Goal: Task Accomplishment & Management: Use online tool/utility

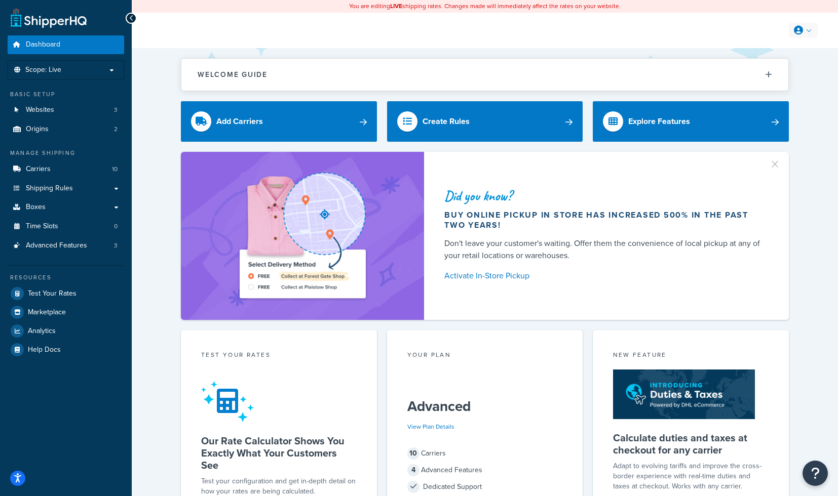
click at [800, 25] on link at bounding box center [803, 30] width 29 height 15
click at [61, 294] on span "Test Your Rates" at bounding box center [52, 294] width 49 height 9
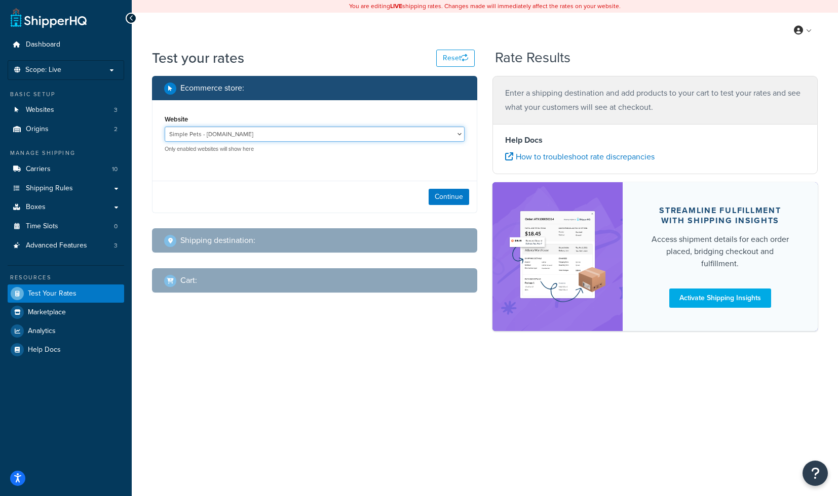
select select "6e80d1f07d4150de5c7807b96d43dcaf"
click option "Texas Hunter Products - texashunterproducts.com" at bounding box center [0, 0] width 0 height 0
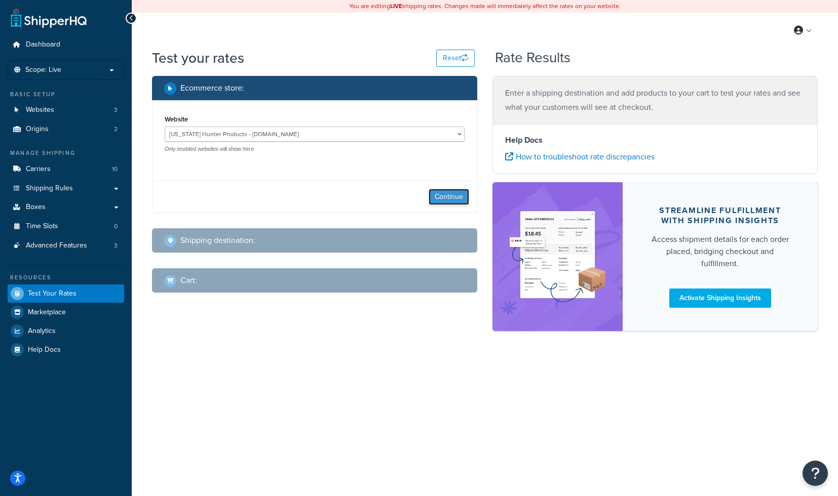
click at [454, 195] on button "Continue" at bounding box center [448, 197] width 41 height 16
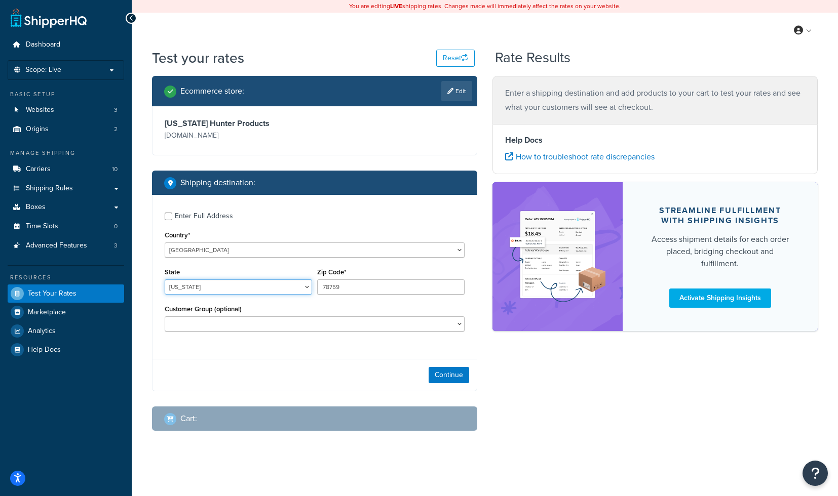
click at [165, 280] on select "Alabama Alaska American Samoa Arizona Arkansas Armed Forces Americas Armed Forc…" at bounding box center [238, 287] width 147 height 15
select select "AL"
click option "Alabama" at bounding box center [0, 0] width 0 height 0
drag, startPoint x: 368, startPoint y: 293, endPoint x: 271, endPoint y: 292, distance: 96.2
click at [317, 292] on input "78759" at bounding box center [390, 287] width 147 height 15
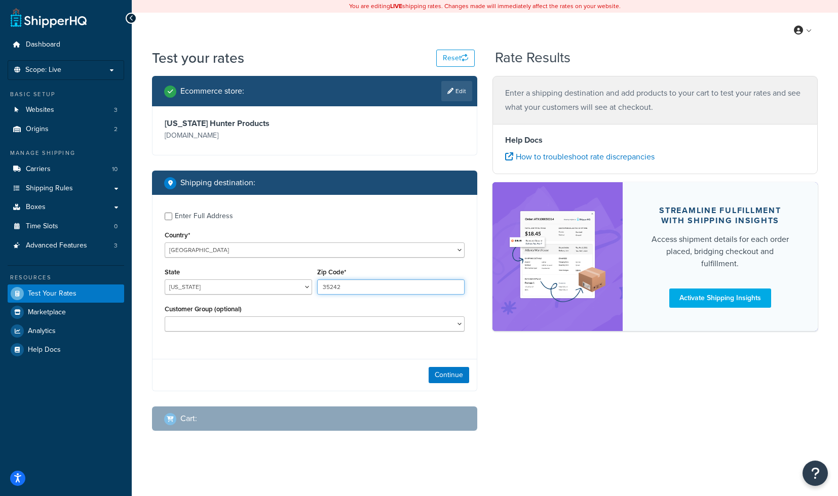
type input "35242"
click at [354, 225] on div "Enter Full Address Country* United States United Kingdom Afghanistan Åland Isla…" at bounding box center [314, 273] width 324 height 157
click at [446, 380] on button "Continue" at bounding box center [448, 375] width 41 height 16
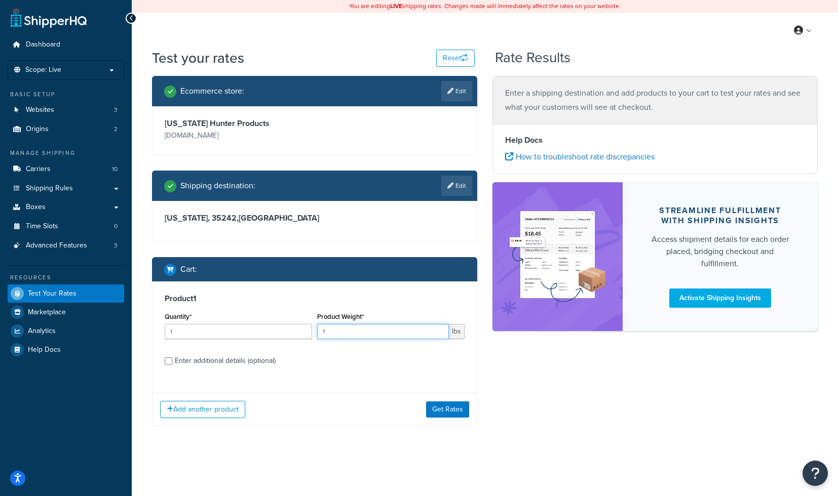
drag, startPoint x: 339, startPoint y: 338, endPoint x: 310, endPoint y: 338, distance: 29.4
click at [317, 338] on input "1" at bounding box center [383, 331] width 132 height 15
type input "15"
click at [209, 362] on div "Enter additional details (optional)" at bounding box center [225, 361] width 101 height 14
click at [172, 362] on input "Enter additional details (optional)" at bounding box center [169, 362] width 8 height 8
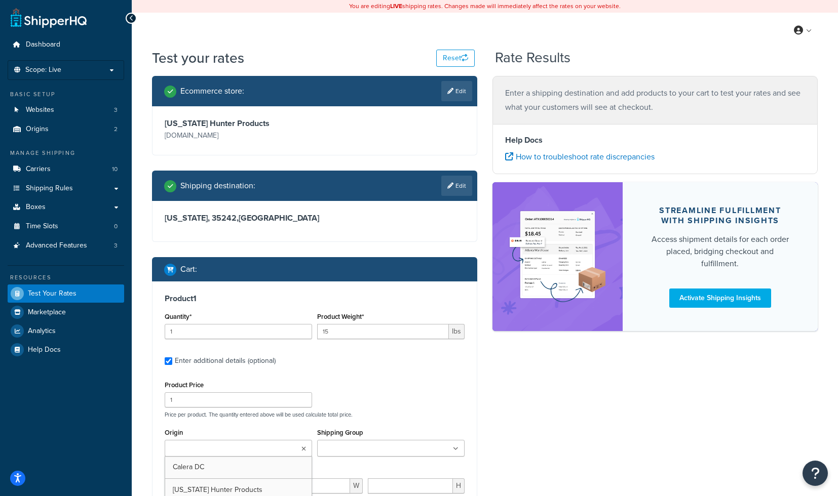
click at [190, 447] on input "Origin" at bounding box center [213, 449] width 90 height 11
click at [208, 401] on input "1" at bounding box center [238, 400] width 147 height 15
click at [411, 358] on label "Enter additional details (optional)" at bounding box center [320, 360] width 290 height 16
click at [172, 358] on input "Enter additional details (optional)" at bounding box center [169, 362] width 8 height 8
checkbox input "false"
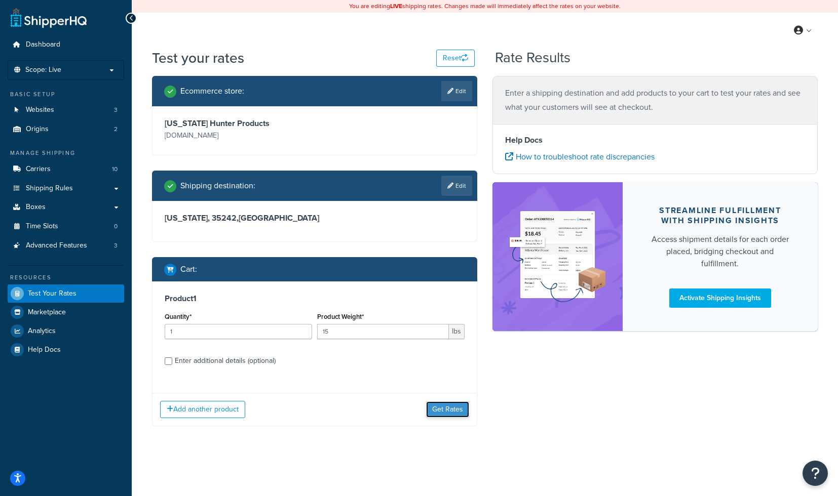
click at [453, 409] on button "Get Rates" at bounding box center [447, 410] width 43 height 16
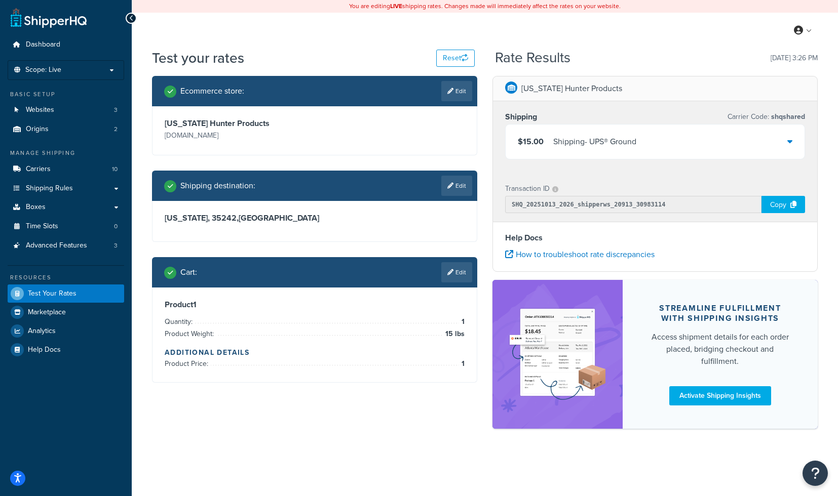
click at [624, 147] on div "Shipping - UPS® Ground" at bounding box center [594, 142] width 83 height 14
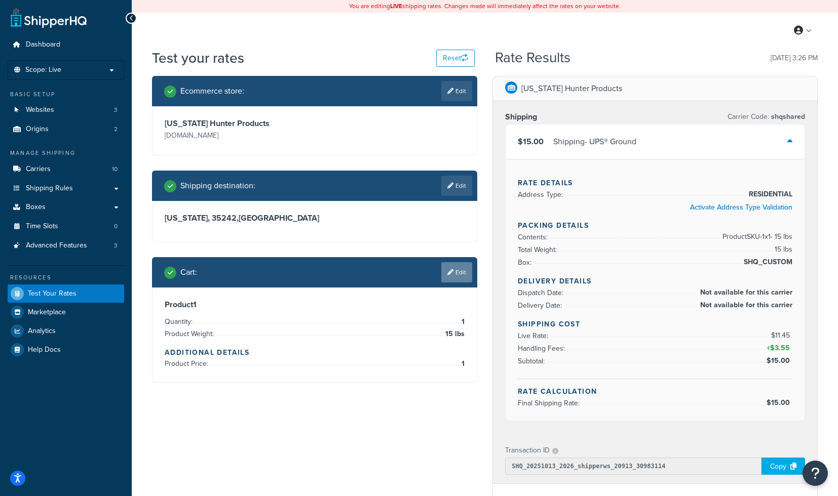
click at [462, 275] on link "Edit" at bounding box center [456, 272] width 31 height 20
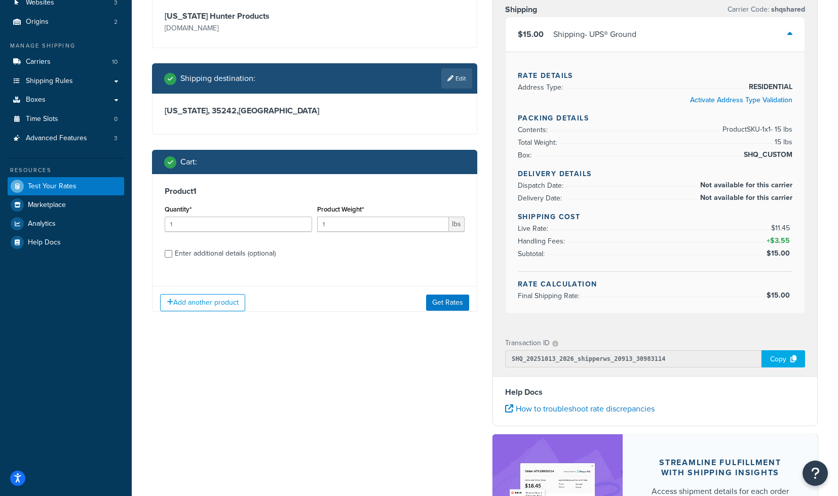
scroll to position [115, 0]
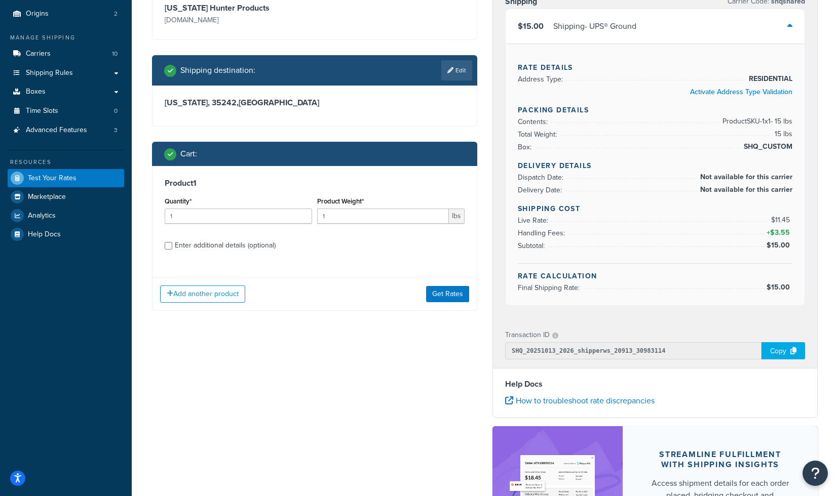
click at [222, 246] on div "Enter additional details (optional)" at bounding box center [225, 246] width 101 height 14
click at [172, 246] on input "Enter additional details (optional)" at bounding box center [169, 246] width 8 height 8
checkbox input "true"
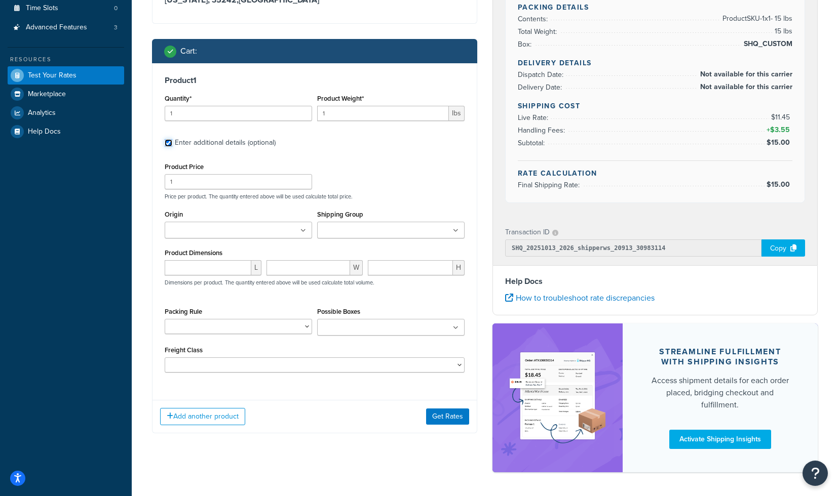
scroll to position [229, 0]
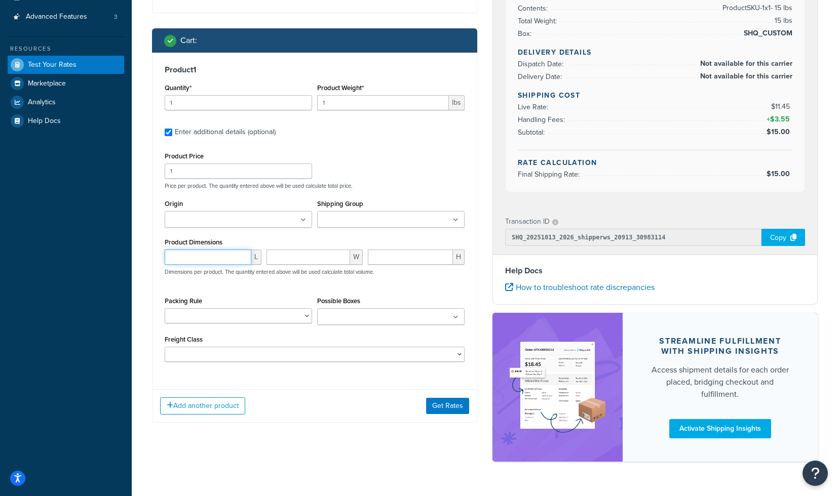
click at [228, 261] on input "number" at bounding box center [208, 257] width 87 height 15
type input "24"
type input "10"
type input "26"
click at [446, 411] on button "Get Rates" at bounding box center [447, 406] width 43 height 16
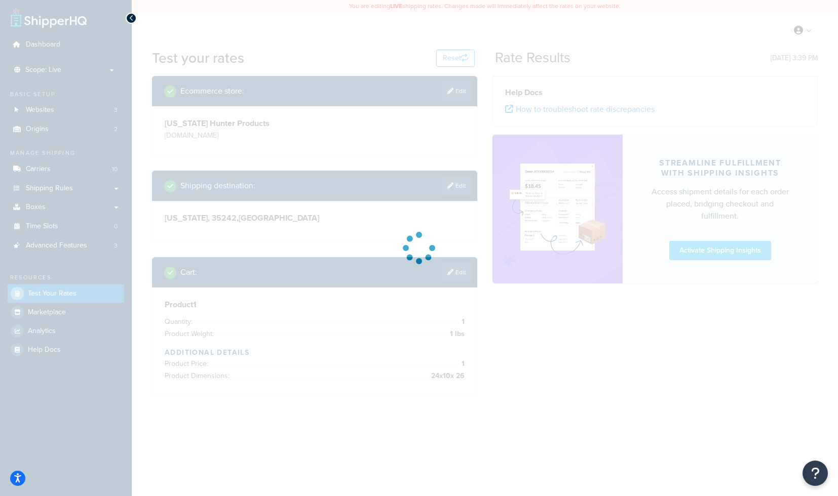
scroll to position [0, 0]
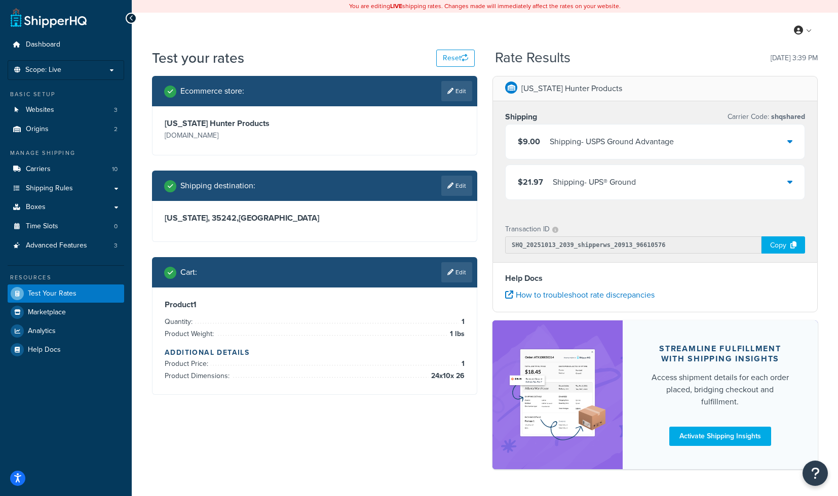
click at [612, 181] on div "Shipping - UPS® Ground" at bounding box center [594, 182] width 83 height 14
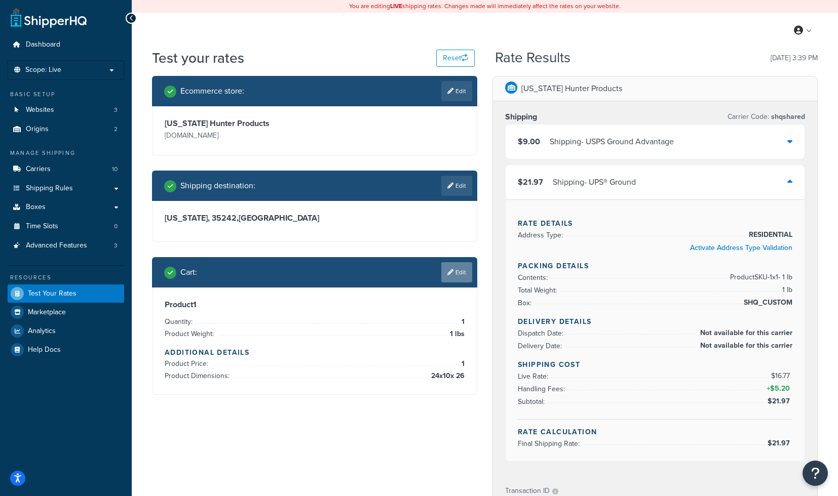
click at [449, 271] on icon at bounding box center [450, 272] width 6 height 6
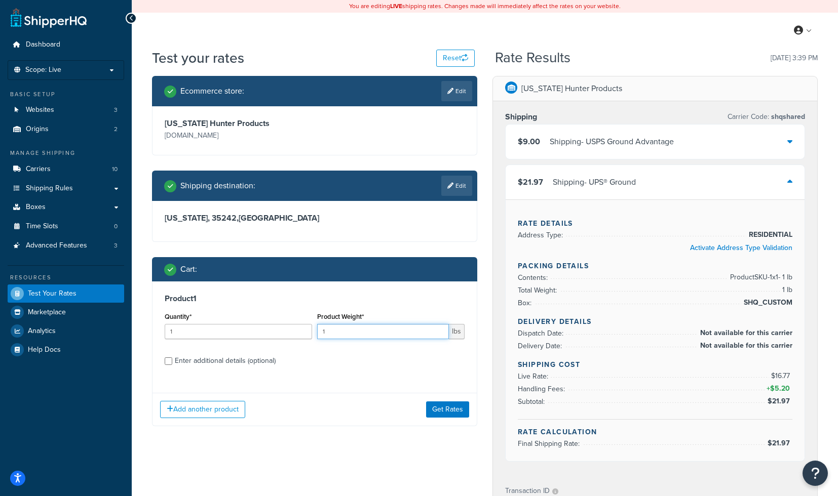
drag, startPoint x: 339, startPoint y: 333, endPoint x: 296, endPoint y: 333, distance: 43.6
click at [317, 333] on input "1" at bounding box center [383, 331] width 132 height 15
type input "15"
click at [191, 365] on div "Enter additional details (optional)" at bounding box center [225, 361] width 101 height 14
click at [172, 365] on input "Enter additional details (optional)" at bounding box center [169, 362] width 8 height 8
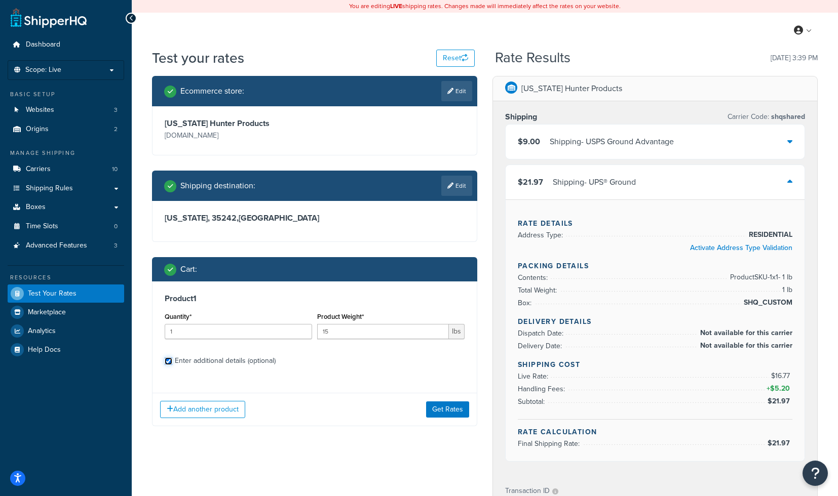
checkbox input "true"
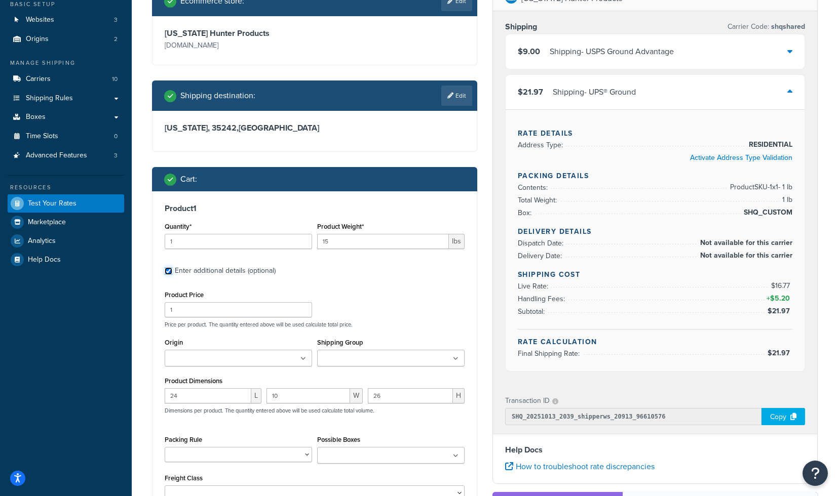
scroll to position [294, 0]
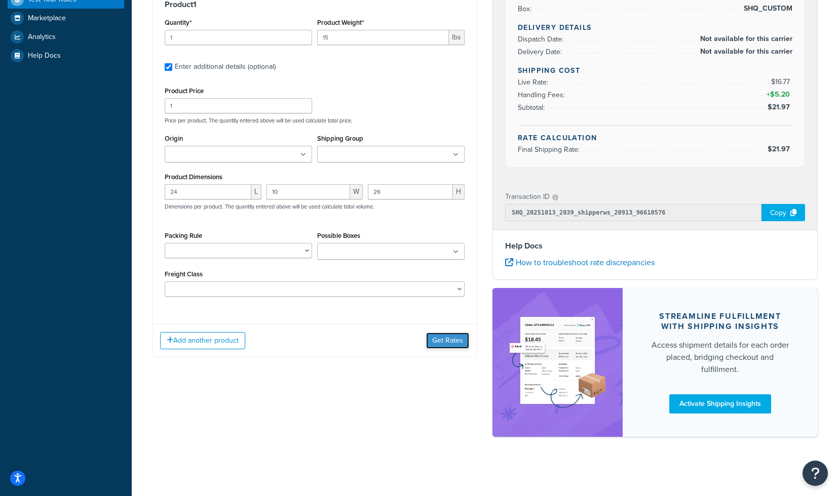
click at [440, 347] on button "Get Rates" at bounding box center [447, 341] width 43 height 16
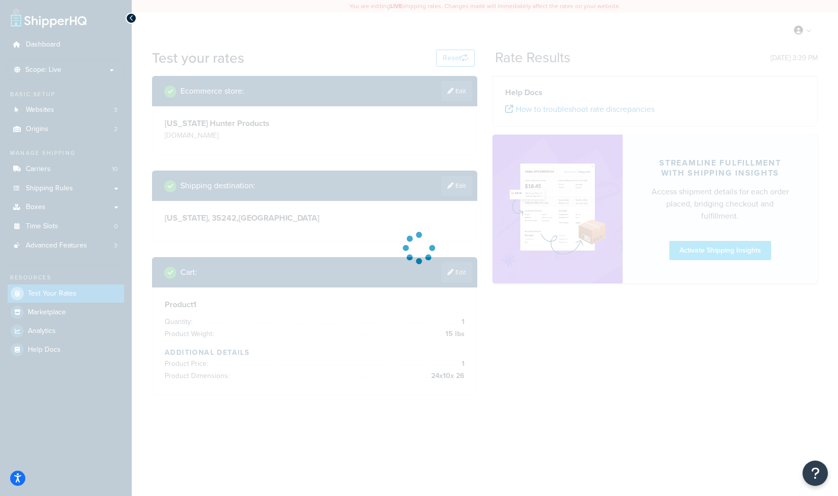
scroll to position [0, 0]
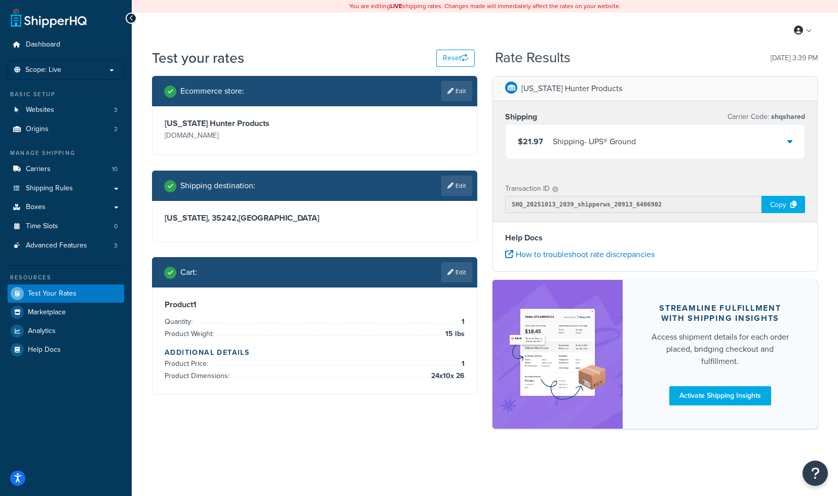
click at [583, 146] on div "Shipping - UPS® Ground" at bounding box center [594, 142] width 83 height 14
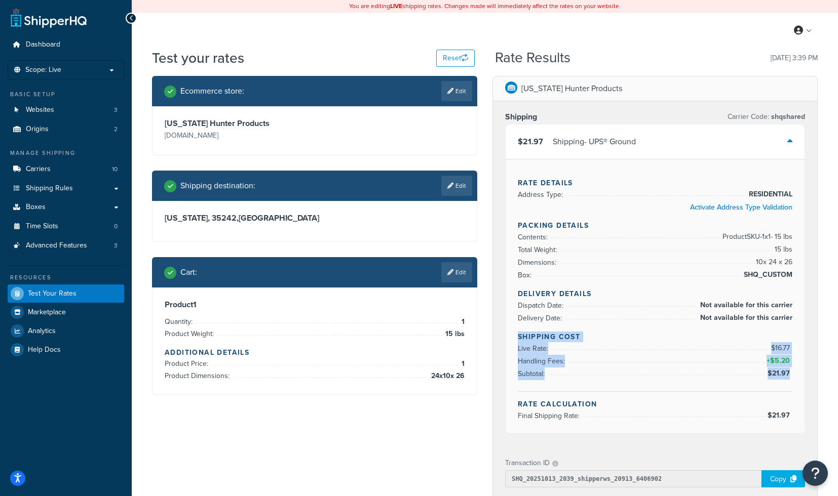
drag, startPoint x: 519, startPoint y: 337, endPoint x: 789, endPoint y: 374, distance: 272.5
click at [789, 374] on div "Shipping Cost Live Rate: $16.77 Handling Fees: + $5.20 Subtotal: $21.97" at bounding box center [655, 362] width 275 height 60
click at [616, 381] on div "Shipping Cost Live Rate: $16.77 Handling Fees: + $5.20 Subtotal: $21.97" at bounding box center [655, 362] width 275 height 60
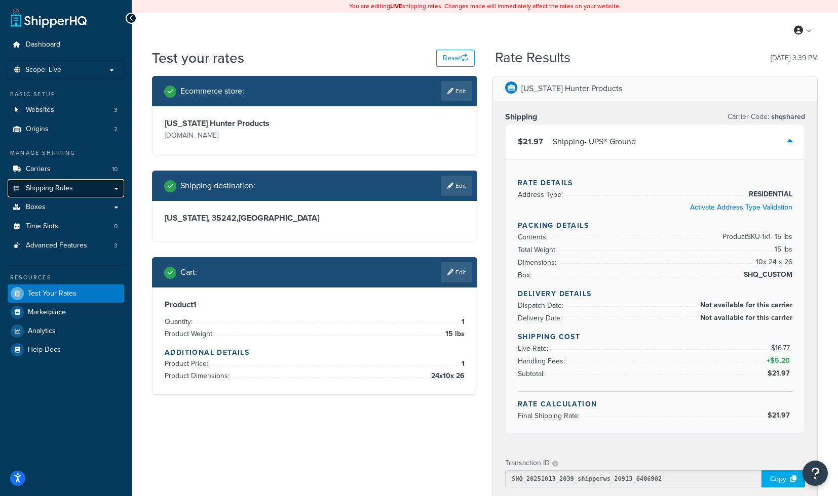
click at [115, 193] on link "Shipping Rules" at bounding box center [66, 188] width 116 height 19
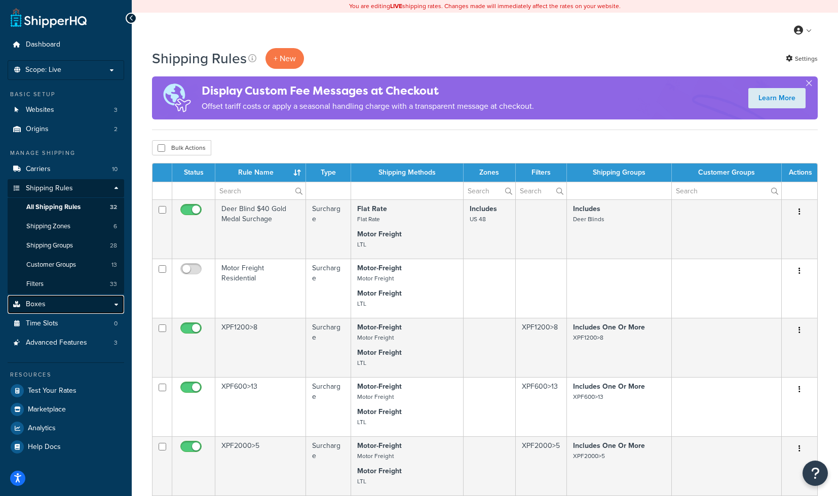
click at [99, 304] on link "Boxes" at bounding box center [66, 304] width 116 height 19
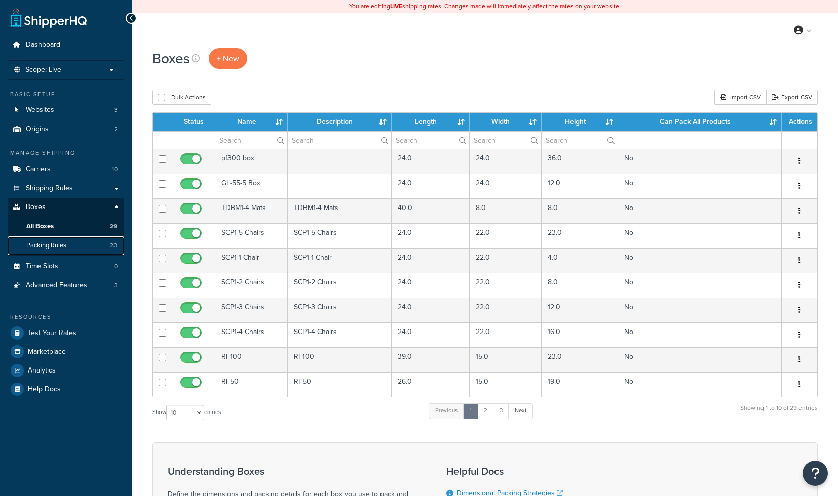
click at [80, 251] on link "Packing Rules 23" at bounding box center [66, 246] width 116 height 19
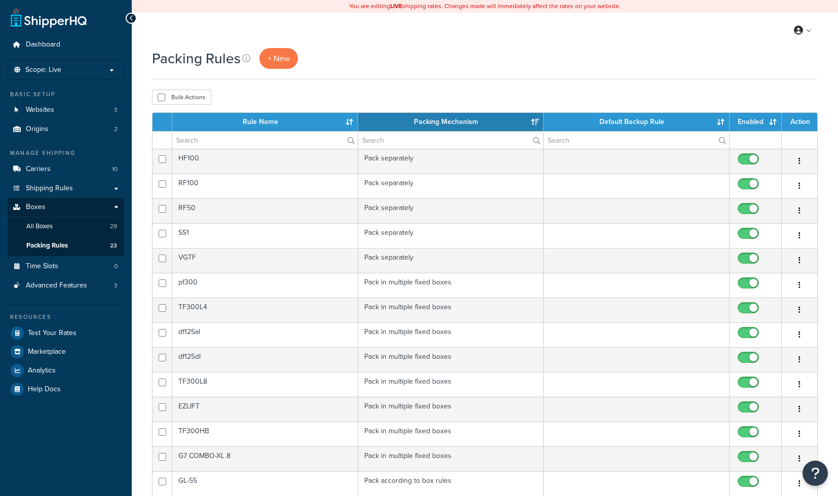
select select "15"
click at [280, 62] on span "+ New" at bounding box center [278, 59] width 22 height 12
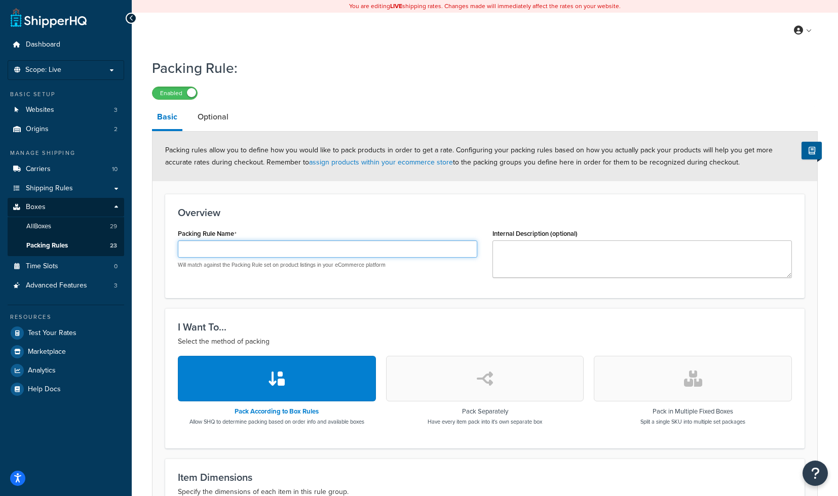
click at [251, 256] on input "Packing Rule Name" at bounding box center [327, 249] width 299 height 17
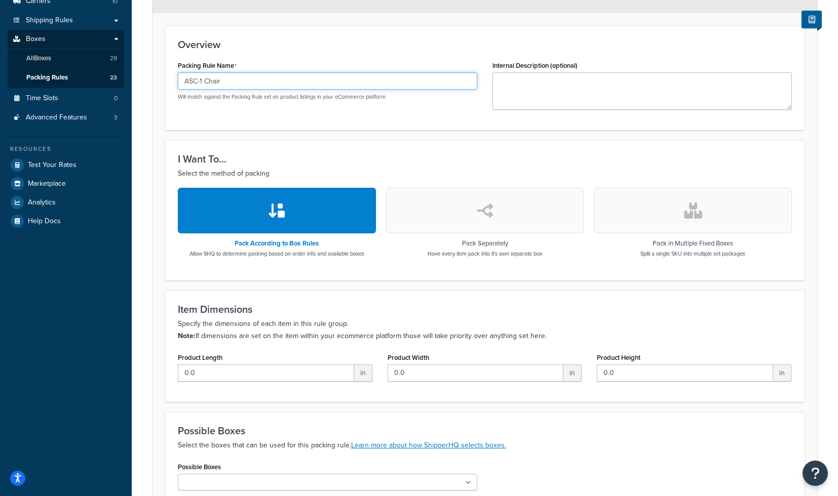
scroll to position [204, 0]
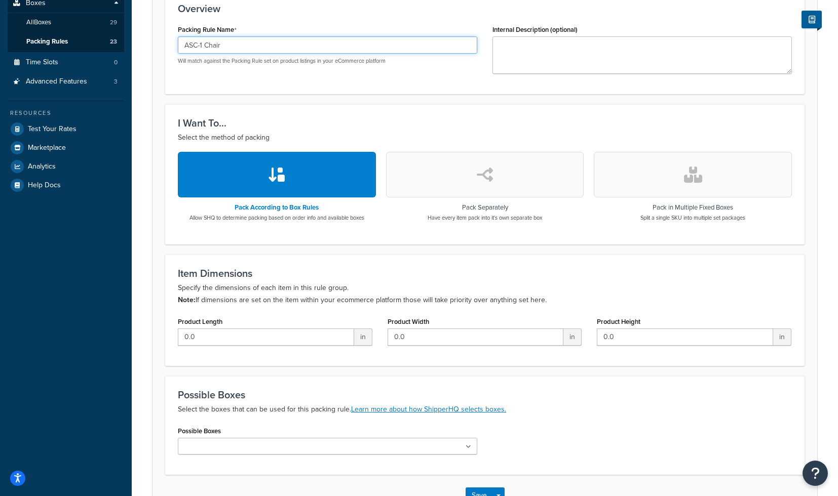
type input "ASC-1 Chair"
click at [508, 180] on button "button" at bounding box center [485, 175] width 198 height 46
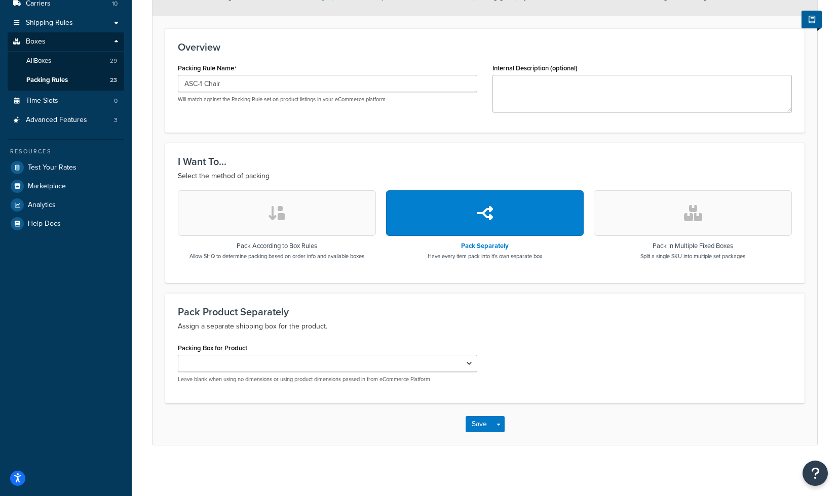
scroll to position [166, 0]
click at [302, 216] on button "button" at bounding box center [277, 213] width 198 height 46
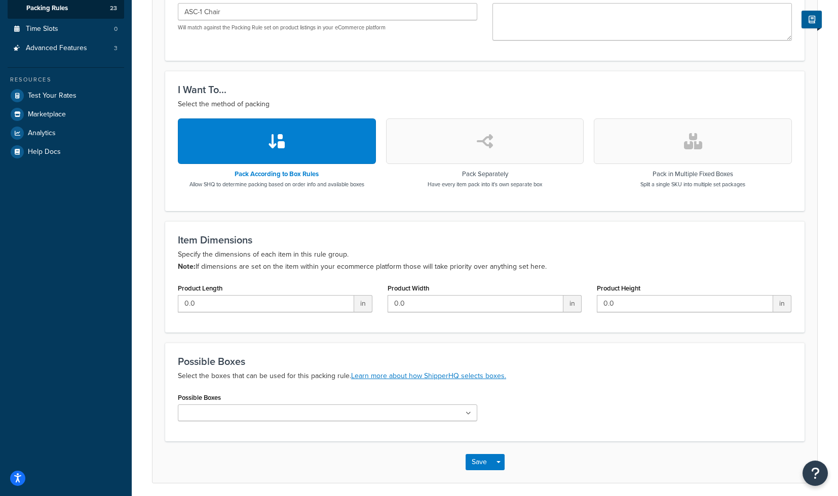
scroll to position [276, 0]
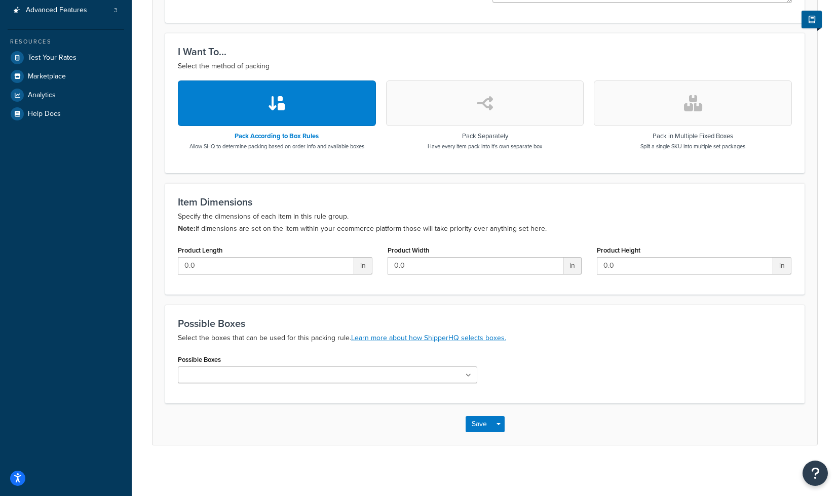
click at [308, 380] on ul at bounding box center [327, 375] width 299 height 17
click at [280, 337] on p "Select the boxes that can be used for this packing rule. Learn more about how S…" at bounding box center [485, 338] width 614 height 12
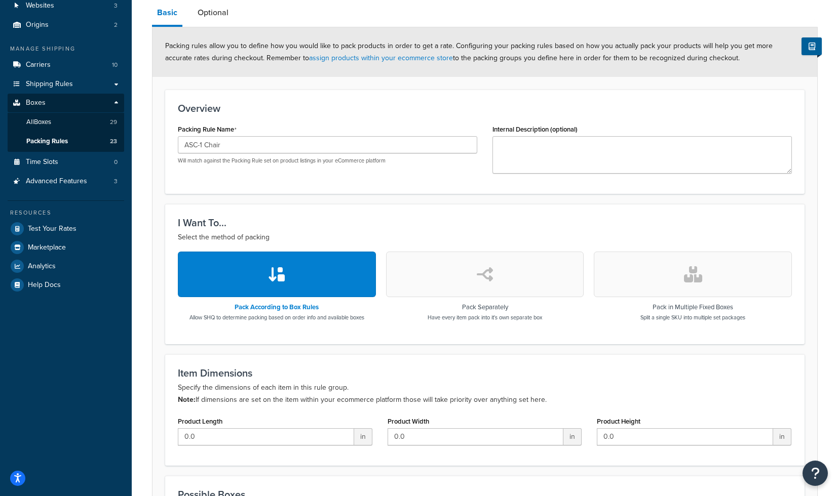
scroll to position [0, 0]
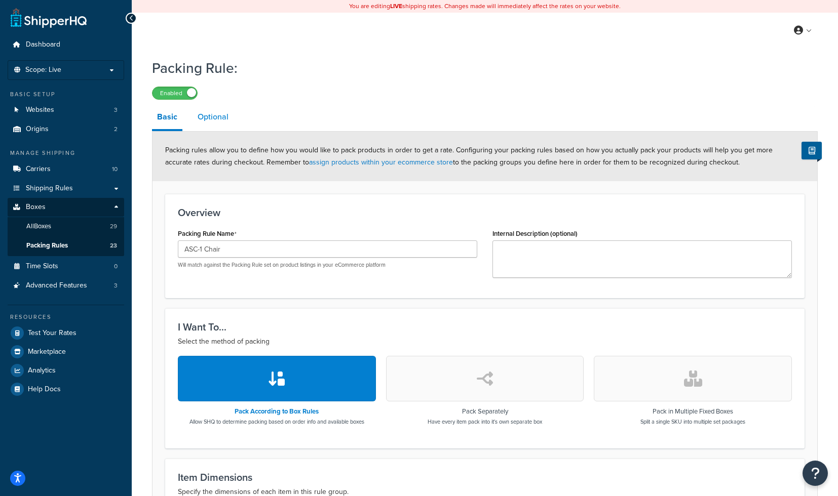
click at [213, 118] on link "Optional" at bounding box center [212, 117] width 41 height 24
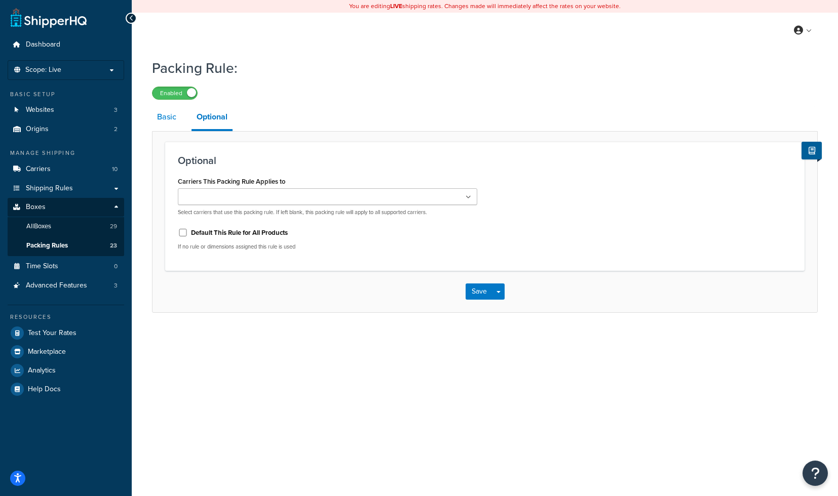
click at [170, 120] on link "Basic" at bounding box center [166, 117] width 29 height 24
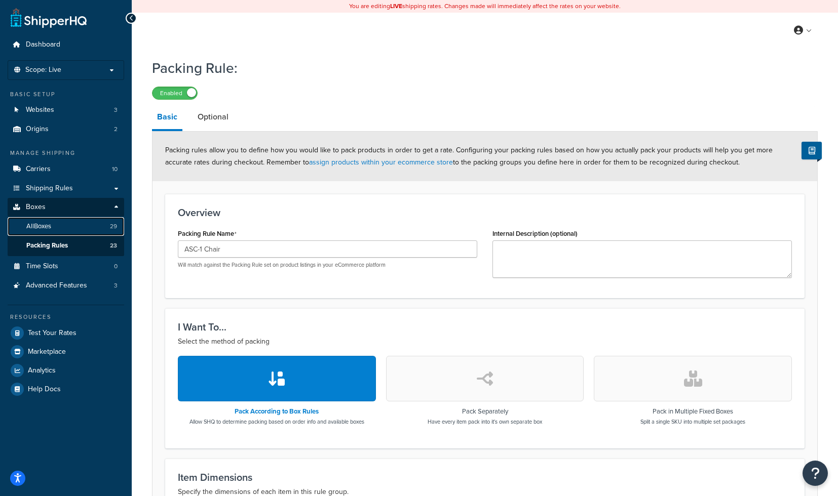
click at [66, 228] on link "All Boxes 29" at bounding box center [66, 226] width 116 height 19
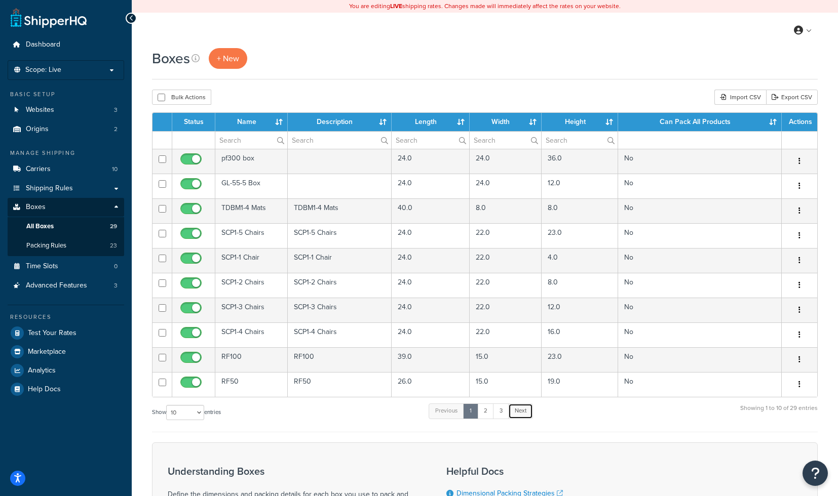
click at [518, 412] on link "Next" at bounding box center [520, 411] width 25 height 15
click at [518, 412] on link "Next" at bounding box center [518, 411] width 25 height 15
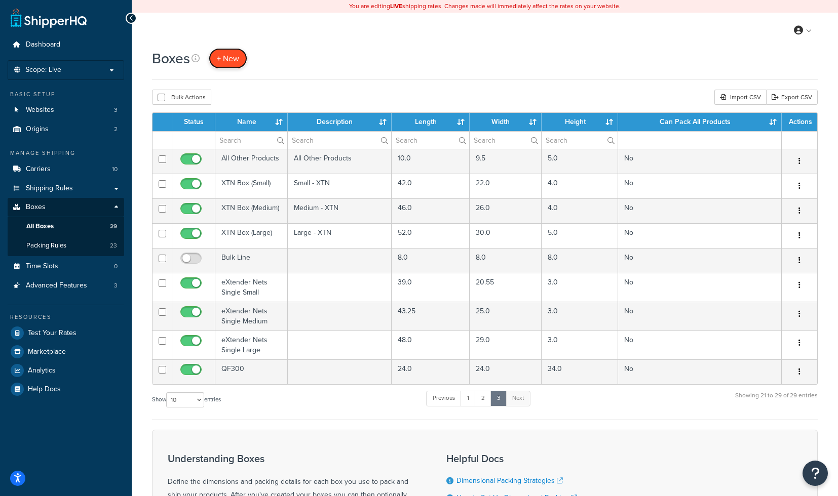
click at [226, 57] on span "+ New" at bounding box center [228, 59] width 22 height 12
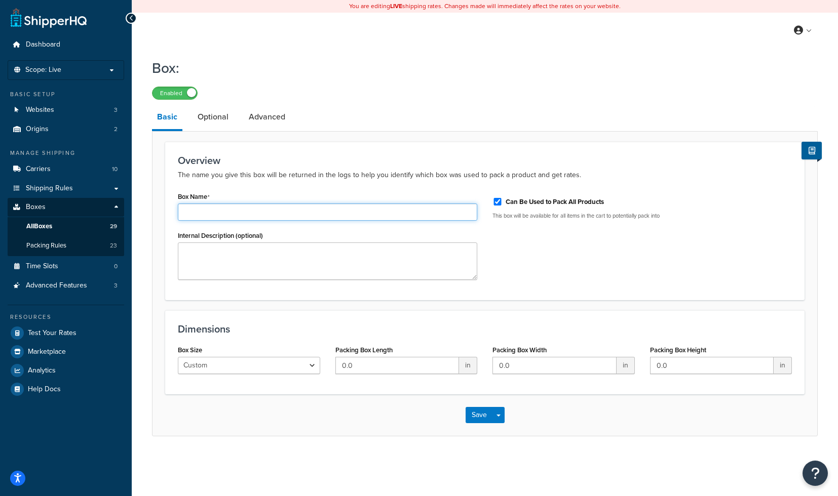
click at [250, 213] on input "Box Name" at bounding box center [327, 212] width 299 height 17
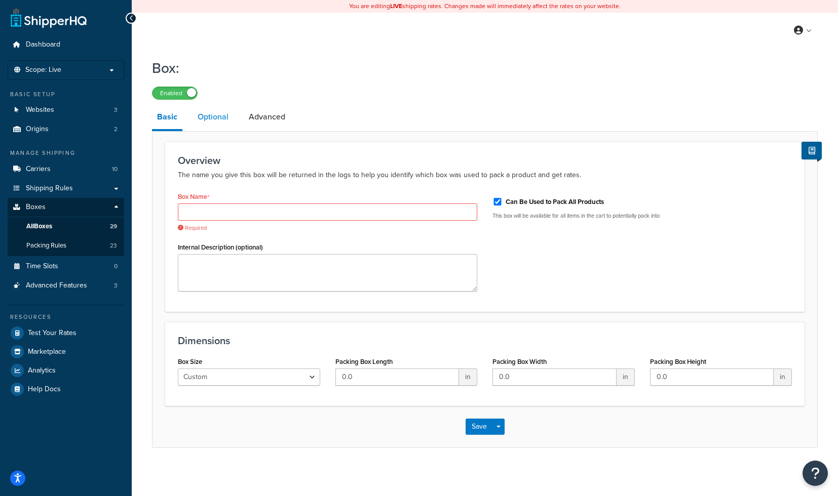
click at [225, 118] on link "Optional" at bounding box center [212, 117] width 41 height 24
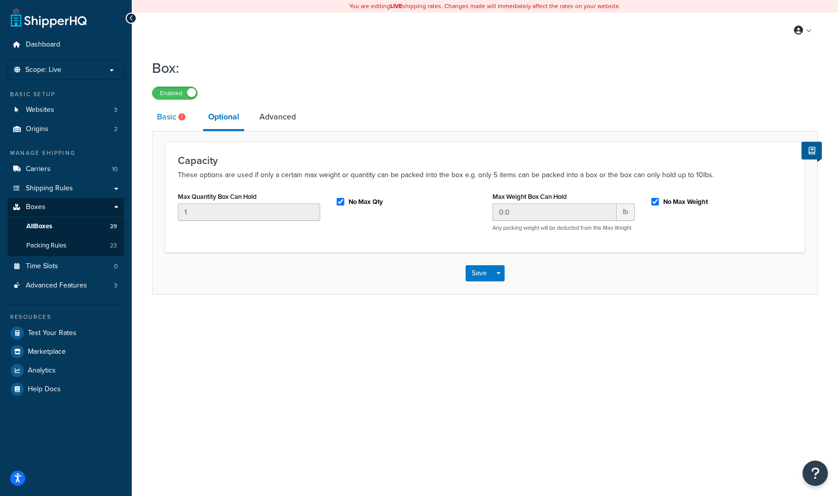
click at [172, 119] on link "Basic" at bounding box center [172, 117] width 41 height 24
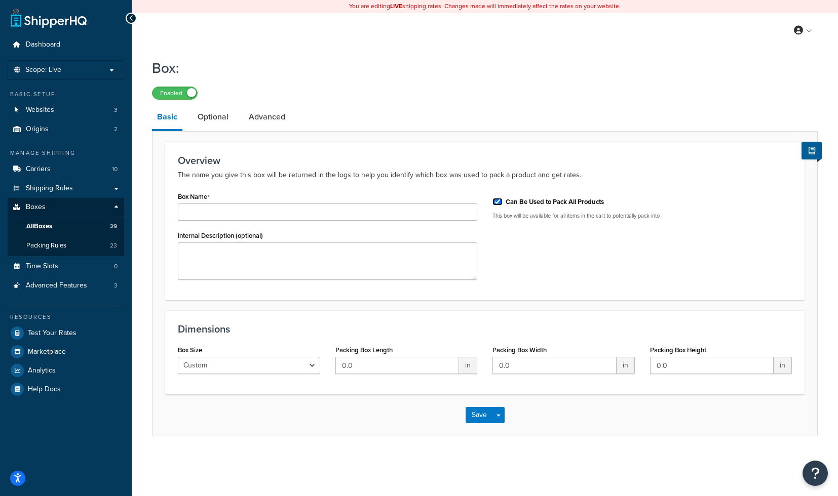
click at [497, 202] on input "Can Be Used to Pack All Products" at bounding box center [497, 202] width 10 height 8
checkbox input "false"
click at [272, 208] on input "Box Name" at bounding box center [327, 212] width 299 height 17
type input "ASC-1 Box 1"
drag, startPoint x: 370, startPoint y: 366, endPoint x: 278, endPoint y: 366, distance: 92.2
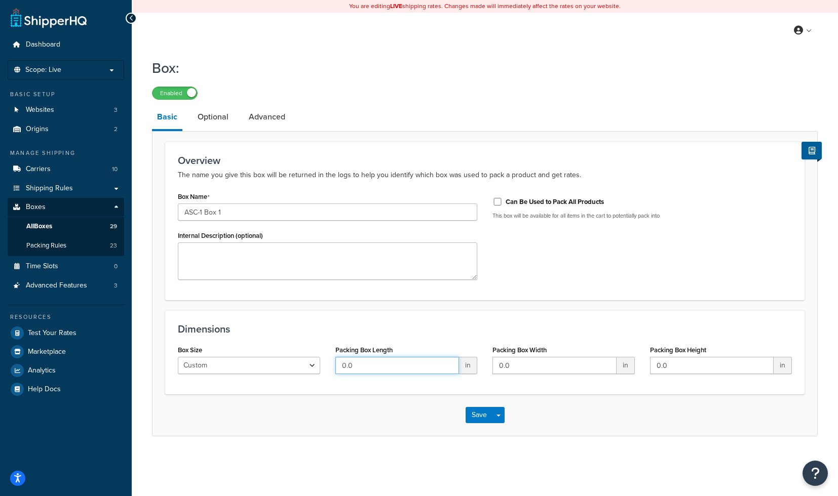
click at [335, 366] on input "0.0" at bounding box center [397, 365] width 124 height 17
type input "24"
type input "10"
type input "26"
click at [210, 118] on link "Optional" at bounding box center [212, 117] width 41 height 24
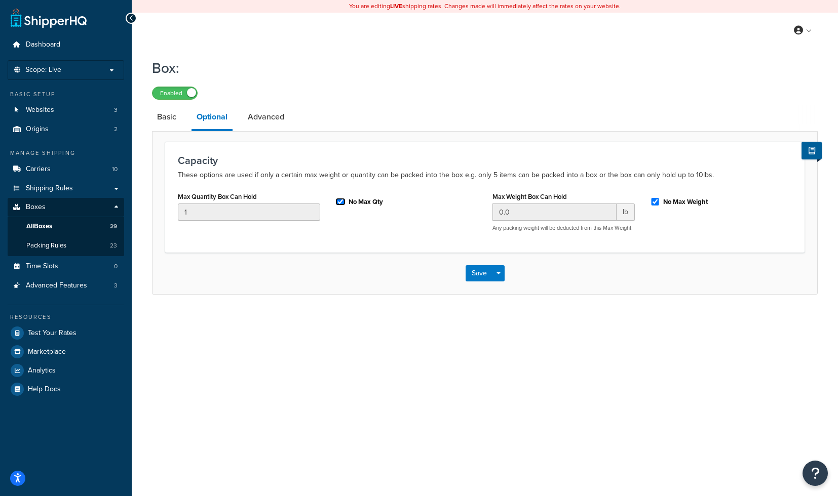
click at [340, 203] on input "No Max Qty" at bounding box center [340, 202] width 10 height 8
checkbox input "false"
click at [249, 217] on input "1" at bounding box center [249, 212] width 142 height 17
click at [169, 119] on link "Basic" at bounding box center [166, 117] width 29 height 24
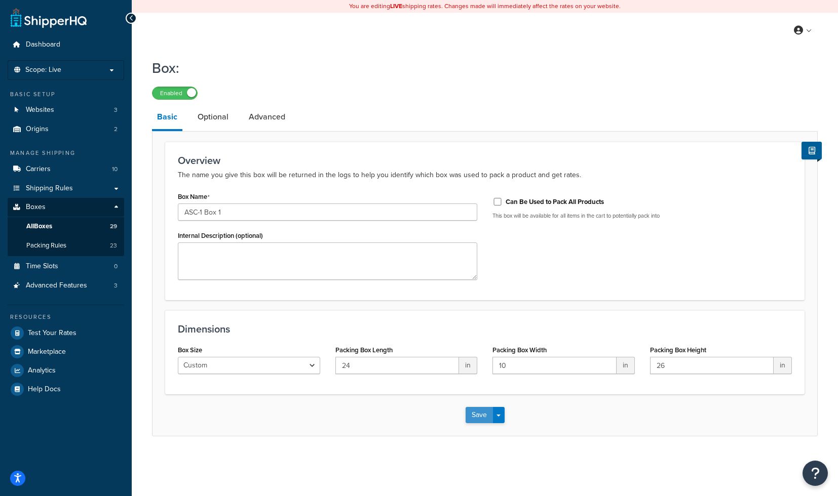
click at [480, 412] on button "Save" at bounding box center [478, 415] width 27 height 16
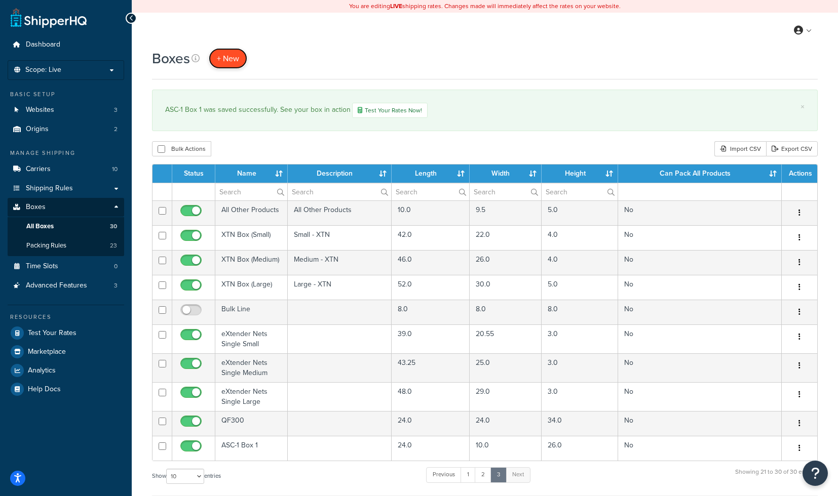
click at [230, 63] on span "+ New" at bounding box center [228, 59] width 22 height 12
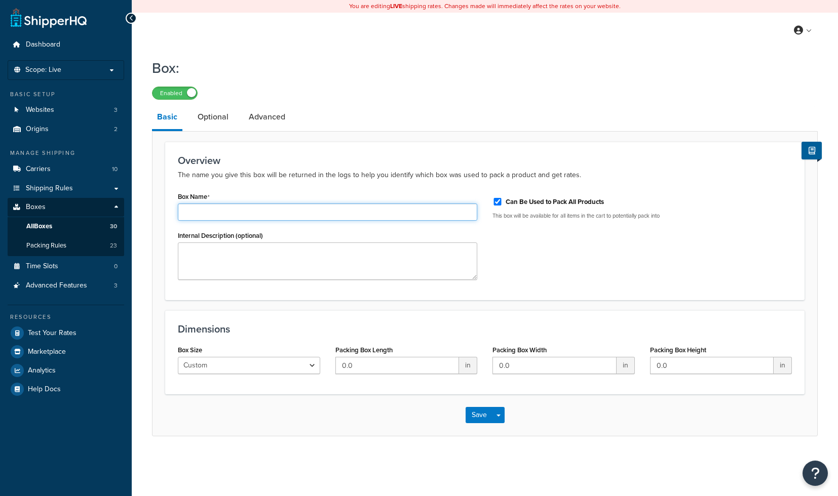
click at [226, 209] on input "Box Name" at bounding box center [327, 212] width 299 height 17
type input "ASC-1 Box 2"
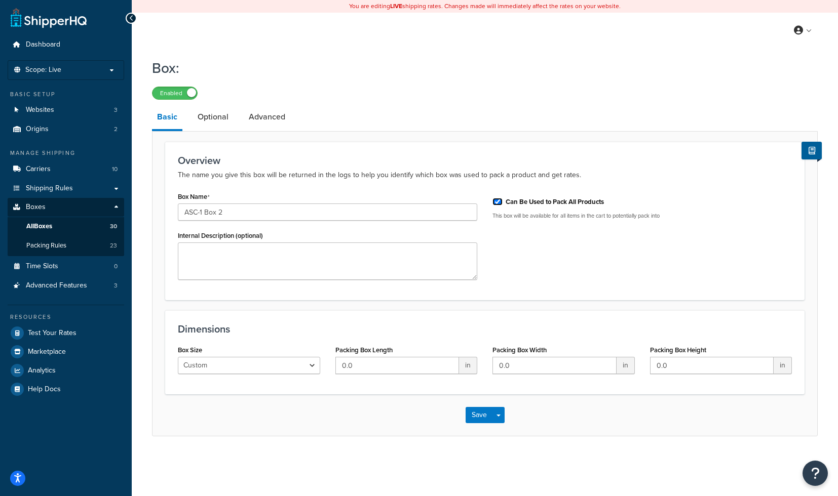
click at [497, 201] on input "Can Be Used to Pack All Products" at bounding box center [497, 202] width 10 height 8
checkbox input "false"
drag, startPoint x: 360, startPoint y: 369, endPoint x: 203, endPoint y: 328, distance: 162.3
click at [335, 357] on input "0.0" at bounding box center [397, 365] width 124 height 17
type input "26"
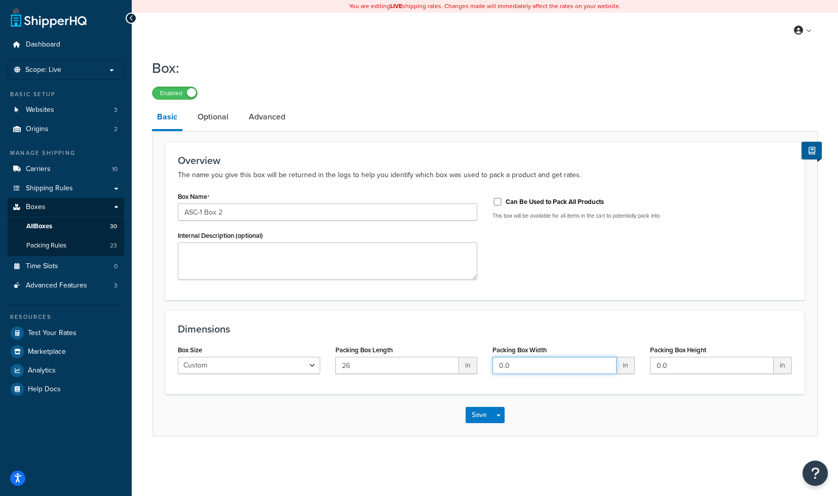
drag, startPoint x: 523, startPoint y: 366, endPoint x: 494, endPoint y: 360, distance: 29.4
click at [494, 360] on input "0.0" at bounding box center [554, 365] width 124 height 17
type input "25"
drag, startPoint x: 653, startPoint y: 368, endPoint x: 630, endPoint y: 366, distance: 23.9
click at [650, 366] on input "0.0" at bounding box center [712, 365] width 124 height 17
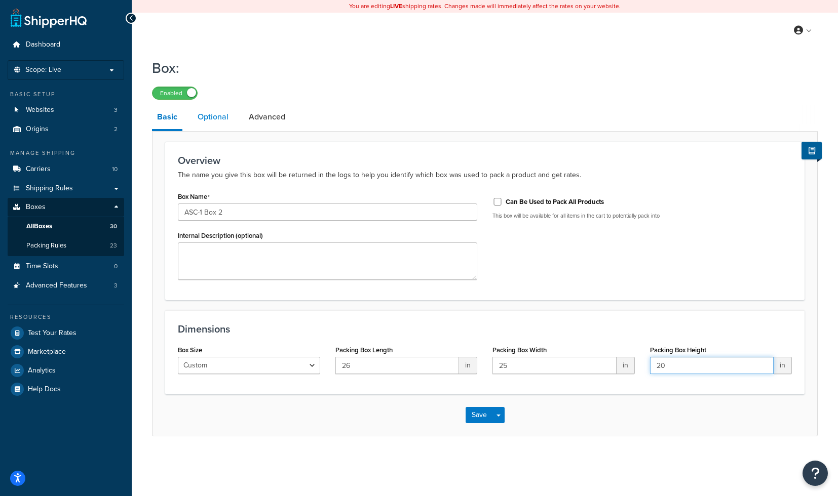
type input "20"
click at [216, 120] on link "Optional" at bounding box center [212, 117] width 41 height 24
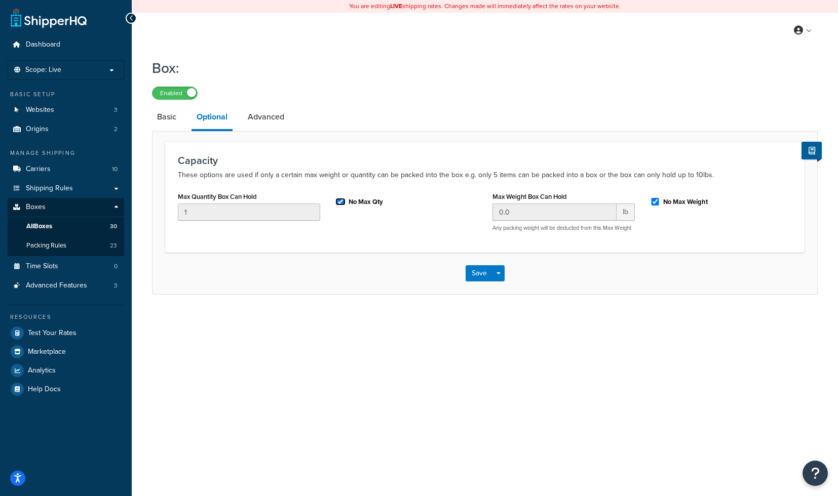
click at [339, 202] on input "No Max Qty" at bounding box center [340, 202] width 10 height 8
checkbox input "false"
drag, startPoint x: 199, startPoint y: 210, endPoint x: 138, endPoint y: 210, distance: 60.8
click at [178, 210] on input "1" at bounding box center [249, 212] width 142 height 17
type input "2"
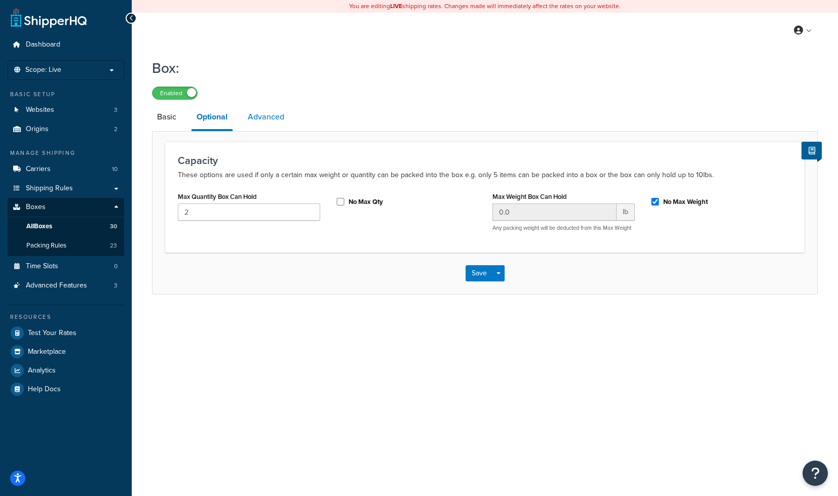
click at [258, 126] on link "Advanced" at bounding box center [266, 117] width 47 height 24
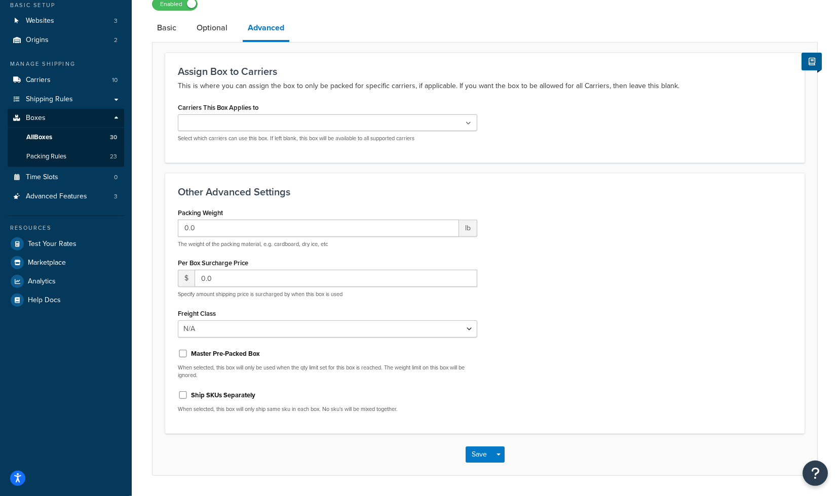
scroll to position [120, 0]
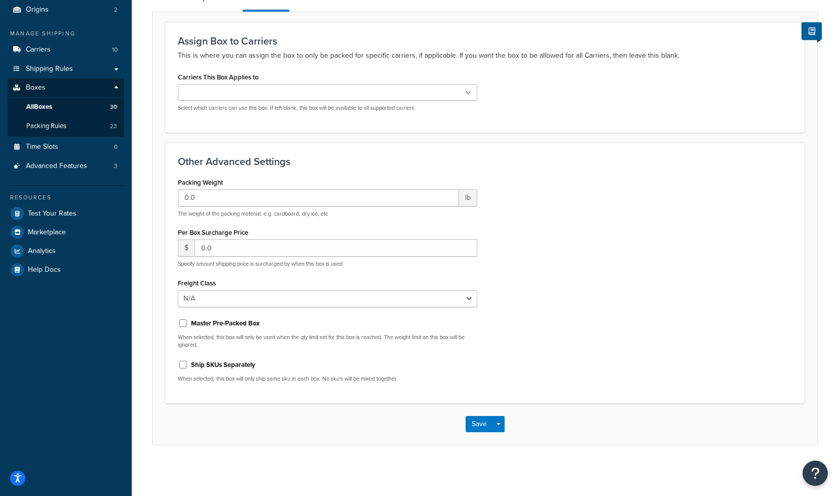
click at [211, 367] on label "Ship SKUs Separately" at bounding box center [223, 365] width 64 height 9
click at [188, 367] on input "Ship SKUs Separately" at bounding box center [183, 365] width 10 height 8
checkbox input "true"
click at [473, 430] on button "Save" at bounding box center [478, 424] width 27 height 16
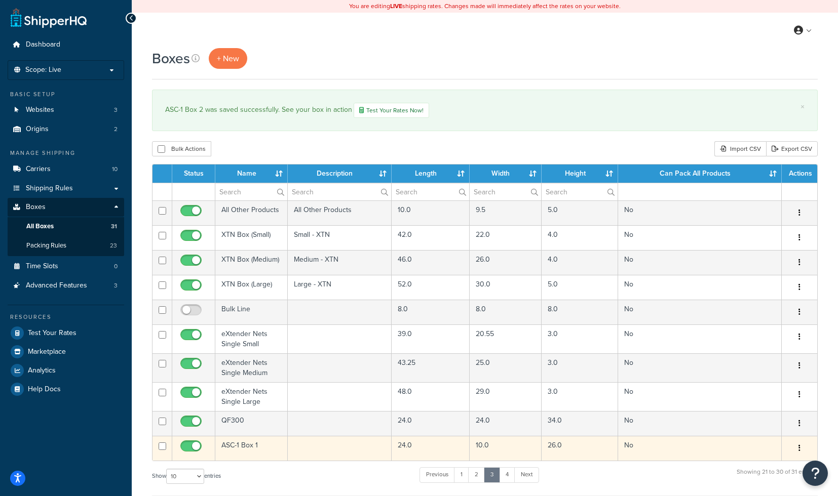
click at [250, 452] on td "ASC-1 Box 1" at bounding box center [251, 448] width 72 height 25
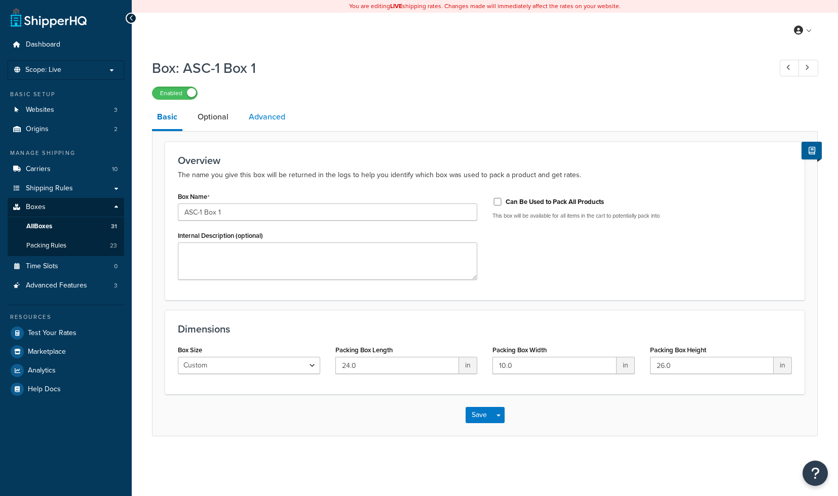
click at [265, 122] on link "Advanced" at bounding box center [267, 117] width 47 height 24
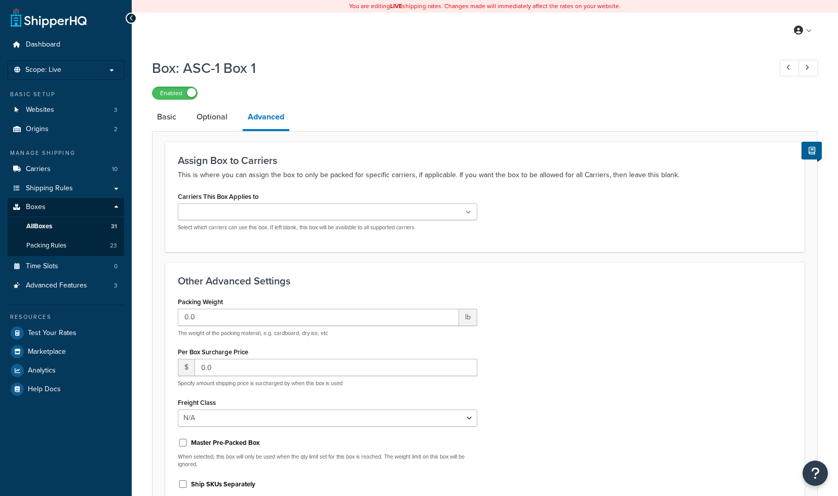
scroll to position [120, 0]
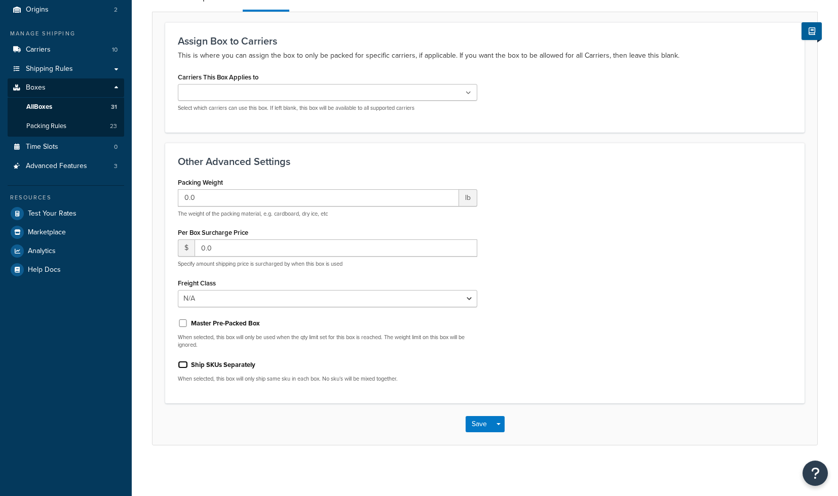
click at [184, 366] on input "Ship SKUs Separately" at bounding box center [183, 365] width 10 height 8
checkbox input "true"
click at [477, 426] on button "Save" at bounding box center [478, 424] width 27 height 16
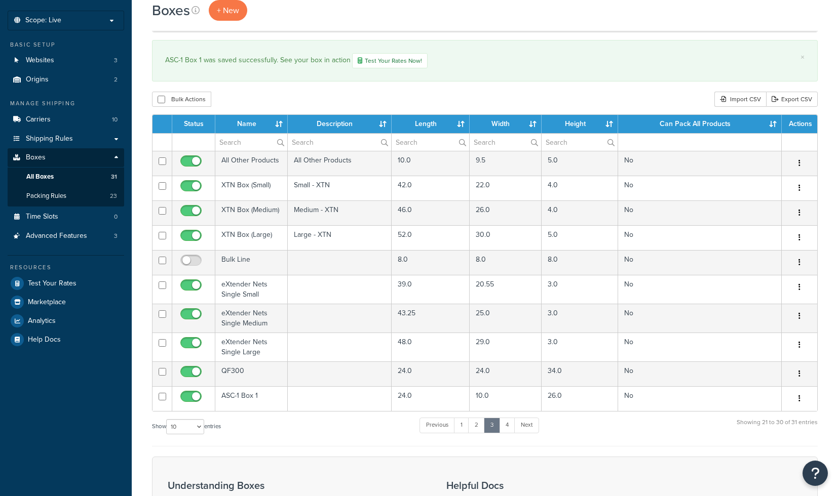
scroll to position [52, 0]
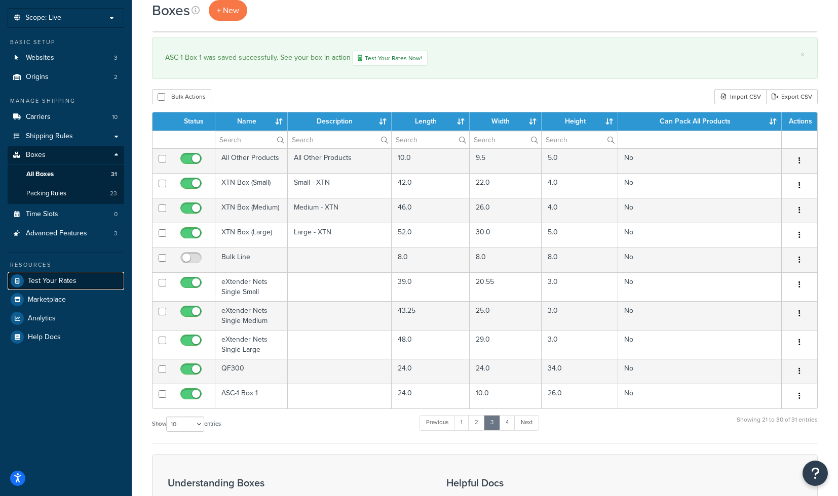
click at [73, 278] on span "Test Your Rates" at bounding box center [52, 281] width 49 height 9
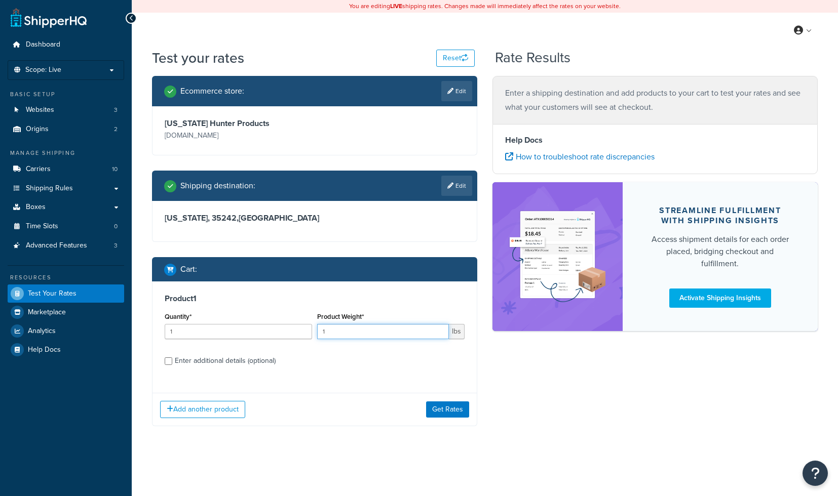
drag, startPoint x: 335, startPoint y: 337, endPoint x: 288, endPoint y: 328, distance: 47.9
click at [317, 328] on input "1" at bounding box center [383, 331] width 132 height 15
type input "22"
click at [207, 359] on div "Enter additional details (optional)" at bounding box center [225, 361] width 101 height 14
click at [172, 359] on input "Enter additional details (optional)" at bounding box center [169, 362] width 8 height 8
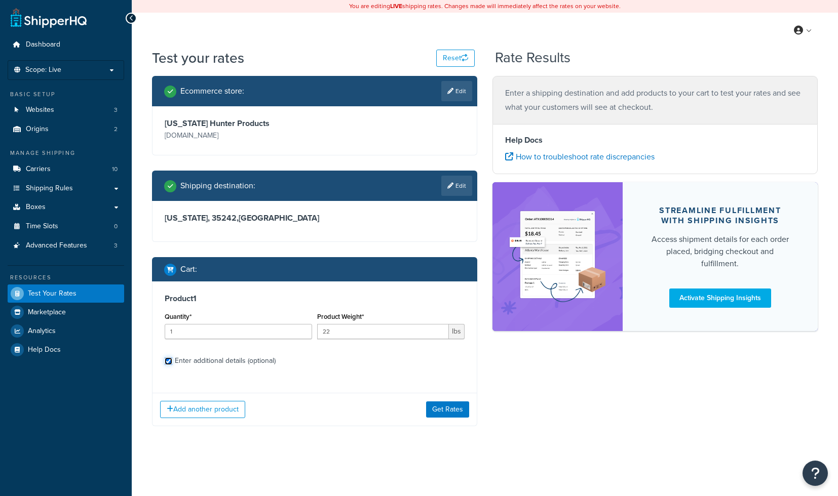
checkbox input "true"
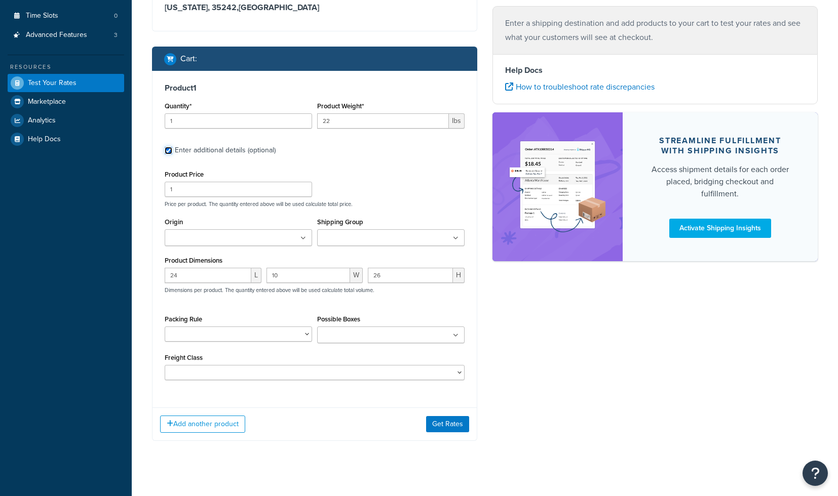
scroll to position [218, 0]
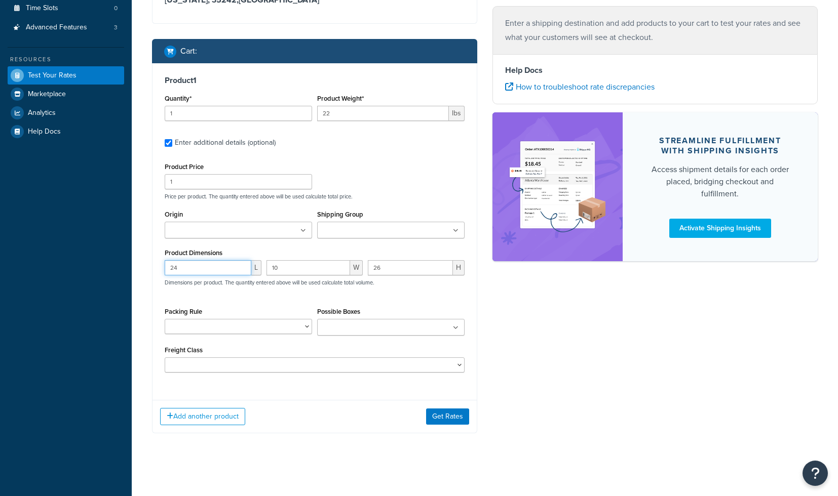
drag, startPoint x: 193, startPoint y: 271, endPoint x: 140, endPoint y: 269, distance: 53.2
click at [165, 269] on input "24" at bounding box center [208, 267] width 87 height 15
drag, startPoint x: 303, startPoint y: 270, endPoint x: 230, endPoint y: 267, distance: 73.0
click at [266, 267] on input "10" at bounding box center [308, 267] width 84 height 15
drag, startPoint x: 389, startPoint y: 270, endPoint x: 275, endPoint y: 262, distance: 115.2
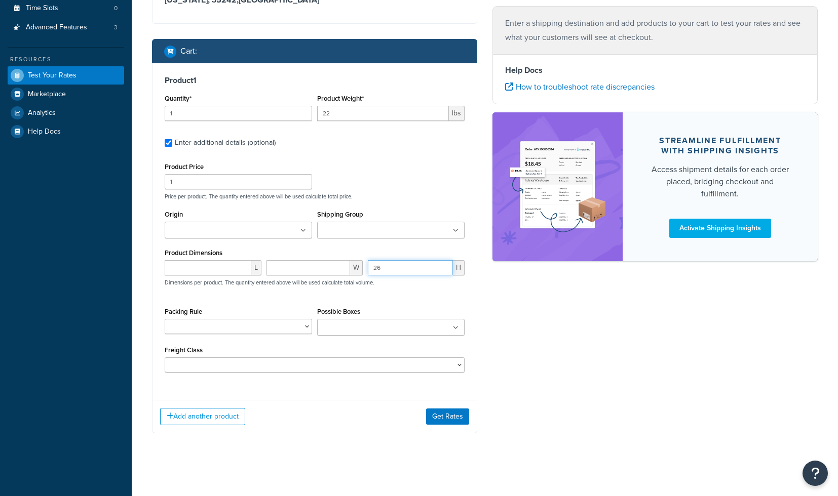
click at [368, 262] on input "26" at bounding box center [410, 267] width 85 height 15
click at [334, 330] on input "Possible Boxes" at bounding box center [365, 328] width 90 height 11
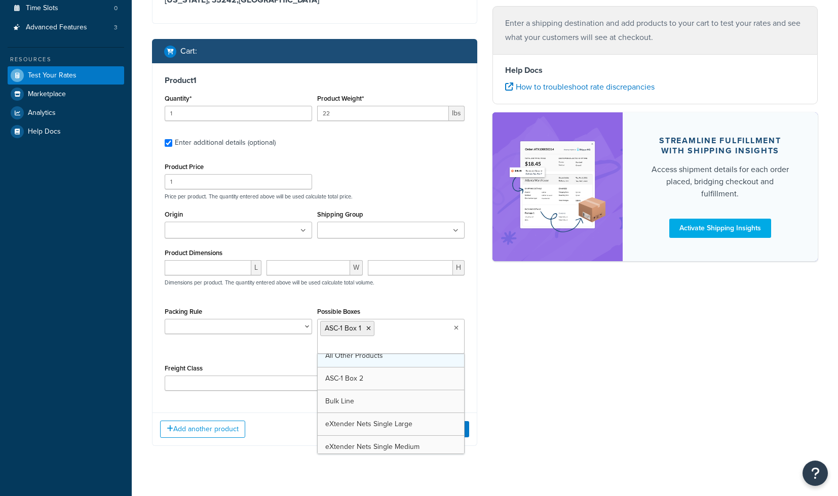
scroll to position [216, 0]
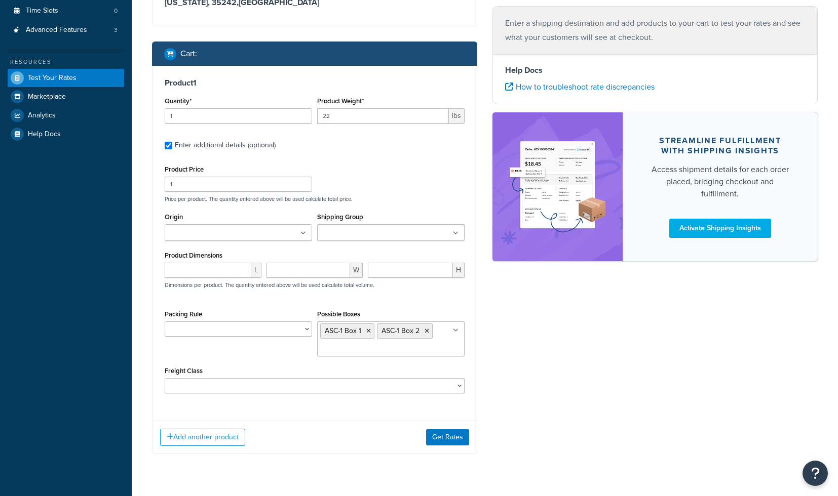
click at [601, 371] on div "Ecommerce store : Edit Texas Hunter Products texashunterproducts.com Shipping d…" at bounding box center [484, 164] width 681 height 609
click at [447, 435] on button "Get Rates" at bounding box center [447, 438] width 43 height 16
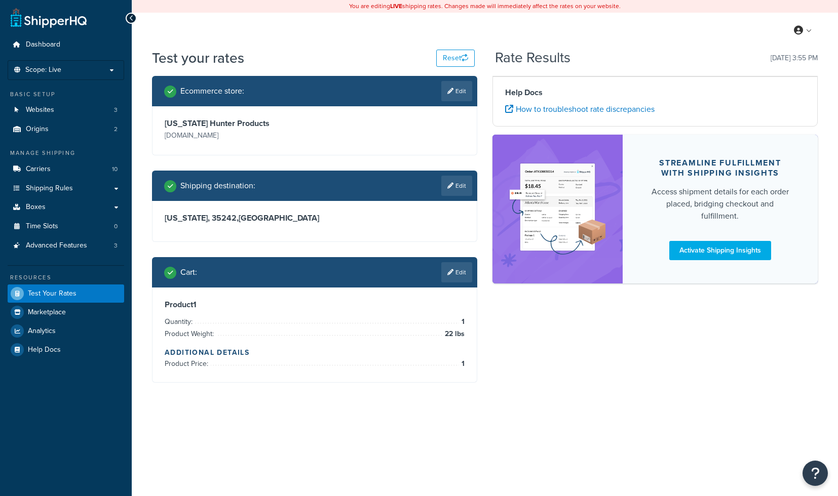
scroll to position [0, 0]
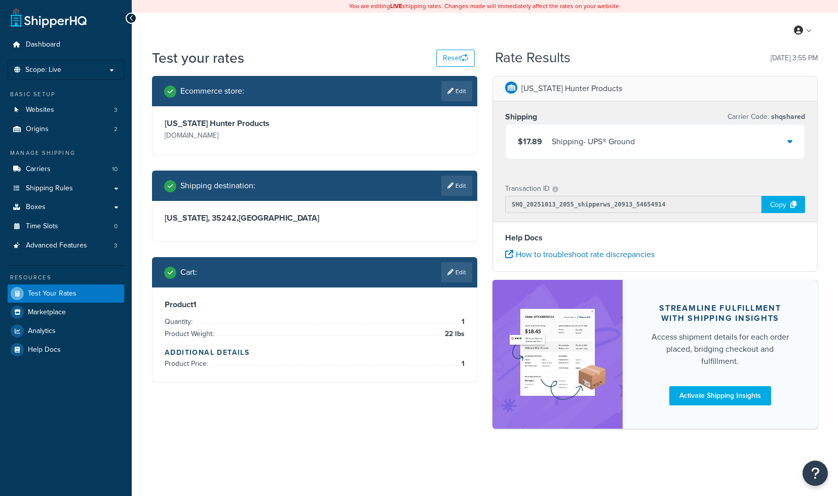
click at [635, 146] on div "Shipping - UPS® Ground" at bounding box center [593, 142] width 83 height 14
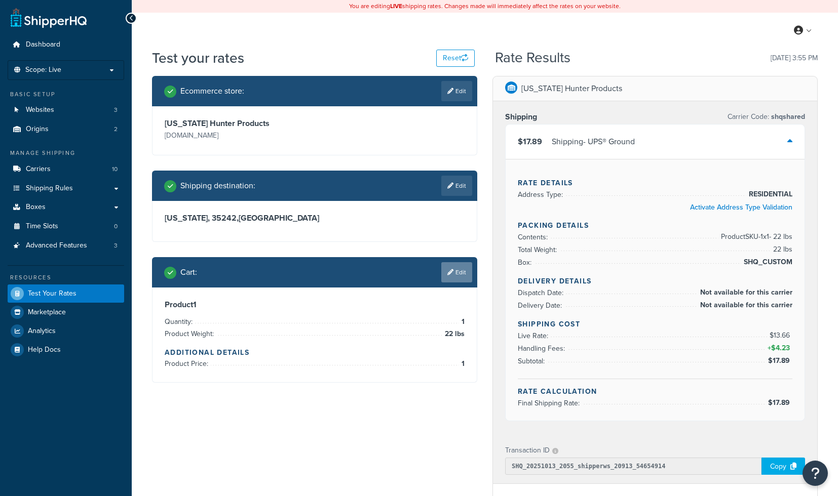
click at [461, 273] on link "Edit" at bounding box center [456, 272] width 31 height 20
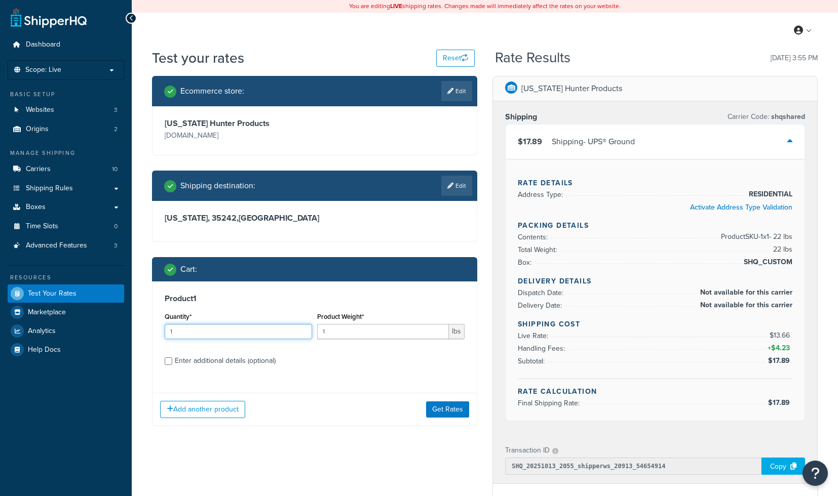
drag, startPoint x: 193, startPoint y: 327, endPoint x: 168, endPoint y: 327, distance: 25.8
click at [168, 327] on input "1" at bounding box center [238, 331] width 147 height 15
drag, startPoint x: 189, startPoint y: 333, endPoint x: 135, endPoint y: 333, distance: 54.2
click at [165, 333] on input "1" at bounding box center [238, 331] width 147 height 15
type input "2"
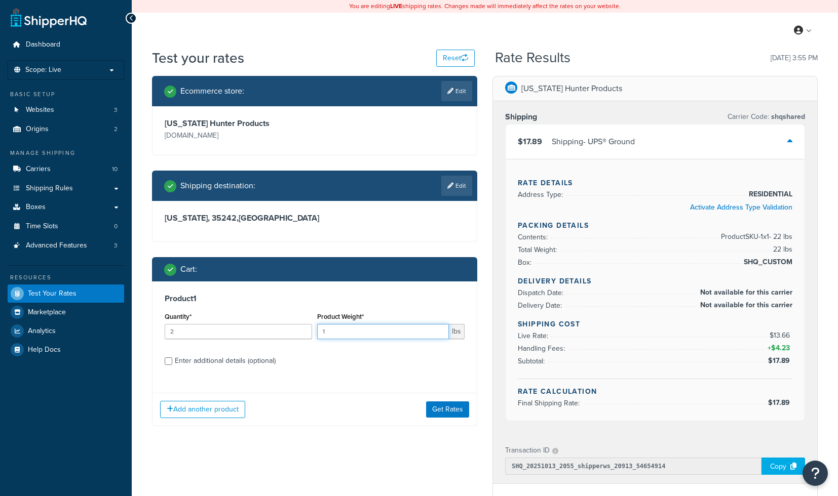
drag, startPoint x: 326, startPoint y: 333, endPoint x: 318, endPoint y: 333, distance: 8.1
click at [318, 333] on input "1" at bounding box center [383, 331] width 132 height 15
type input "22"
click at [459, 411] on button "Get Rates" at bounding box center [447, 410] width 43 height 16
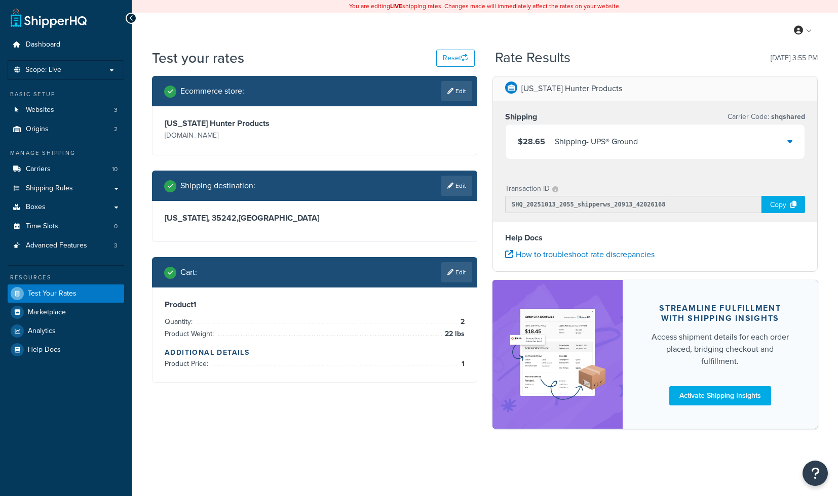
click at [592, 149] on div "$28.65 Shipping - UPS® Ground" at bounding box center [654, 142] width 299 height 34
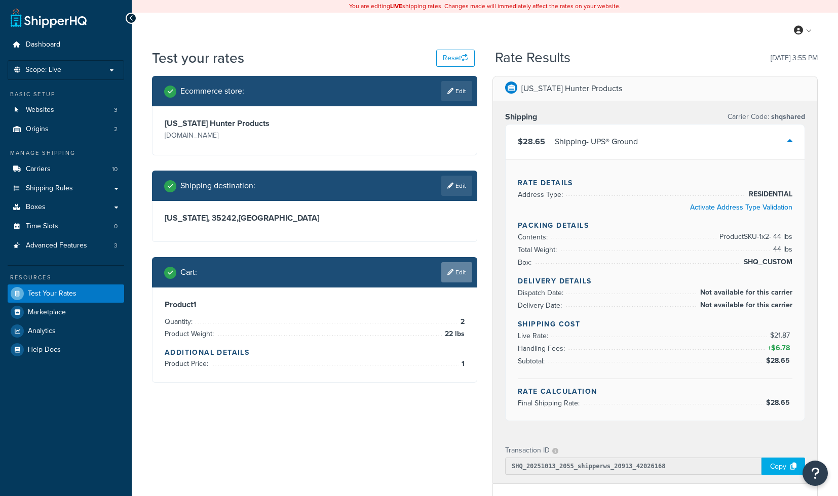
click at [461, 273] on link "Edit" at bounding box center [456, 272] width 31 height 20
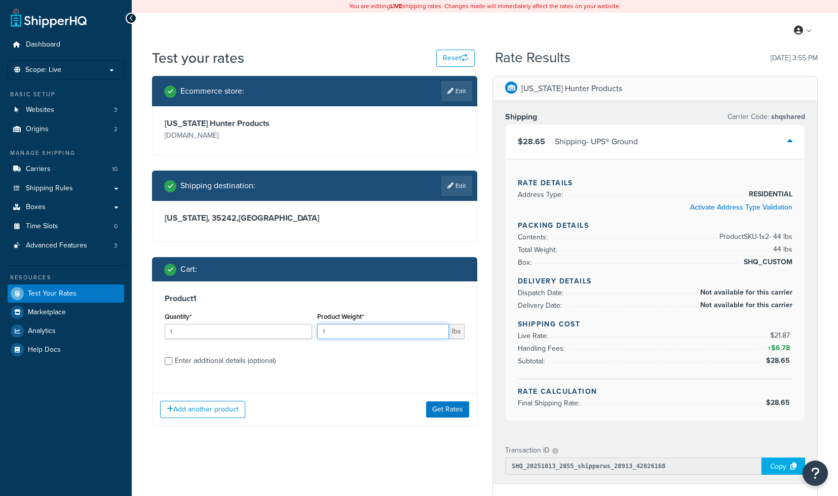
drag, startPoint x: 331, startPoint y: 332, endPoint x: 299, endPoint y: 332, distance: 31.9
click at [317, 332] on input "1" at bounding box center [383, 331] width 132 height 15
type input "22"
click at [441, 405] on button "Get Rates" at bounding box center [447, 410] width 43 height 16
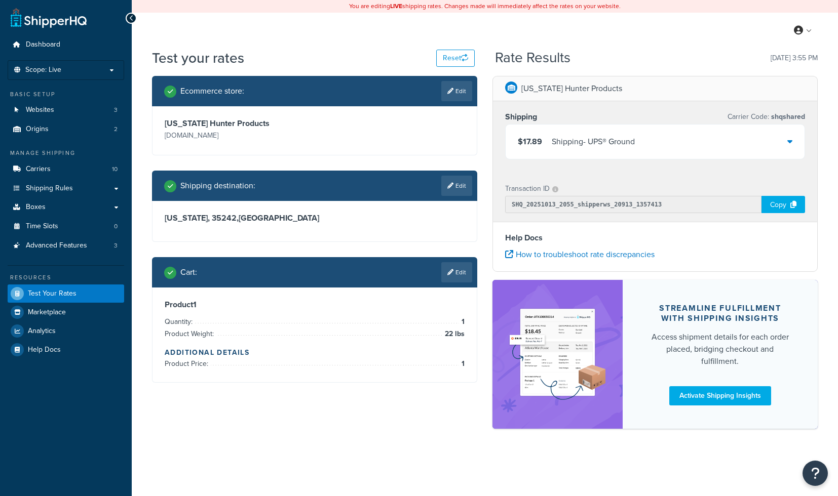
click at [591, 143] on div "Shipping - UPS® Ground" at bounding box center [593, 142] width 83 height 14
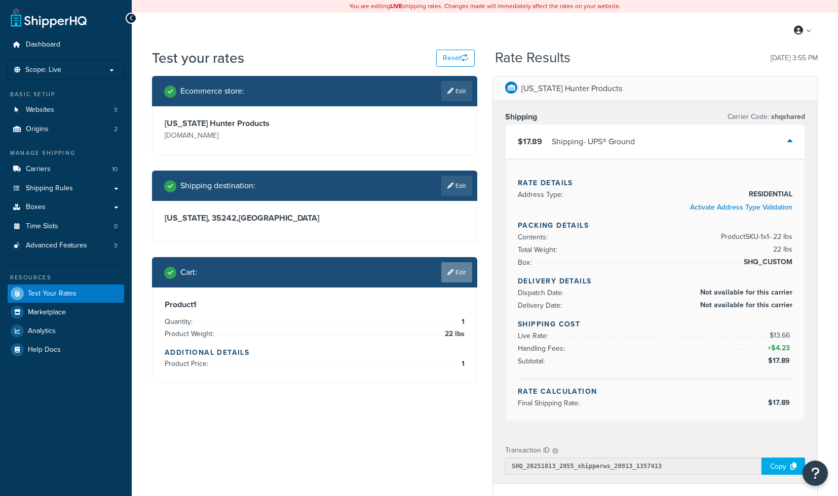
click at [459, 274] on link "Edit" at bounding box center [456, 272] width 31 height 20
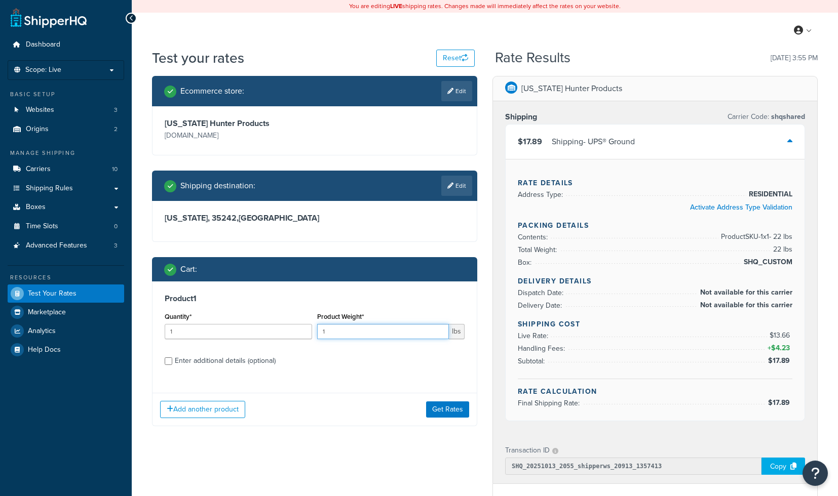
drag, startPoint x: 339, startPoint y: 333, endPoint x: 313, endPoint y: 333, distance: 26.8
click at [317, 333] on input "1" at bounding box center [383, 331] width 132 height 15
type input "22"
drag, startPoint x: 194, startPoint y: 331, endPoint x: 127, endPoint y: 331, distance: 66.9
click at [165, 331] on input "1" at bounding box center [238, 331] width 147 height 15
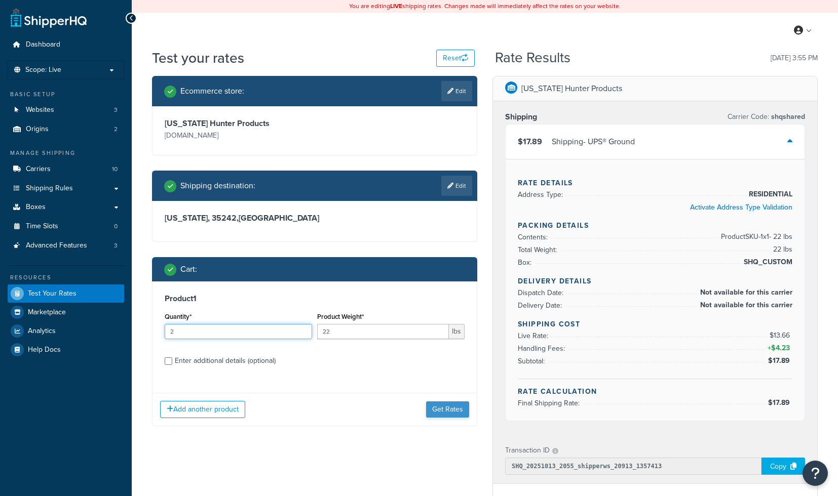
type input "2"
click at [440, 408] on button "Get Rates" at bounding box center [447, 410] width 43 height 16
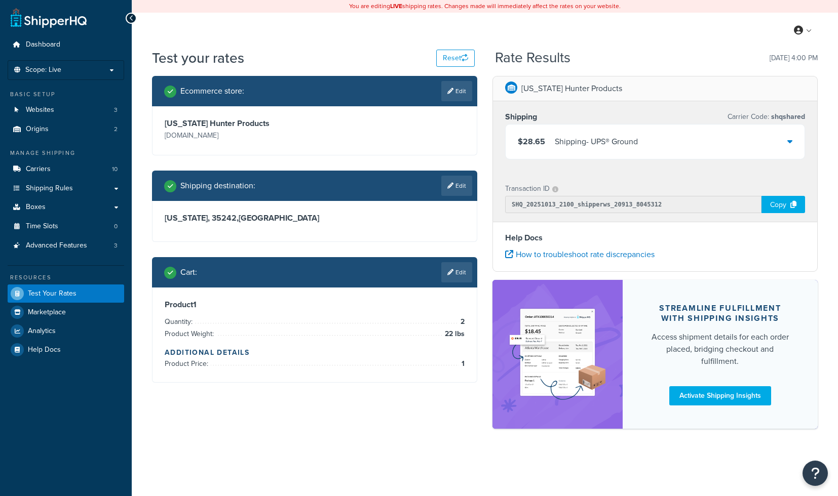
click at [672, 146] on div "$28.65 Shipping - UPS® Ground" at bounding box center [654, 142] width 299 height 34
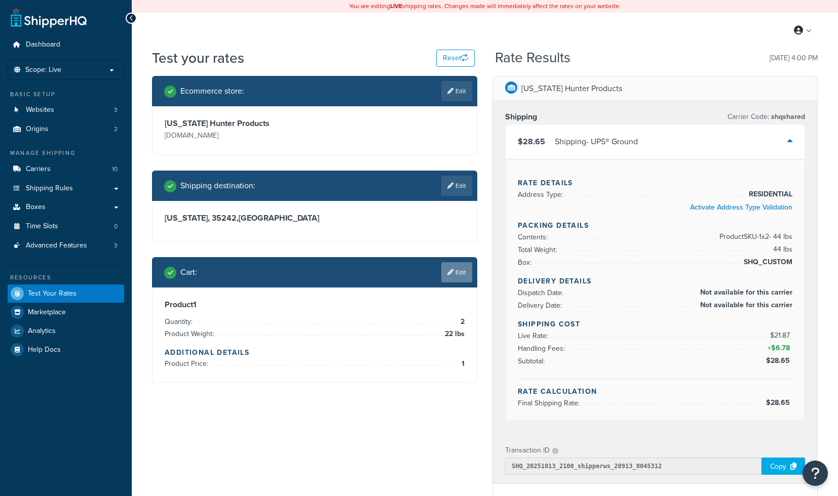
click at [464, 267] on link "Edit" at bounding box center [456, 272] width 31 height 20
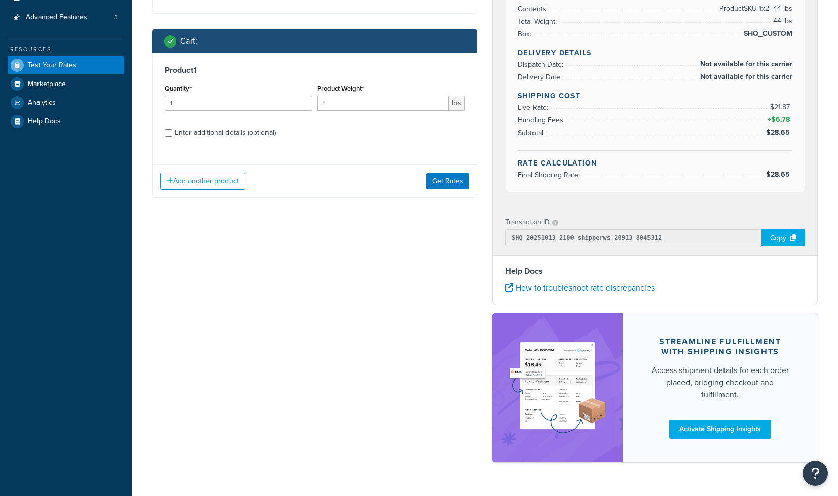
scroll to position [254, 0]
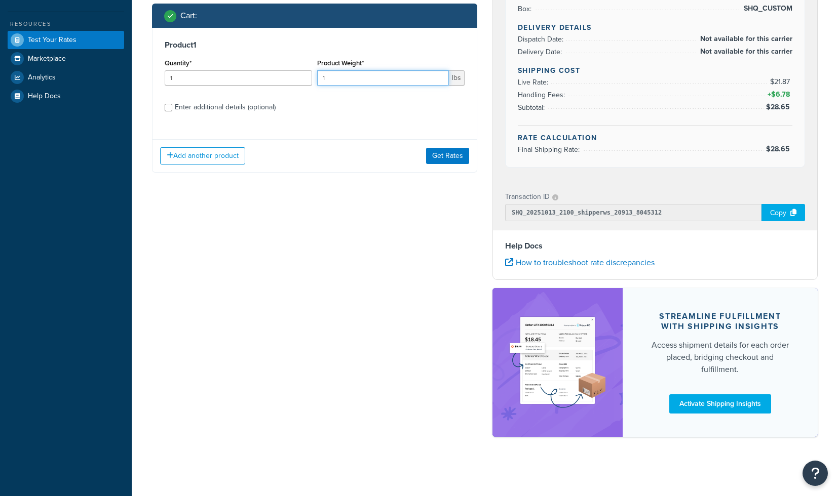
drag, startPoint x: 333, startPoint y: 76, endPoint x: 292, endPoint y: 63, distance: 42.6
click at [317, 70] on input "1" at bounding box center [383, 77] width 132 height 15
type input "22"
drag, startPoint x: 198, startPoint y: 74, endPoint x: 155, endPoint y: 74, distance: 42.5
click at [165, 74] on input "1" at bounding box center [238, 77] width 147 height 15
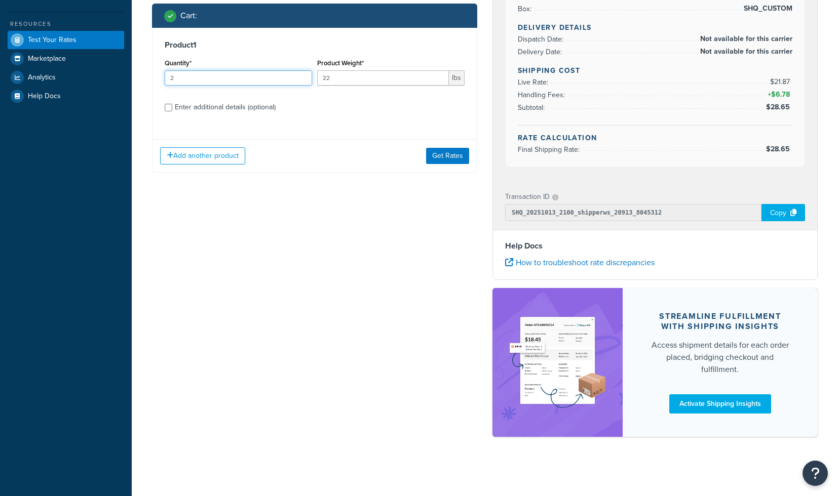
type input "2"
click at [217, 110] on div "Enter additional details (optional)" at bounding box center [225, 107] width 101 height 14
click at [172, 110] on input "Enter additional details (optional)" at bounding box center [169, 108] width 8 height 8
checkbox input "true"
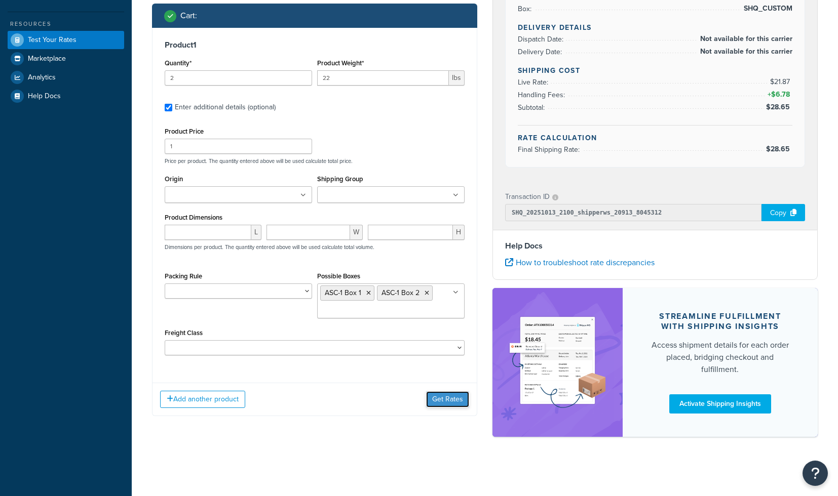
click at [438, 397] on button "Get Rates" at bounding box center [447, 400] width 43 height 16
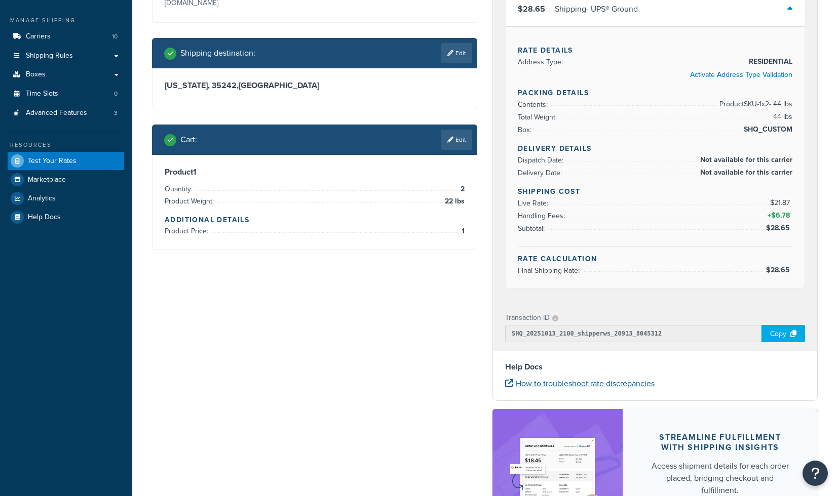
scroll to position [126, 0]
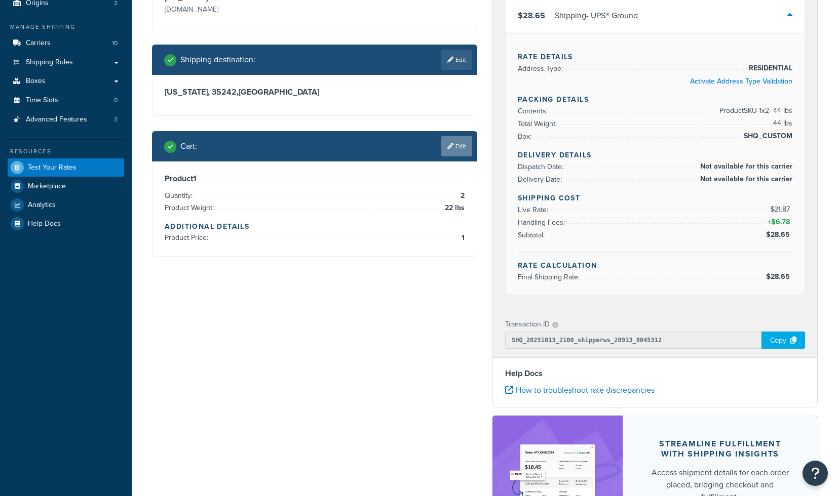
click at [454, 147] on link "Edit" at bounding box center [456, 146] width 31 height 20
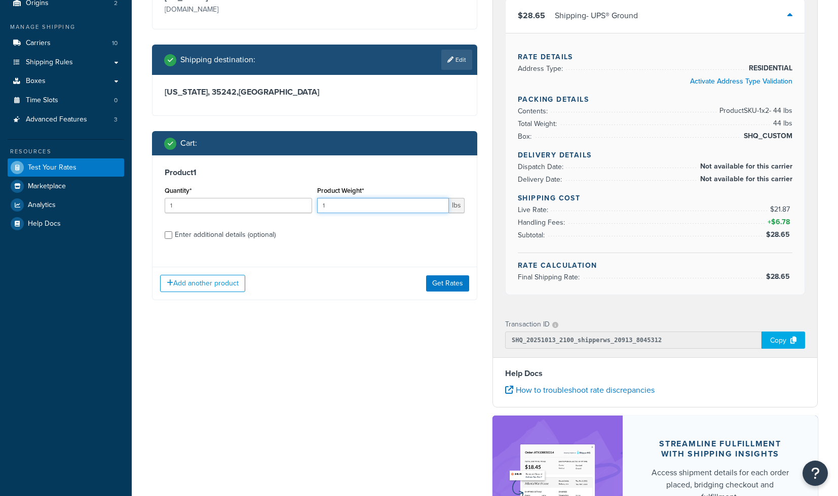
drag, startPoint x: 333, startPoint y: 209, endPoint x: 314, endPoint y: 209, distance: 19.8
click at [317, 209] on input "1" at bounding box center [383, 205] width 132 height 15
type input "22"
click at [461, 282] on button "Get Rates" at bounding box center [447, 284] width 43 height 16
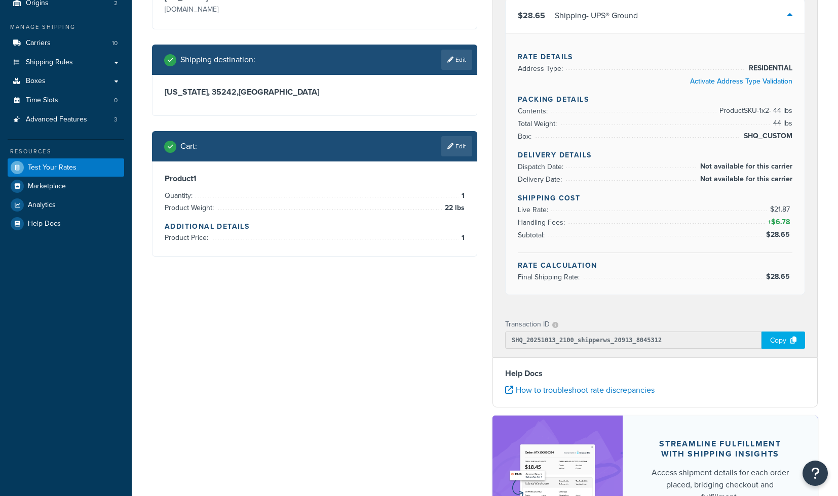
scroll to position [0, 0]
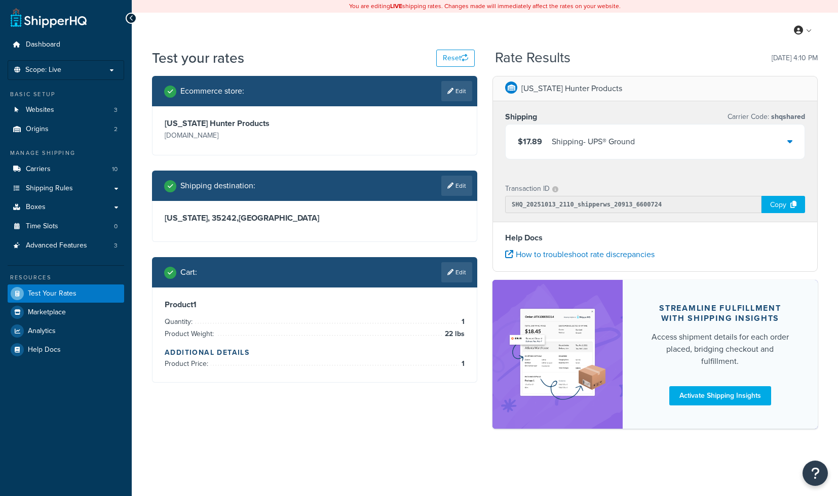
click at [655, 148] on div "$17.89 Shipping - UPS® Ground" at bounding box center [654, 142] width 299 height 34
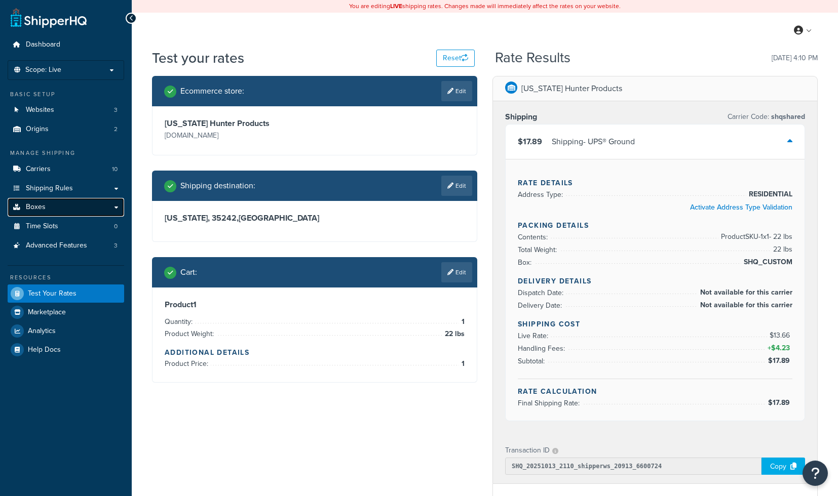
click at [44, 208] on span "Boxes" at bounding box center [36, 207] width 20 height 9
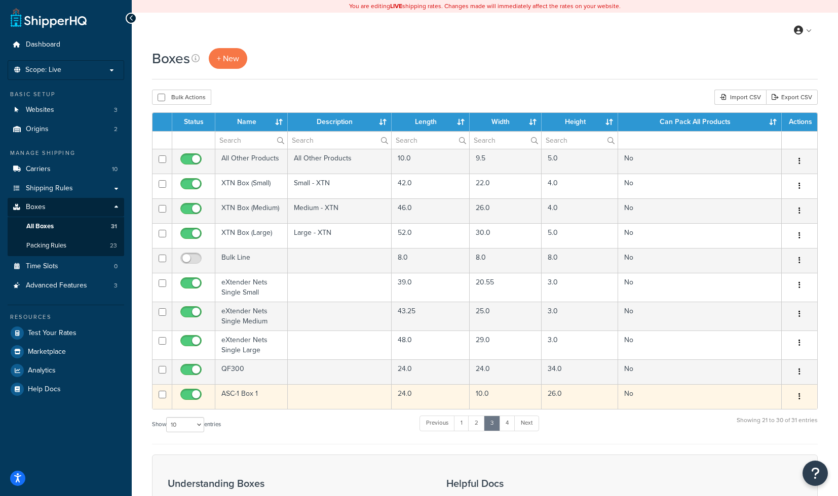
click at [407, 401] on td "24.0" at bounding box center [431, 396] width 78 height 25
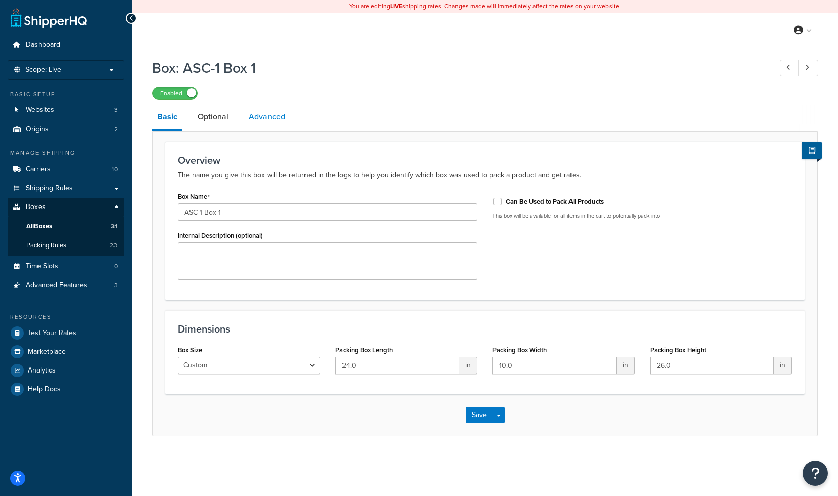
click at [273, 122] on link "Advanced" at bounding box center [267, 117] width 47 height 24
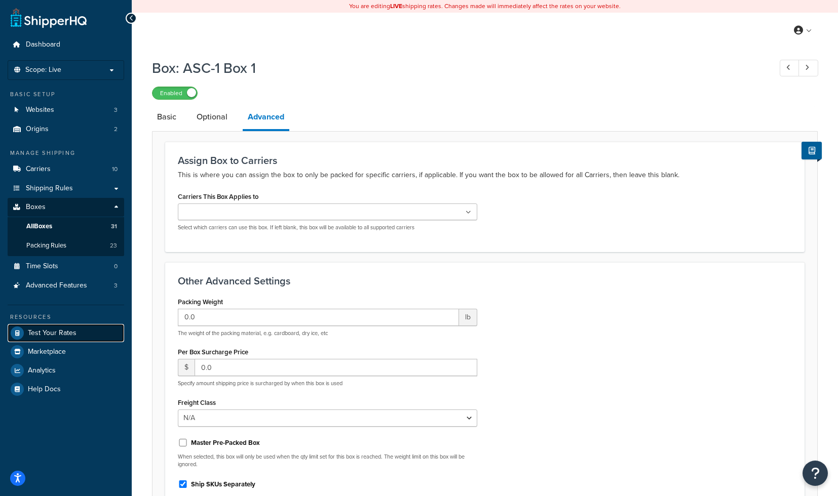
click at [62, 330] on span "Test Your Rates" at bounding box center [52, 333] width 49 height 9
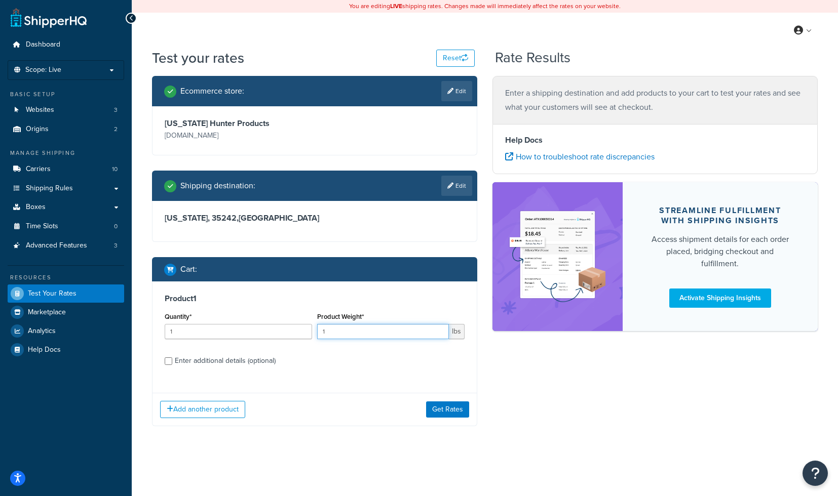
drag, startPoint x: 341, startPoint y: 330, endPoint x: 315, endPoint y: 330, distance: 26.3
click at [317, 330] on input "1" at bounding box center [383, 331] width 132 height 15
type input "22"
drag, startPoint x: 233, startPoint y: 335, endPoint x: 134, endPoint y: 335, distance: 98.8
click at [165, 335] on input "1" at bounding box center [238, 331] width 147 height 15
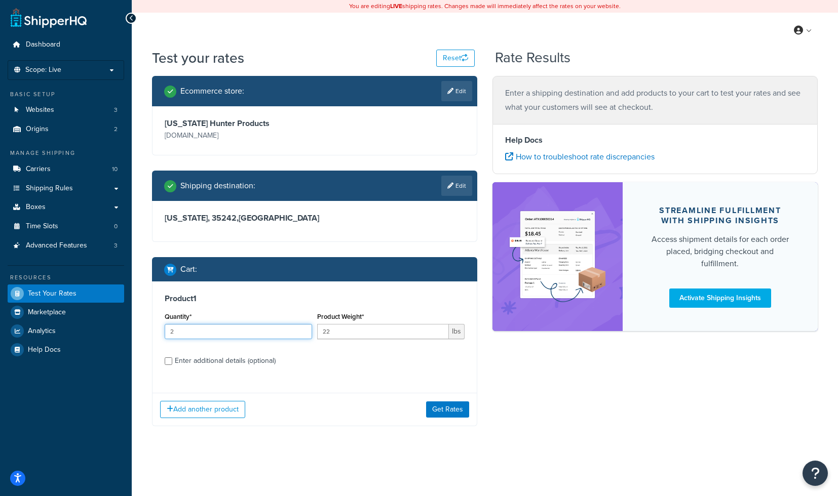
type input "2"
click at [234, 364] on div "Enter additional details (optional)" at bounding box center [225, 361] width 101 height 14
click at [172, 364] on input "Enter additional details (optional)" at bounding box center [169, 362] width 8 height 8
checkbox input "true"
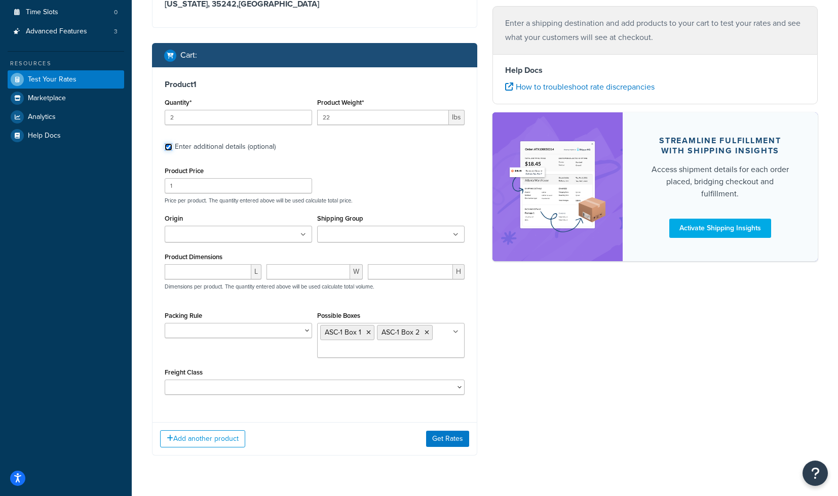
scroll to position [214, 0]
click at [437, 436] on button "Get Rates" at bounding box center [447, 440] width 43 height 16
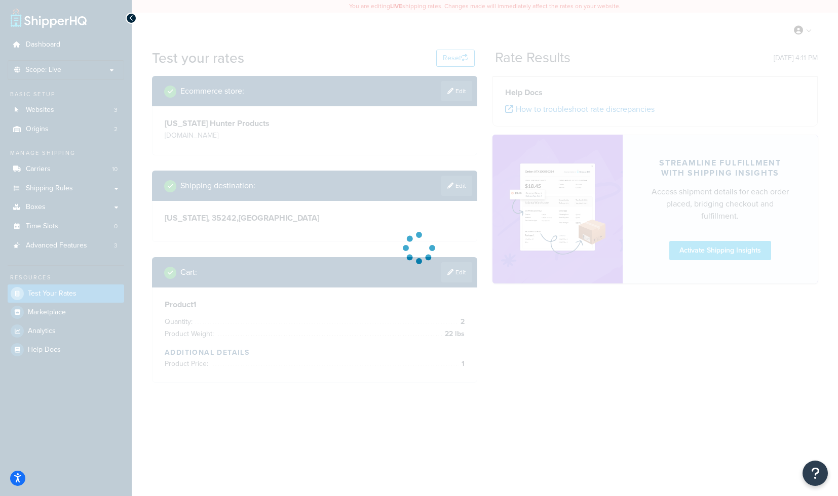
scroll to position [0, 0]
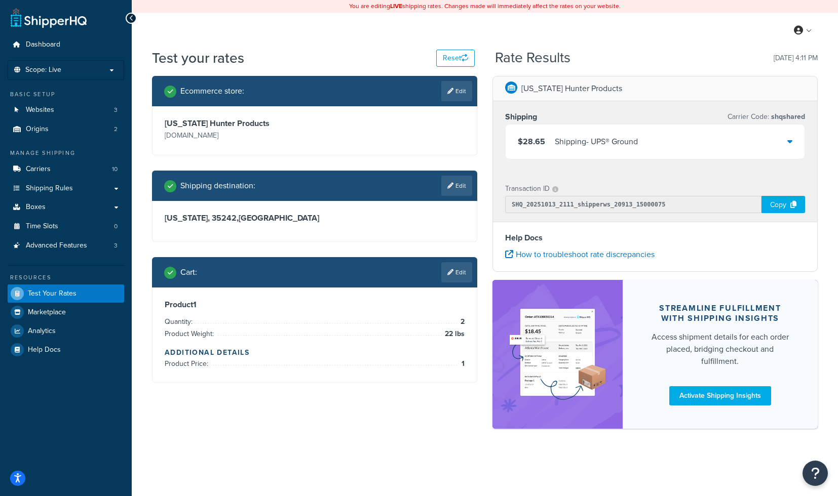
click at [723, 140] on div "$28.65 Shipping - UPS® Ground" at bounding box center [654, 142] width 299 height 34
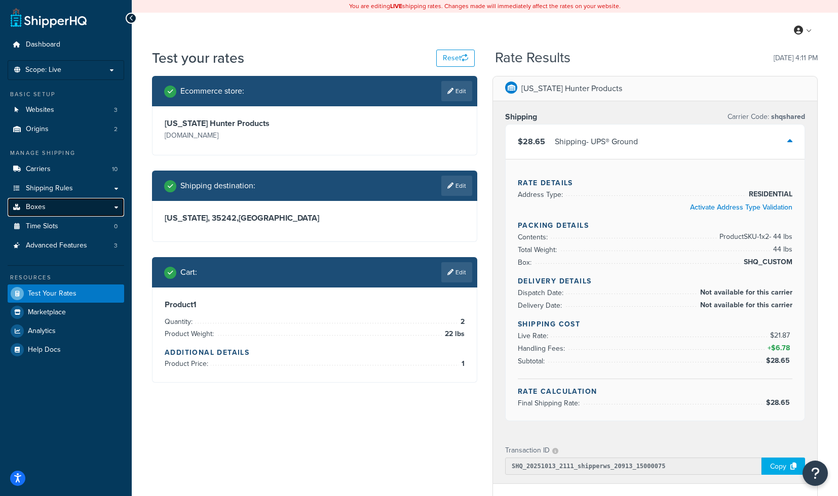
click at [77, 208] on link "Boxes" at bounding box center [66, 207] width 116 height 19
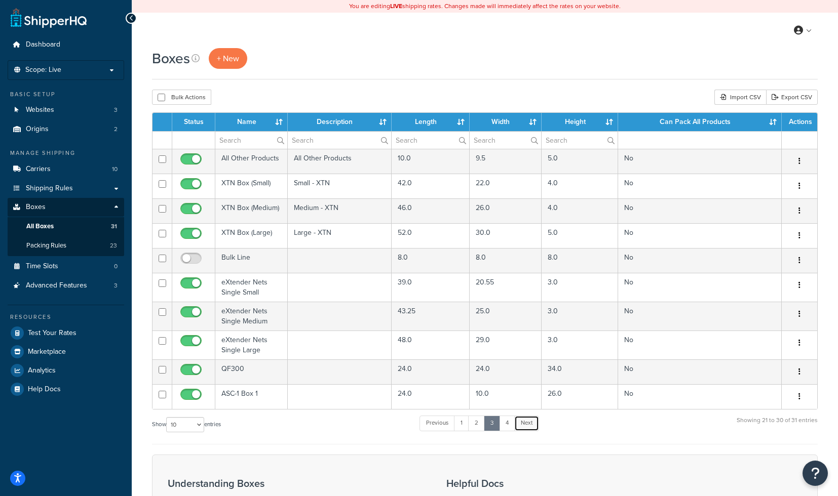
click at [531, 421] on link "Next" at bounding box center [526, 423] width 25 height 15
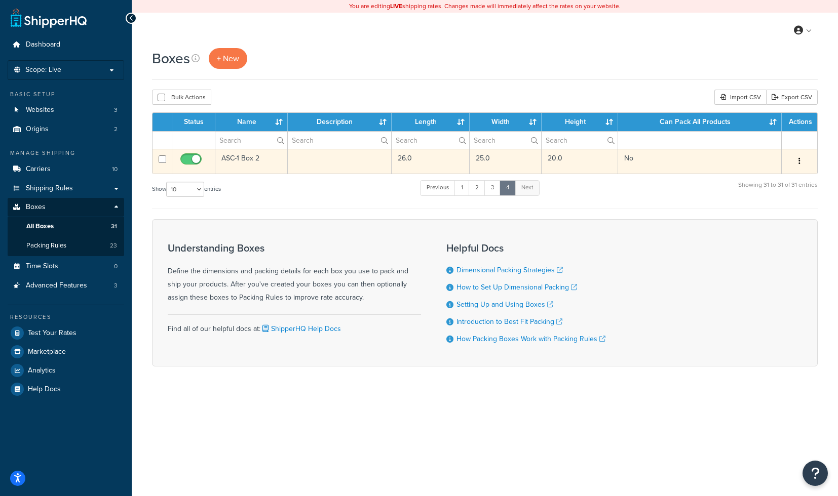
click at [338, 167] on td at bounding box center [339, 161] width 103 height 25
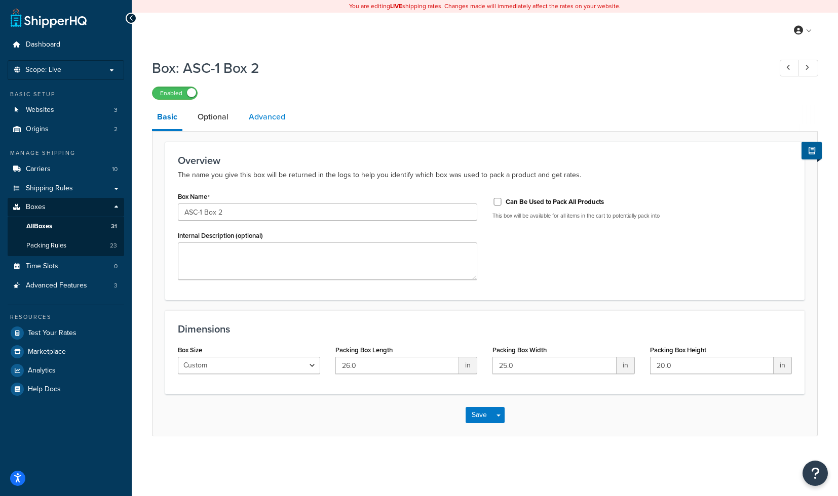
click at [262, 119] on link "Advanced" at bounding box center [267, 117] width 47 height 24
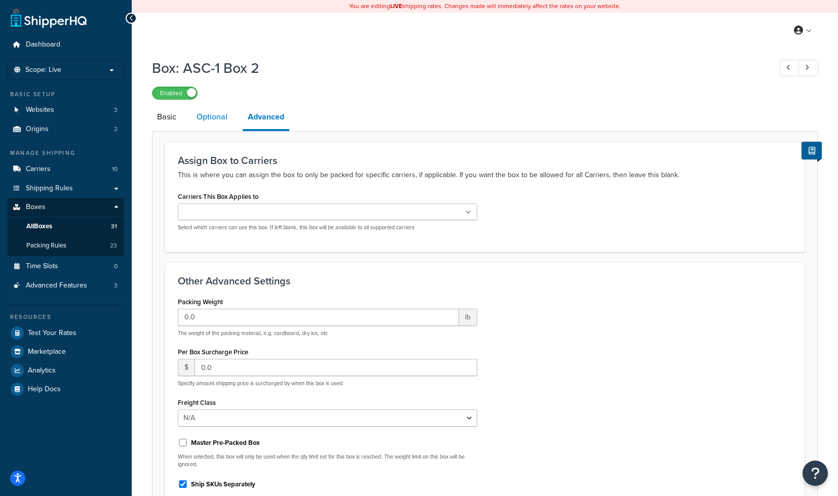
click at [225, 121] on link "Optional" at bounding box center [211, 117] width 41 height 24
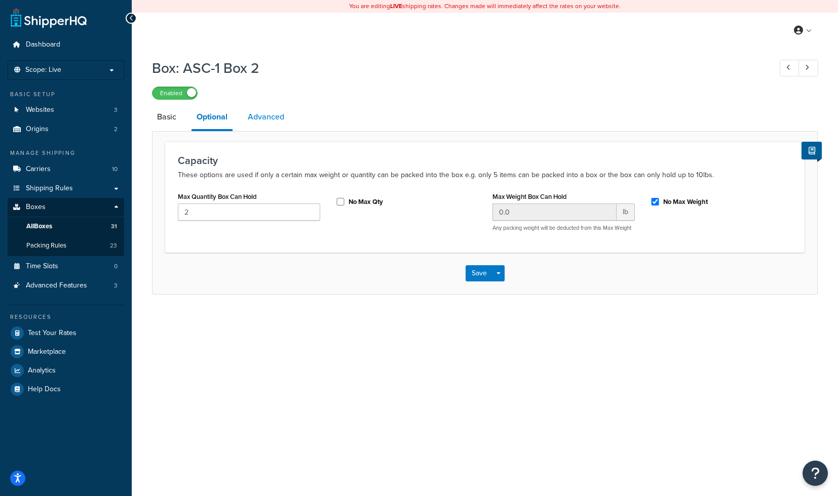
click at [269, 119] on link "Advanced" at bounding box center [266, 117] width 47 height 24
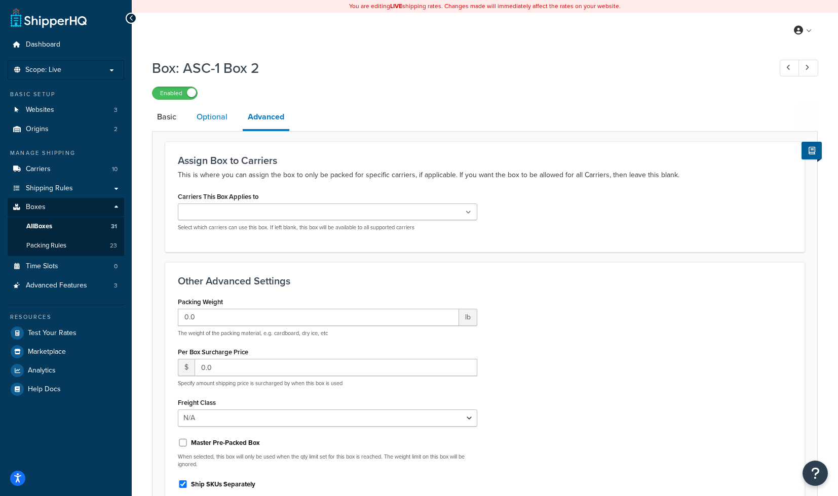
click at [203, 121] on link "Optional" at bounding box center [211, 117] width 41 height 24
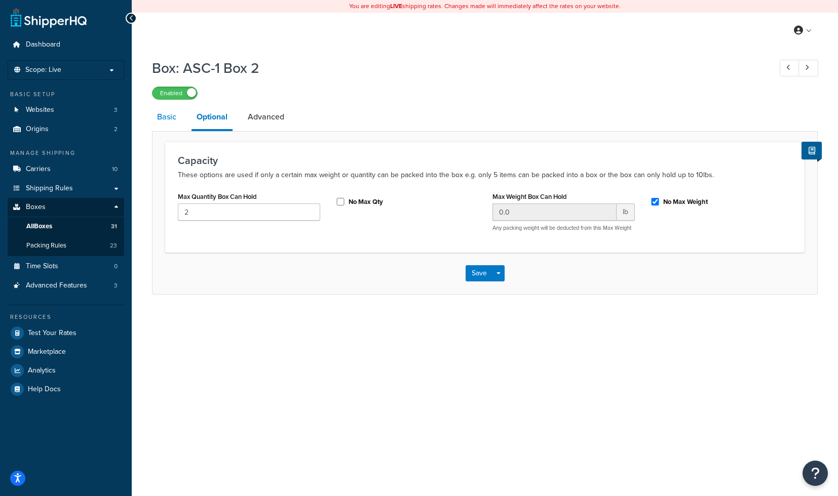
click at [169, 122] on link "Basic" at bounding box center [166, 117] width 29 height 24
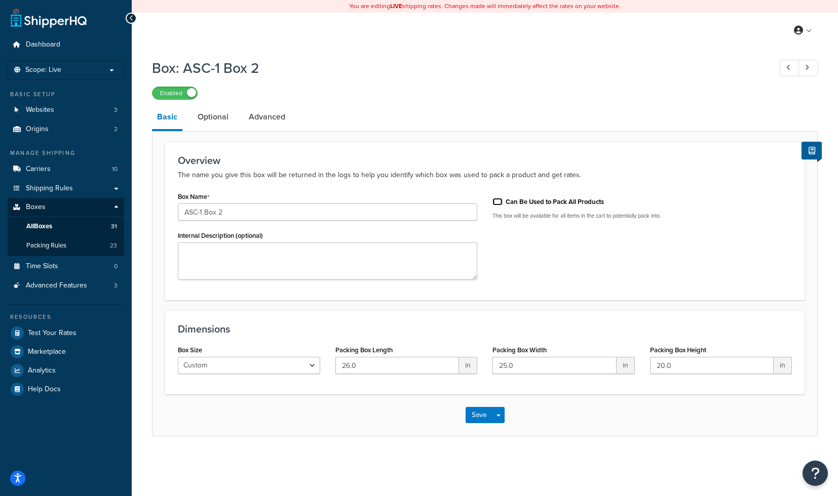
click at [497, 206] on input "Can Be Used to Pack All Products" at bounding box center [497, 202] width 10 height 8
click at [494, 201] on input "Can Be Used to Pack All Products" at bounding box center [497, 202] width 10 height 8
checkbox input "false"
click at [94, 248] on link "Packing Rules 23" at bounding box center [66, 246] width 116 height 19
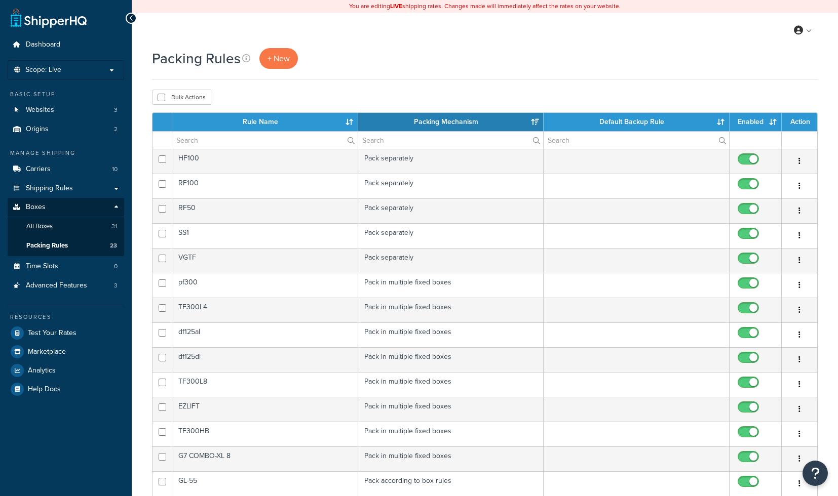
select select "15"
click at [284, 65] on link "+ New" at bounding box center [278, 58] width 38 height 21
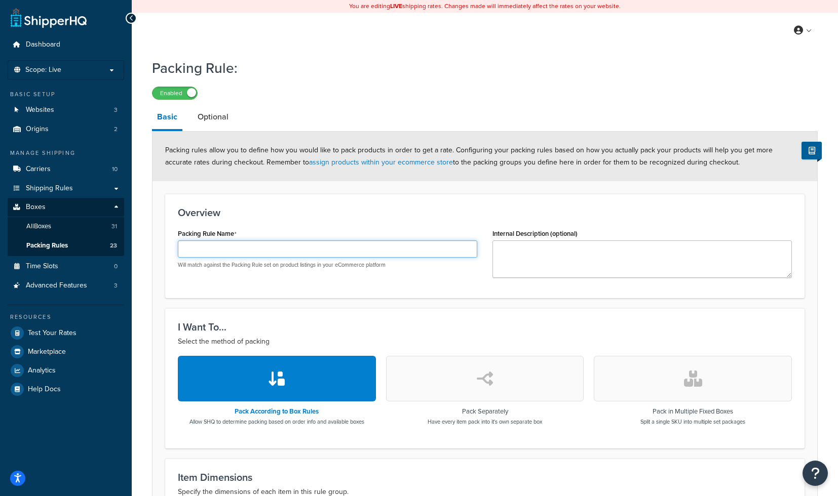
click at [222, 248] on input "Packing Rule Name" at bounding box center [327, 249] width 299 height 17
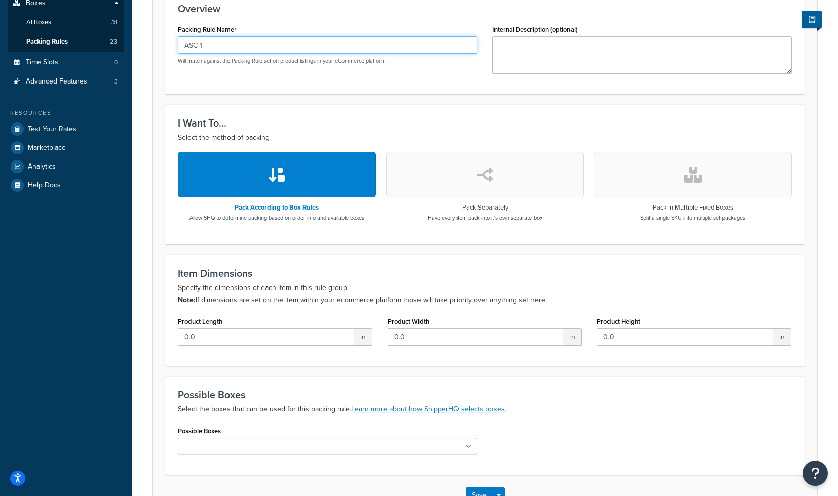
scroll to position [184, 0]
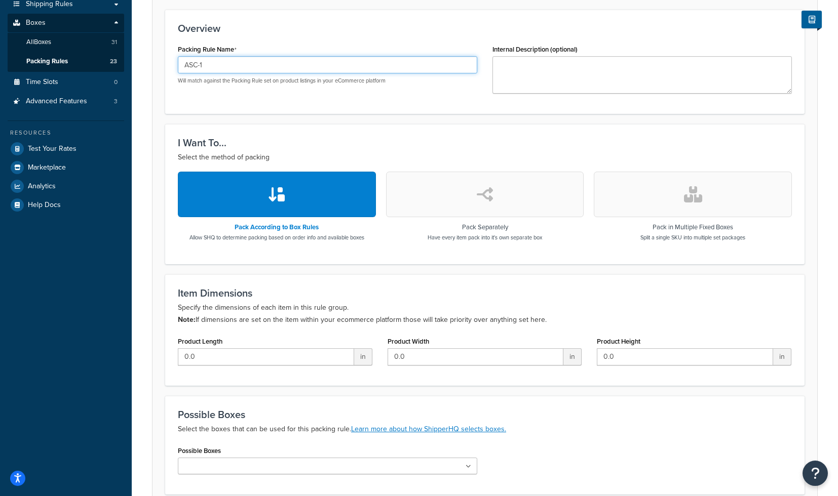
type input "ASC-1"
click at [475, 202] on button "button" at bounding box center [485, 195] width 198 height 46
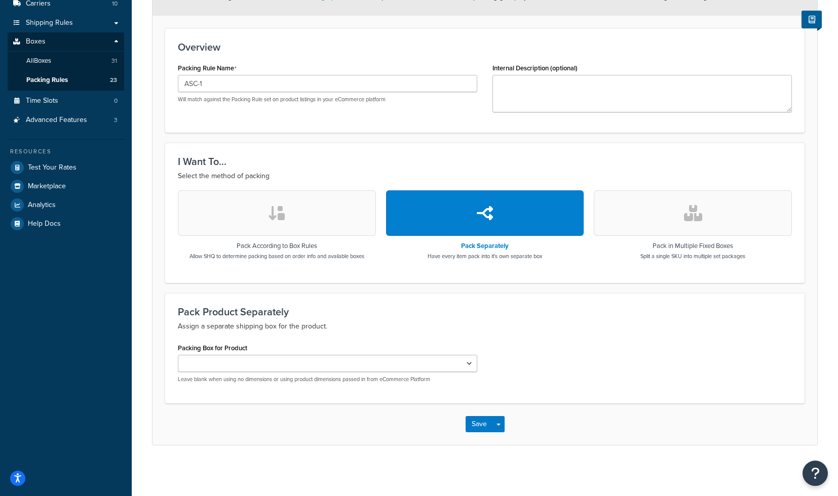
scroll to position [166, 0]
click at [178, 355] on select "pf300 box GL-55-5 Box TDBM1-4 Mats SCP1-5 Chairs SCP1-1 Chair SCP1-2 Chairs SCP…" at bounding box center [327, 363] width 299 height 17
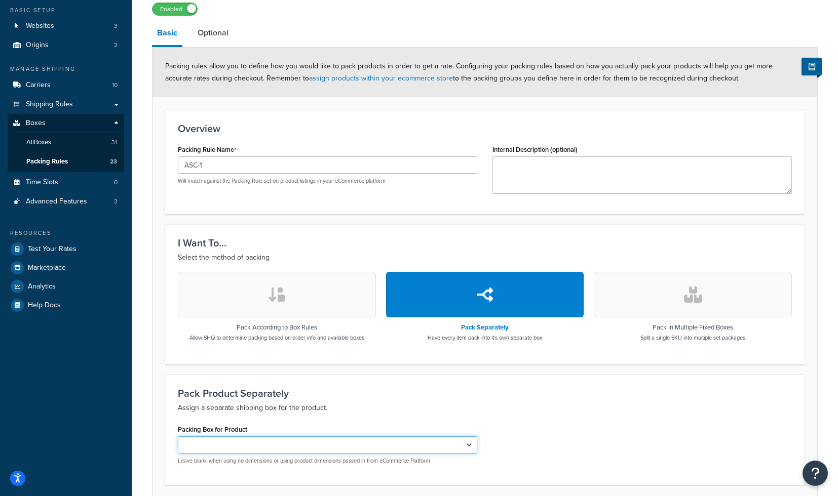
scroll to position [45, 0]
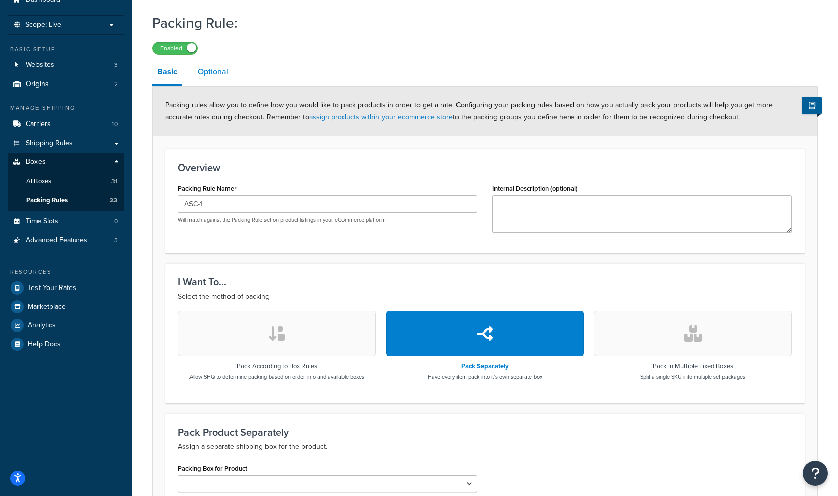
click at [217, 72] on link "Optional" at bounding box center [212, 72] width 41 height 24
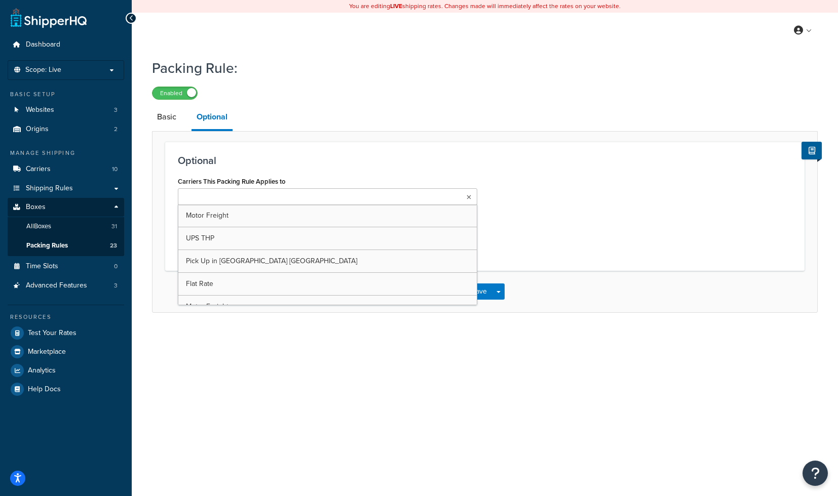
click at [256, 198] on input "Carriers This Packing Rule Applies to" at bounding box center [226, 197] width 90 height 11
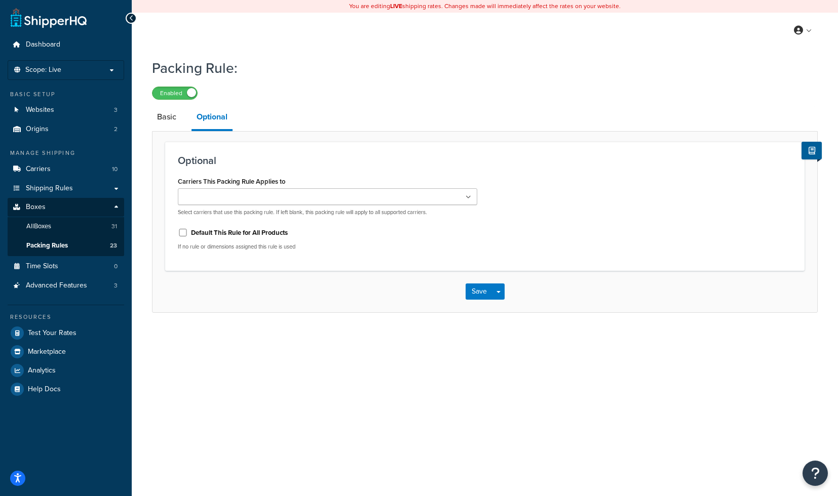
click at [365, 140] on div "Optional Carriers This Packing Rule Applies to Motor Freight UPS THP Pick Up in…" at bounding box center [485, 222] width 666 height 182
click at [170, 118] on link "Basic" at bounding box center [166, 117] width 29 height 24
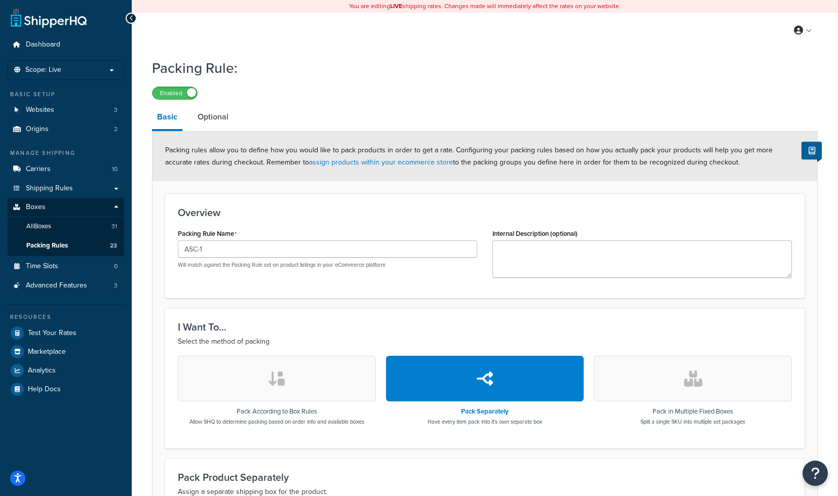
click at [334, 383] on button "button" at bounding box center [277, 379] width 198 height 46
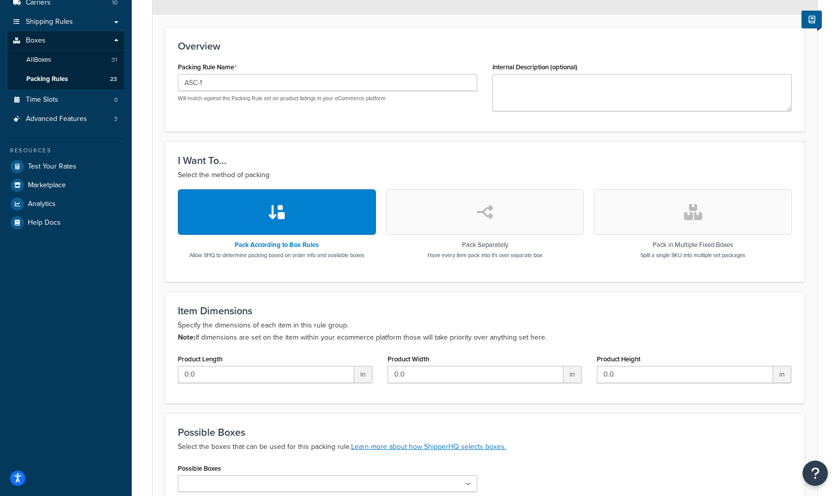
scroll to position [276, 0]
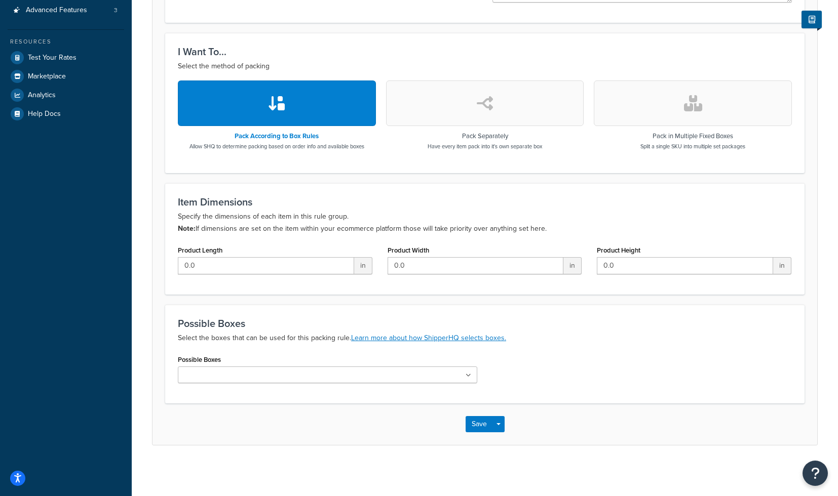
click at [288, 377] on ul at bounding box center [327, 375] width 299 height 17
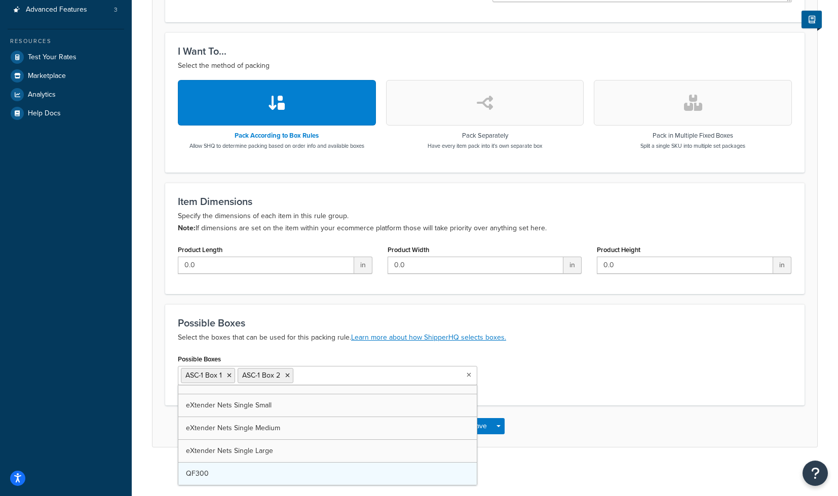
scroll to position [560, 0]
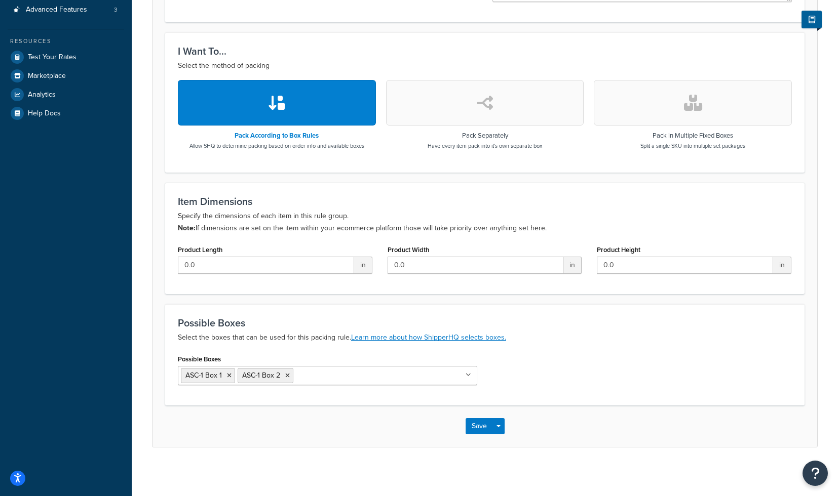
click at [597, 342] on p "Select the boxes that can be used for this packing rule. Learn more about how S…" at bounding box center [485, 338] width 614 height 12
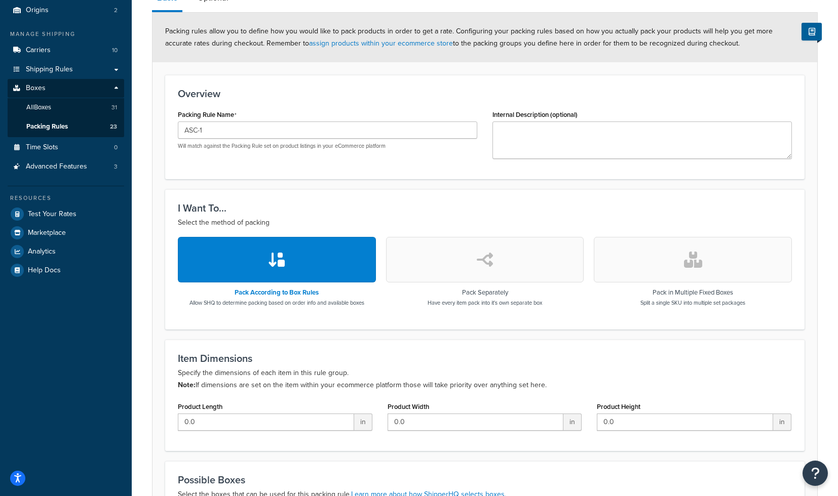
scroll to position [80, 0]
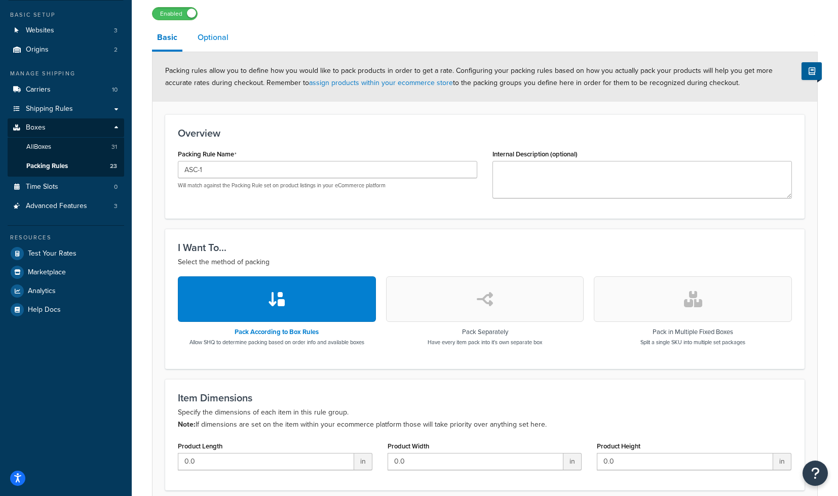
click at [216, 43] on link "Optional" at bounding box center [212, 37] width 41 height 24
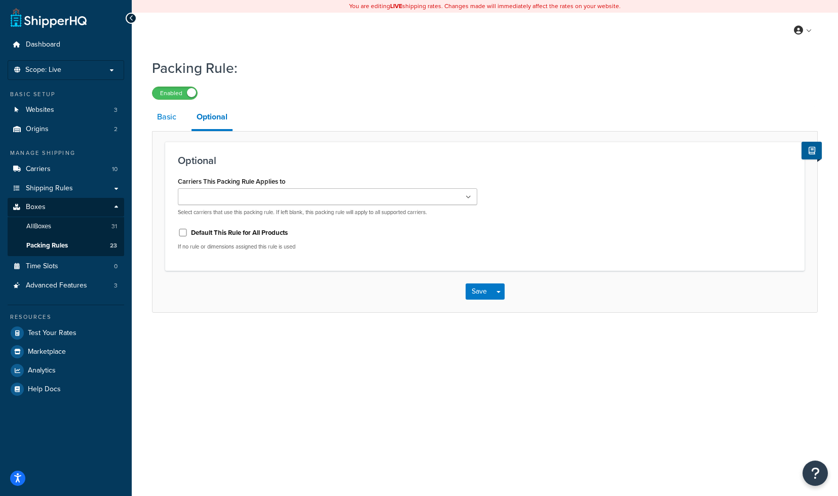
click at [171, 126] on link "Basic" at bounding box center [166, 117] width 29 height 24
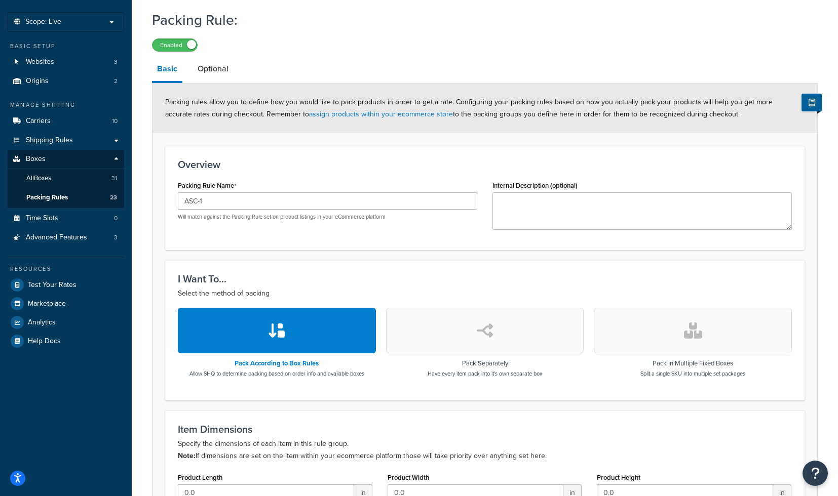
scroll to position [46, 0]
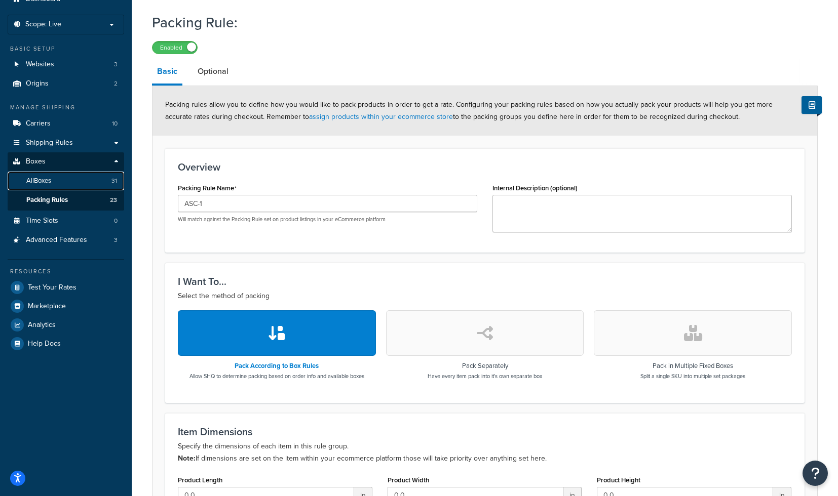
click at [82, 185] on link "All Boxes 31" at bounding box center [66, 181] width 116 height 19
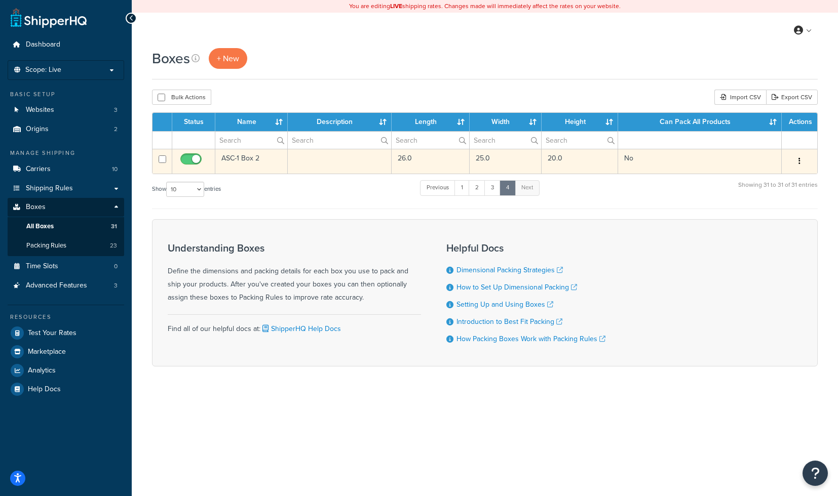
click at [328, 164] on td at bounding box center [339, 161] width 103 height 25
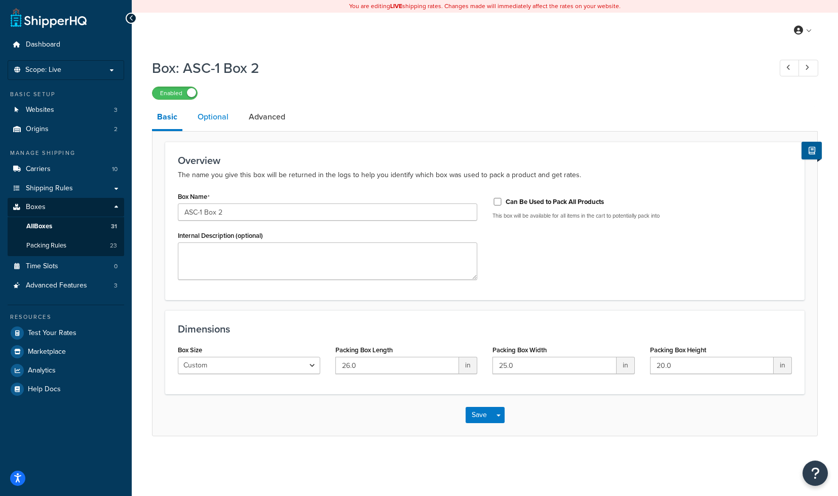
click at [210, 118] on link "Optional" at bounding box center [212, 117] width 41 height 24
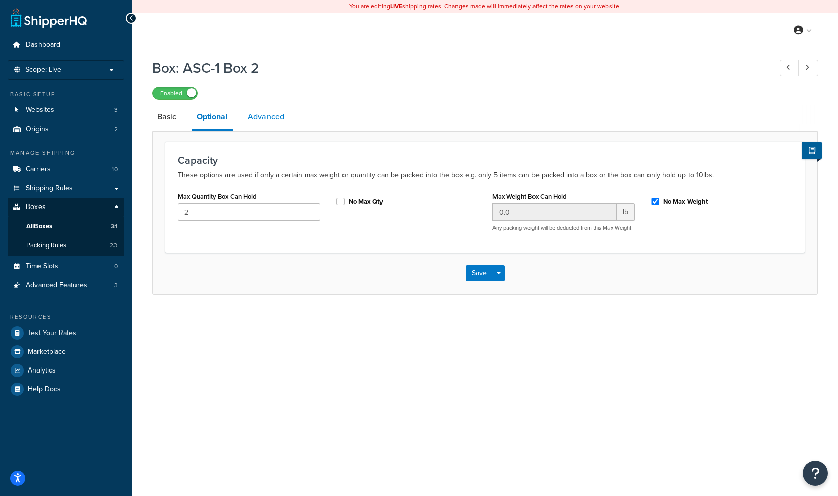
click at [272, 114] on link "Advanced" at bounding box center [266, 117] width 47 height 24
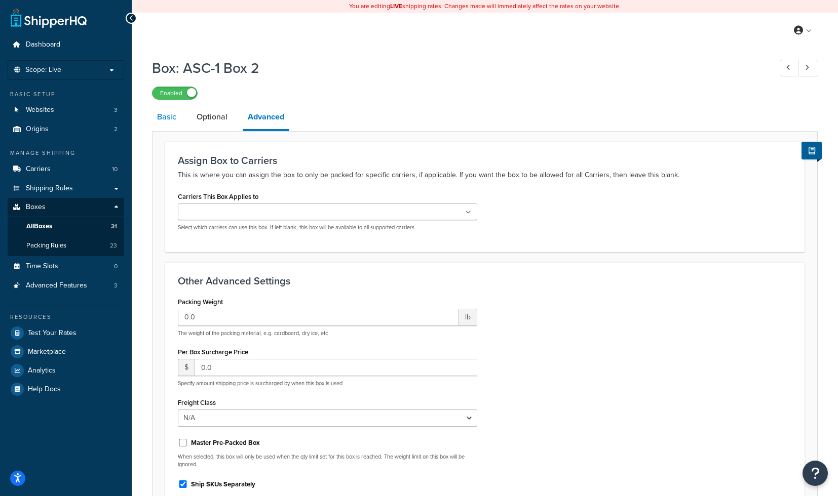
click at [174, 121] on link "Basic" at bounding box center [166, 117] width 29 height 24
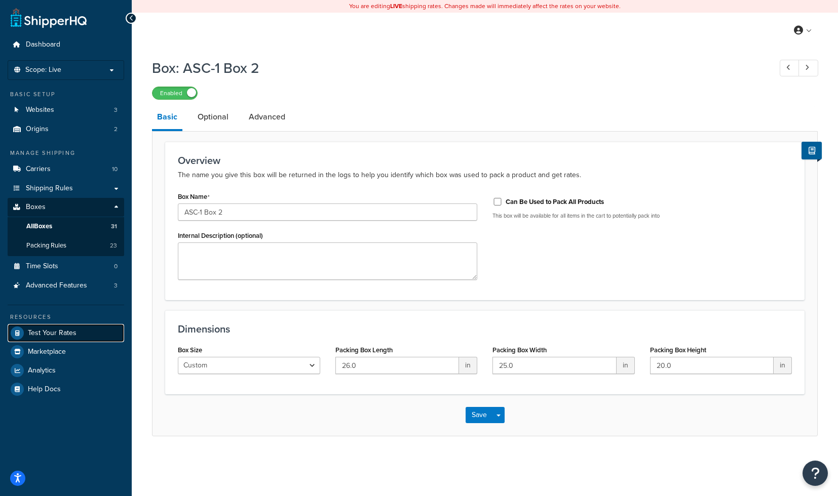
click at [74, 330] on span "Test Your Rates" at bounding box center [52, 333] width 49 height 9
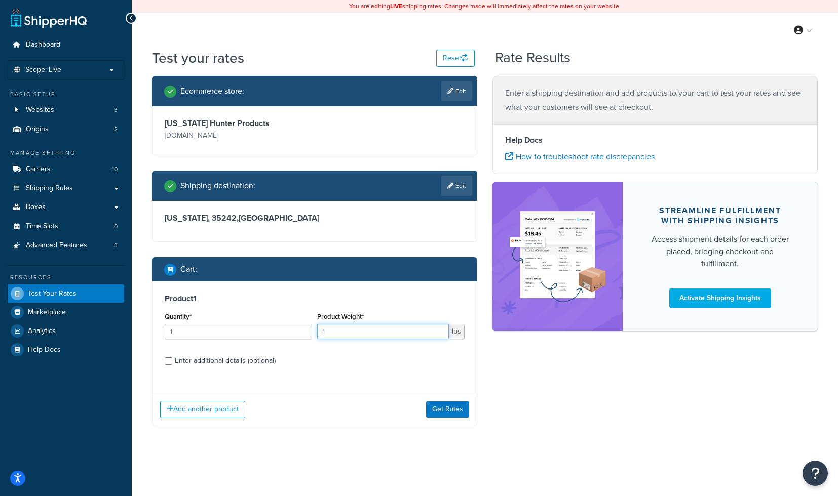
drag, startPoint x: 339, startPoint y: 328, endPoint x: 317, endPoint y: 328, distance: 22.3
click at [317, 328] on input "1" at bounding box center [383, 331] width 132 height 15
type input "22"
click at [454, 415] on button "Get Rates" at bounding box center [447, 410] width 43 height 16
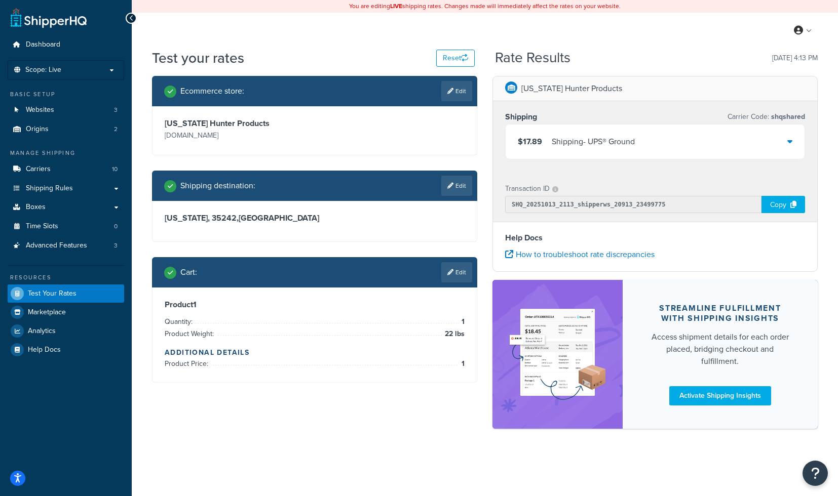
click at [623, 133] on div "$17.89 Shipping - UPS® Ground" at bounding box center [654, 142] width 299 height 34
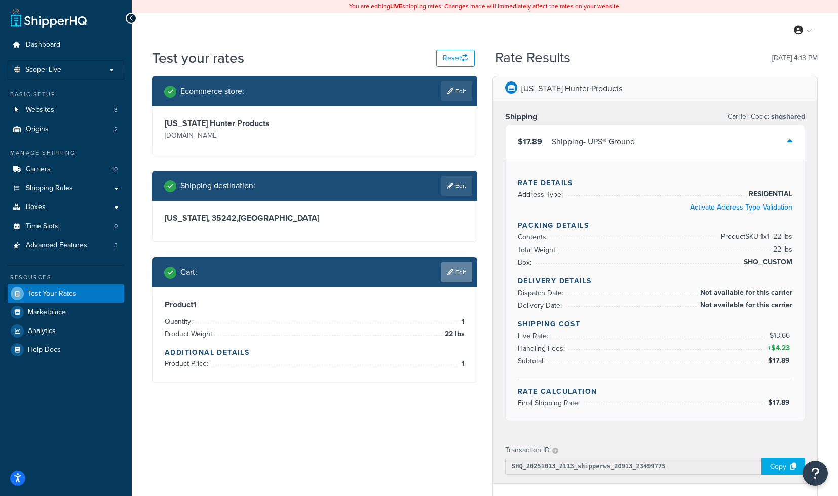
click at [463, 275] on link "Edit" at bounding box center [456, 272] width 31 height 20
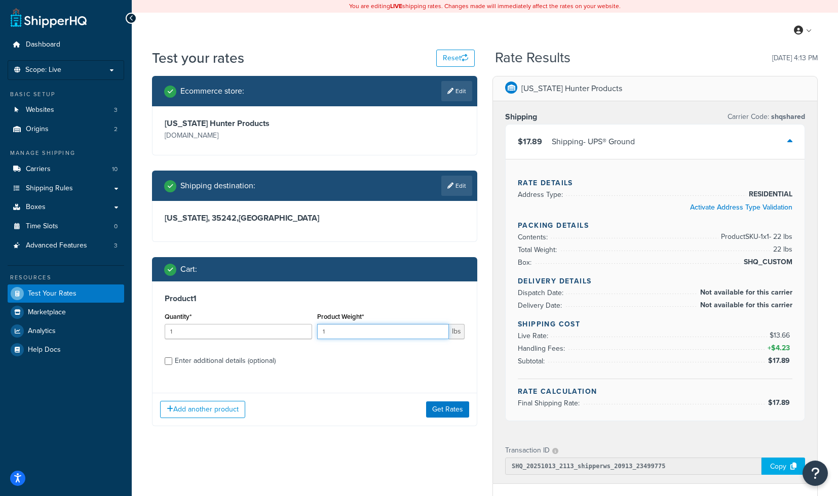
drag, startPoint x: 334, startPoint y: 334, endPoint x: 221, endPoint y: 334, distance: 112.9
click at [317, 334] on input "1" at bounding box center [383, 331] width 132 height 15
type input "22"
drag, startPoint x: 155, startPoint y: 334, endPoint x: 127, endPoint y: 334, distance: 28.4
click at [165, 334] on input "1" at bounding box center [238, 331] width 147 height 15
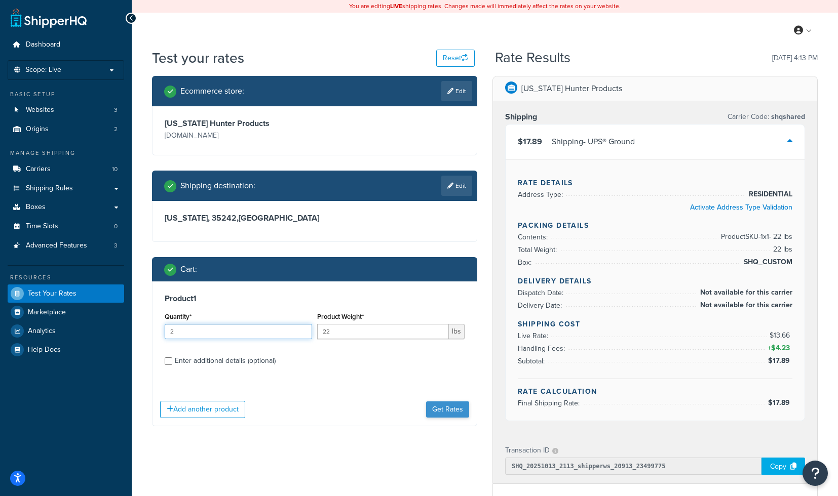
type input "2"
click at [441, 410] on button "Get Rates" at bounding box center [447, 410] width 43 height 16
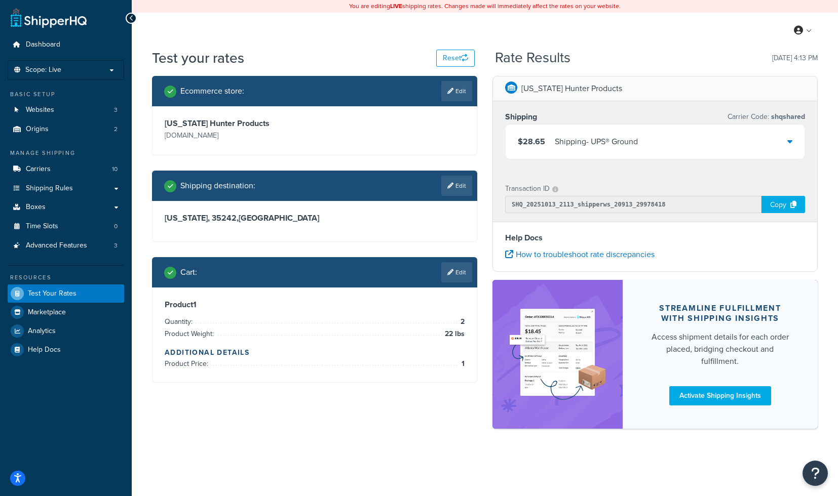
click at [689, 146] on div "$28.65 Shipping - UPS® Ground" at bounding box center [654, 142] width 299 height 34
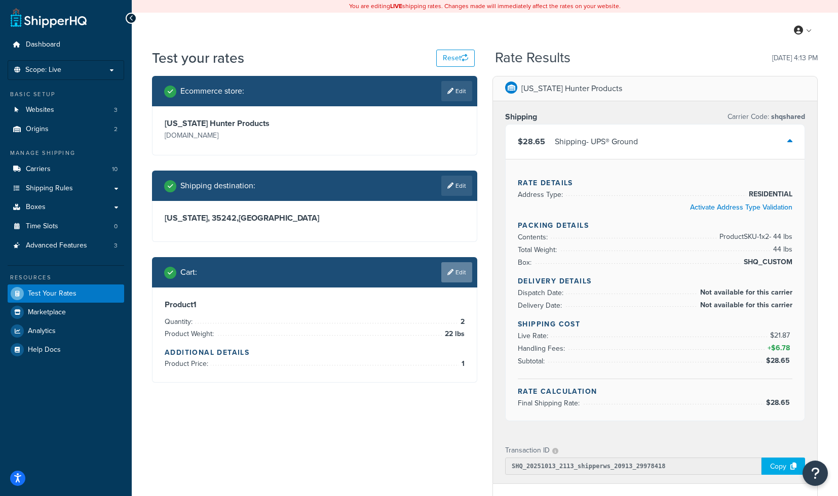
click at [454, 272] on link "Edit" at bounding box center [456, 272] width 31 height 20
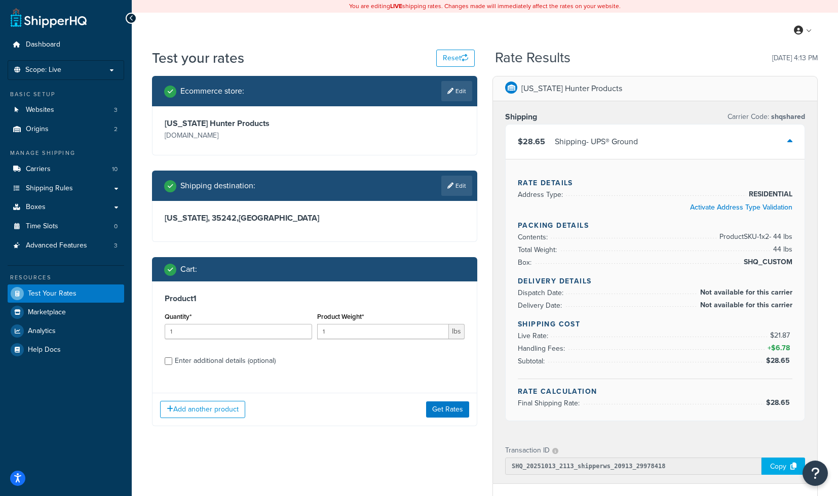
click at [245, 368] on div "Enter additional details (optional)" at bounding box center [225, 361] width 101 height 14
click at [172, 365] on input "Enter additional details (optional)" at bounding box center [169, 362] width 8 height 8
checkbox input "true"
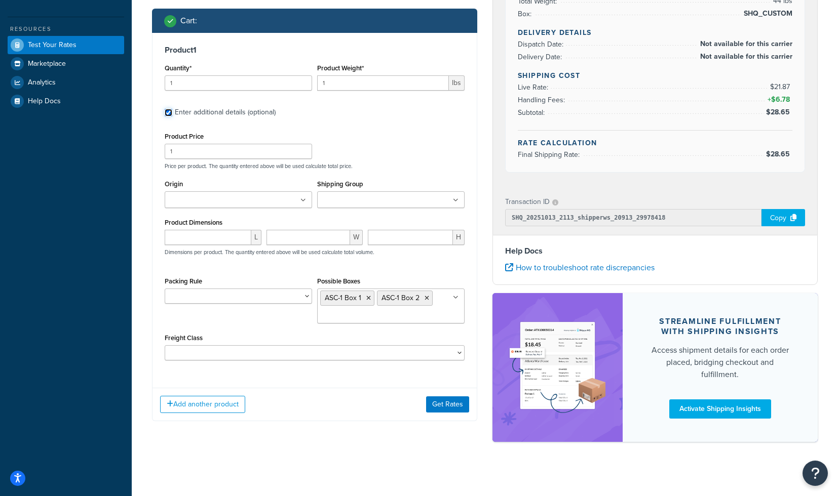
scroll to position [254, 0]
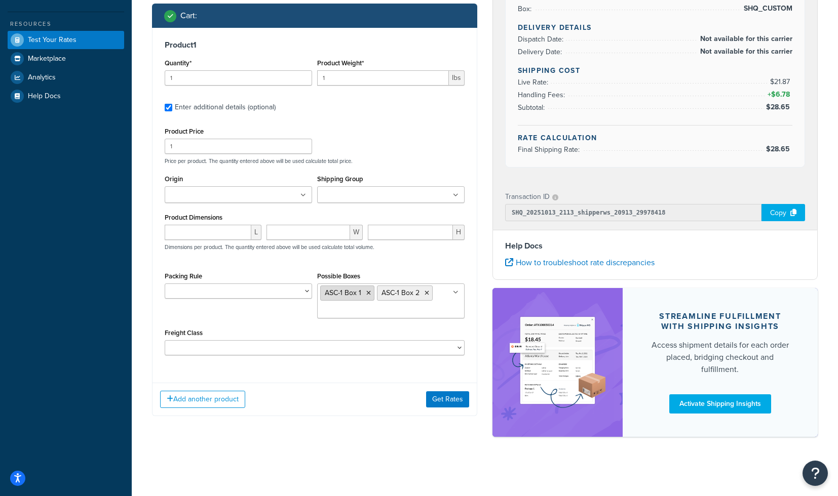
click at [367, 294] on icon at bounding box center [368, 293] width 5 height 6
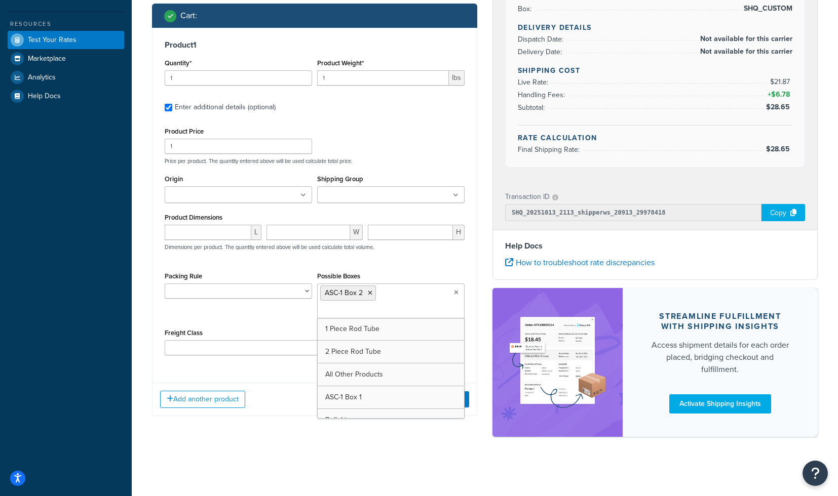
click at [266, 368] on div "Product 1 Quantity* 1 Product Weight* 1 lbs Enter additional details (optional)…" at bounding box center [314, 201] width 324 height 347
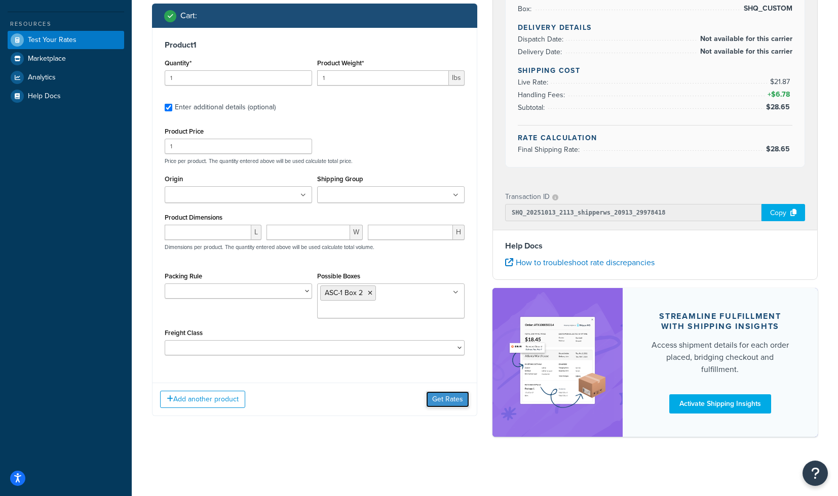
click at [442, 408] on button "Get Rates" at bounding box center [447, 400] width 43 height 16
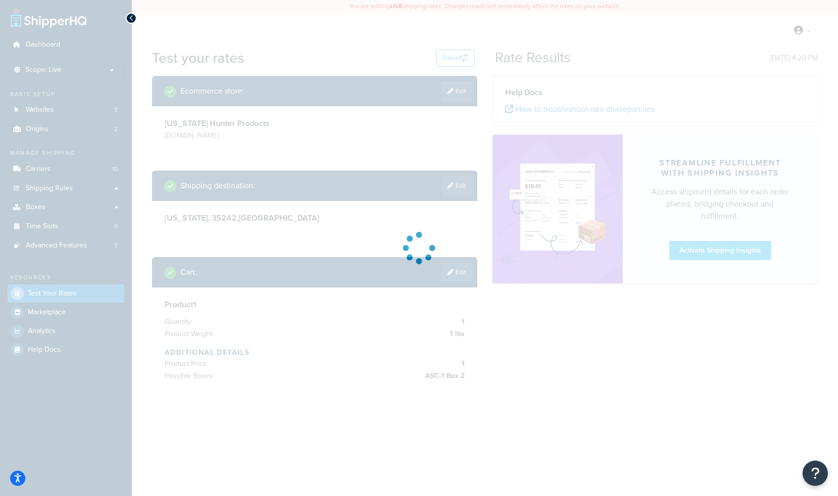
scroll to position [0, 0]
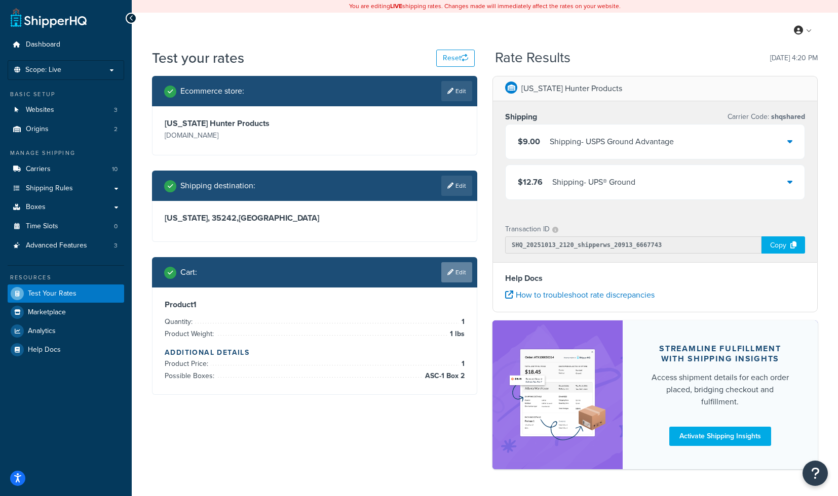
click at [457, 275] on link "Edit" at bounding box center [456, 272] width 31 height 20
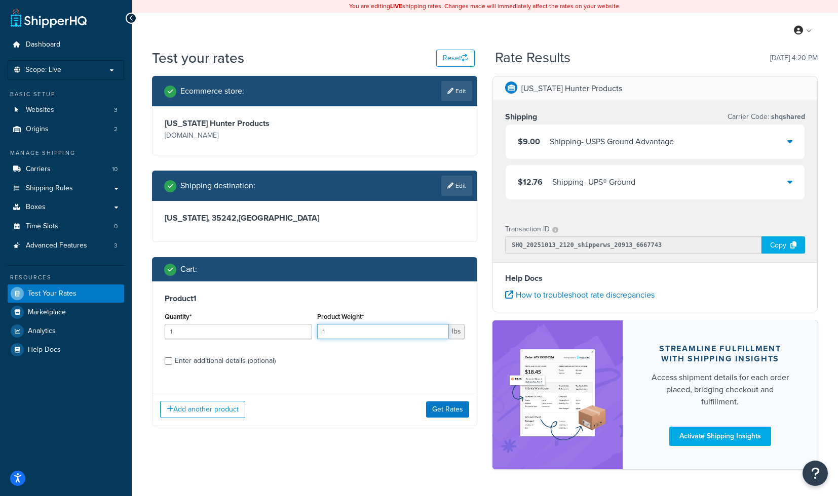
drag, startPoint x: 342, startPoint y: 331, endPoint x: 313, endPoint y: 331, distance: 28.9
click at [317, 331] on input "1" at bounding box center [383, 331] width 132 height 15
type input "22"
drag, startPoint x: 225, startPoint y: 336, endPoint x: 125, endPoint y: 336, distance: 100.3
click at [165, 336] on input "1" at bounding box center [238, 331] width 147 height 15
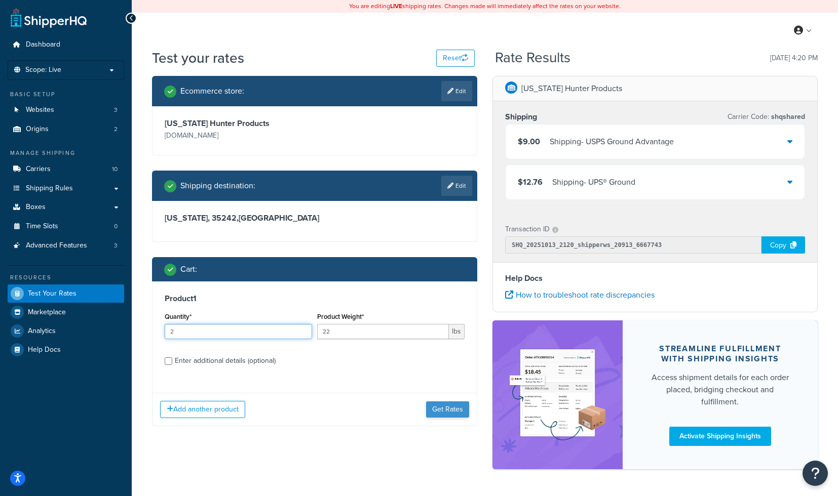
type input "2"
click at [447, 411] on button "Get Rates" at bounding box center [447, 410] width 43 height 16
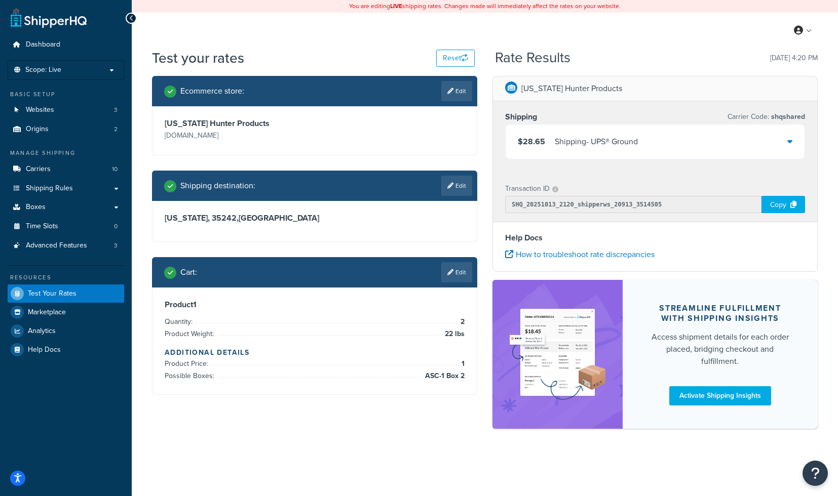
click at [655, 143] on div "$28.65 Shipping - UPS® Ground" at bounding box center [654, 142] width 299 height 34
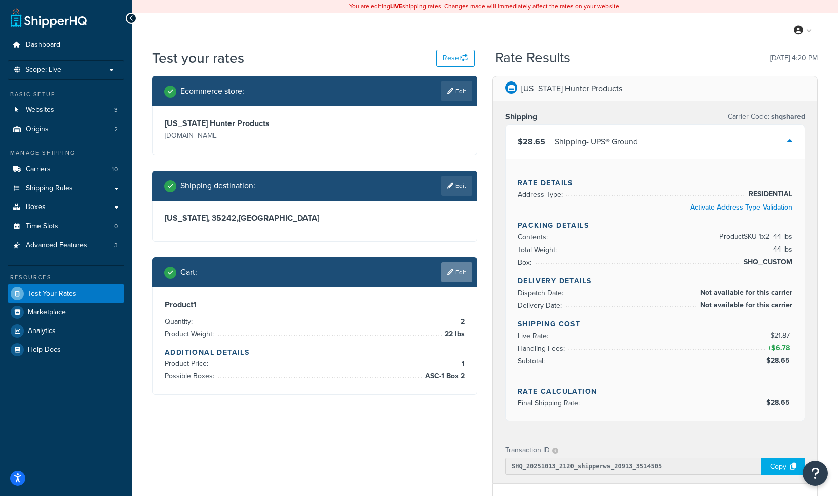
click at [455, 269] on link "Edit" at bounding box center [456, 272] width 31 height 20
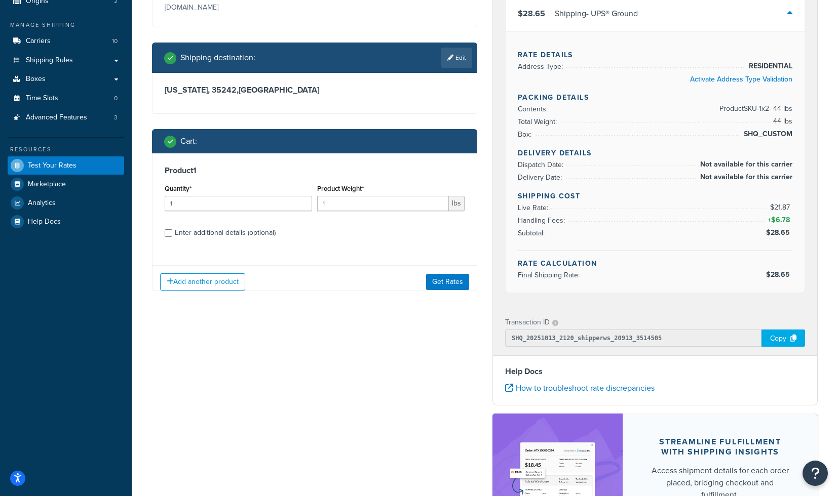
scroll to position [168, 0]
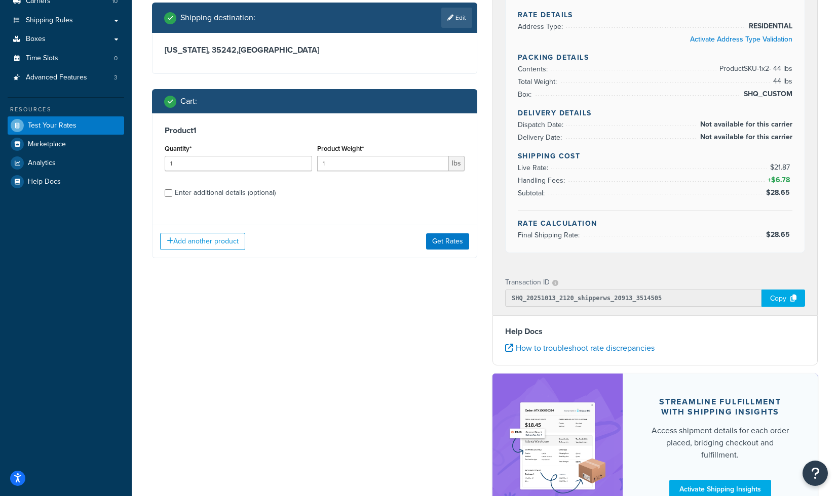
click at [203, 192] on div "Enter additional details (optional)" at bounding box center [225, 193] width 101 height 14
click at [172, 192] on input "Enter additional details (optional)" at bounding box center [169, 193] width 8 height 8
checkbox input "true"
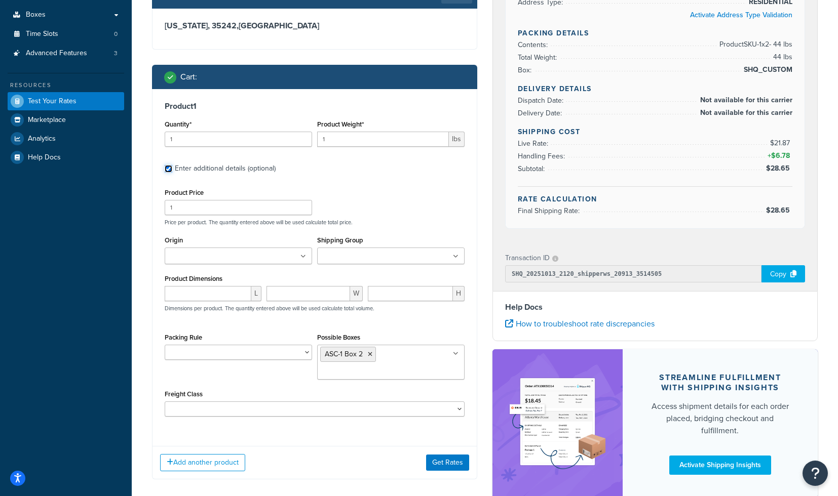
scroll to position [206, 0]
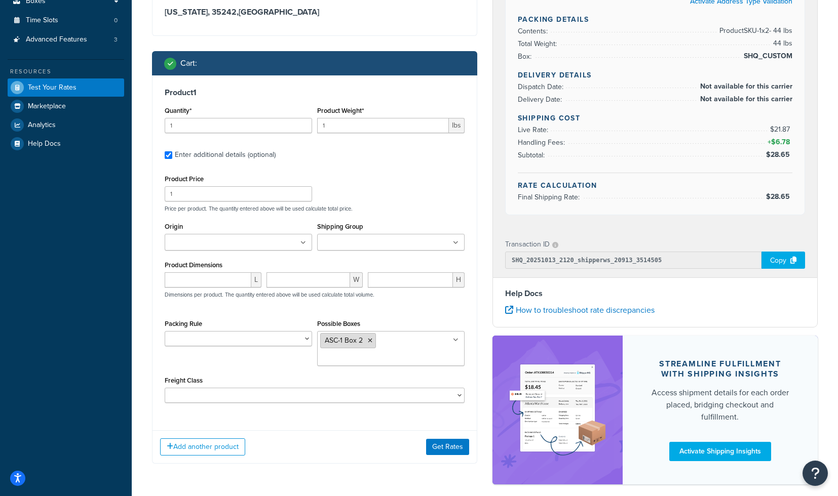
click at [371, 344] on icon at bounding box center [370, 341] width 5 height 6
click at [419, 314] on div "Product Price 1 Price per product. The quantity entered above will be used calc…" at bounding box center [315, 287] width 300 height 231
drag, startPoint x: 331, startPoint y: 126, endPoint x: 300, endPoint y: 126, distance: 30.9
click at [317, 126] on input "1" at bounding box center [383, 125] width 132 height 15
type input "22"
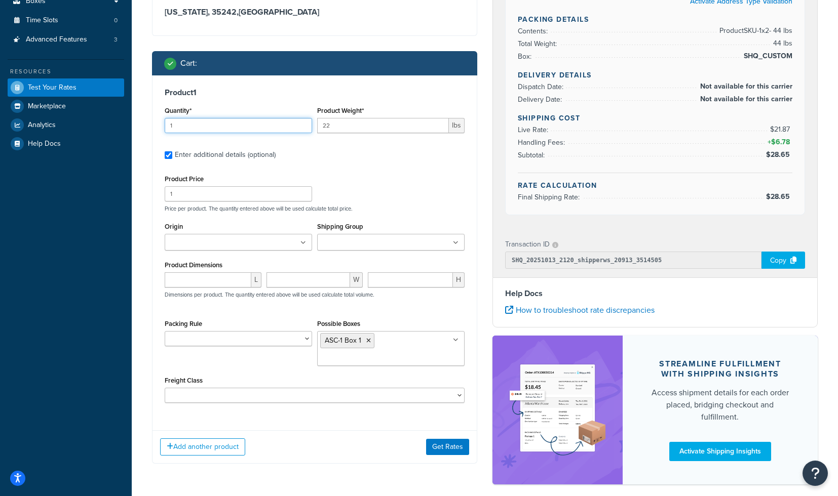
drag, startPoint x: 223, startPoint y: 132, endPoint x: 143, endPoint y: 132, distance: 80.0
click at [165, 132] on input "1" at bounding box center [238, 125] width 147 height 15
type input "1"
type input "2"
click at [441, 455] on button "Get Rates" at bounding box center [447, 447] width 43 height 16
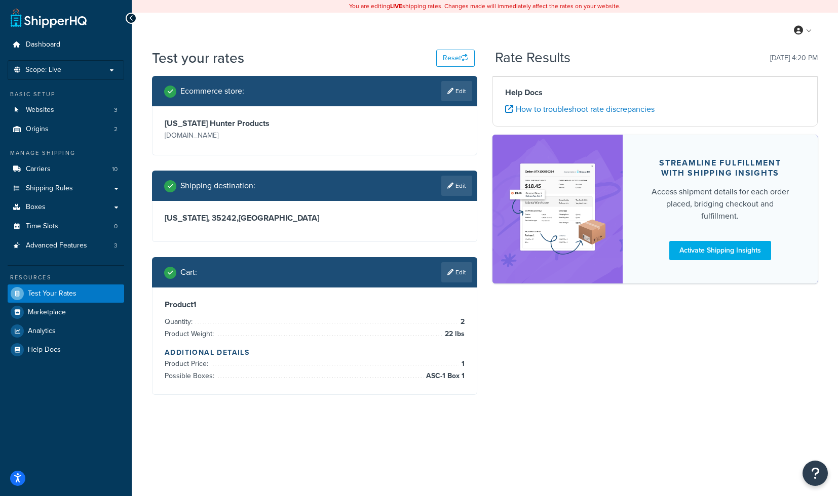
scroll to position [0, 0]
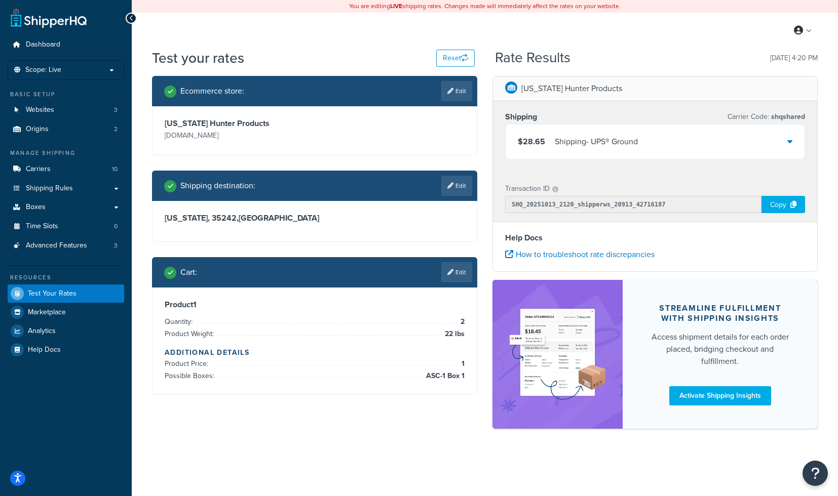
click at [598, 145] on div "Shipping - UPS® Ground" at bounding box center [596, 142] width 83 height 14
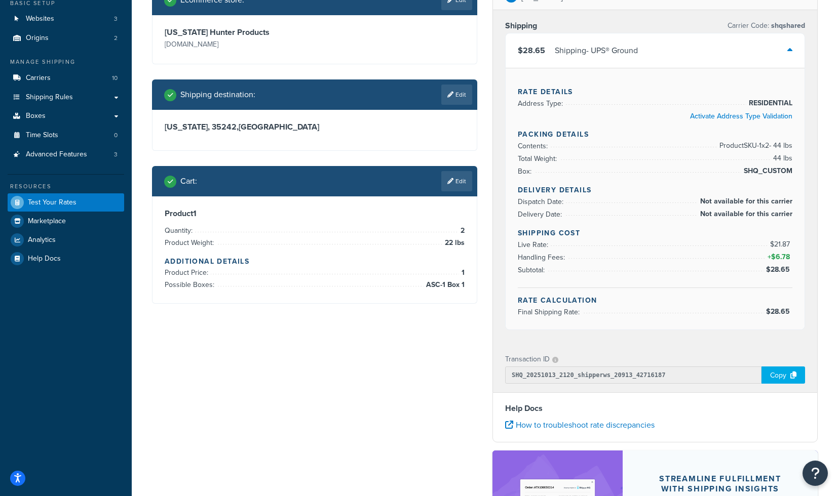
scroll to position [92, 0]
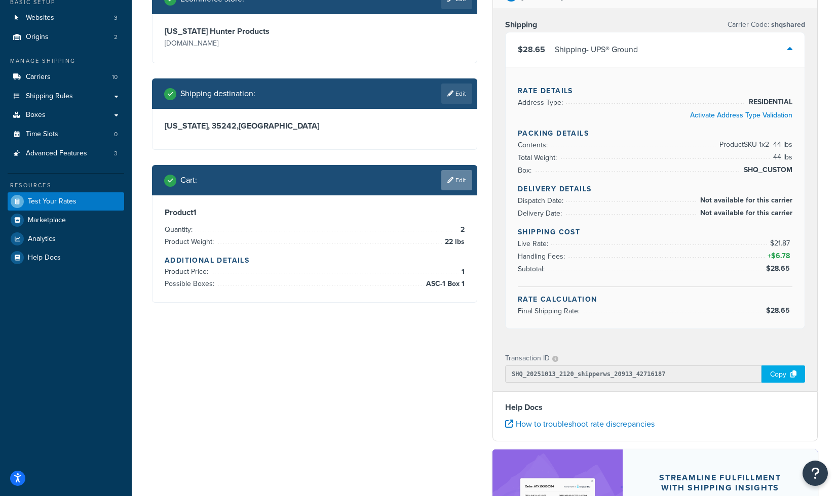
click at [459, 186] on link "Edit" at bounding box center [456, 180] width 31 height 20
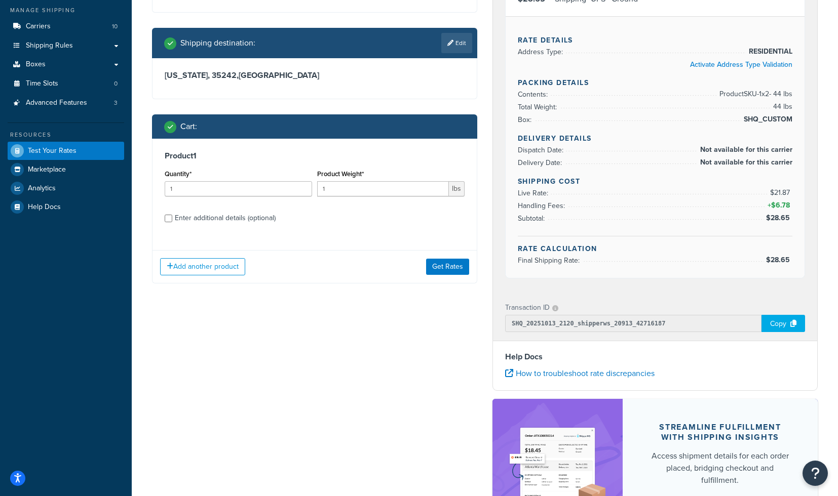
scroll to position [155, 0]
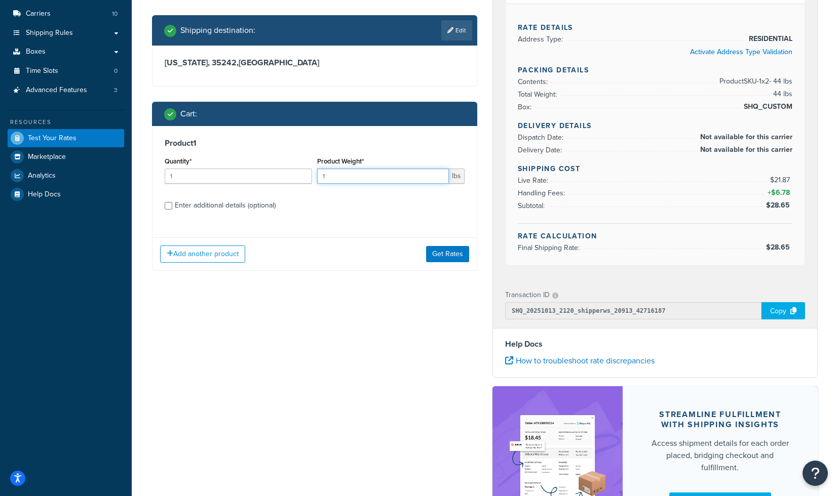
drag, startPoint x: 331, startPoint y: 176, endPoint x: 249, endPoint y: 174, distance: 82.6
click at [317, 174] on input "1" at bounding box center [383, 176] width 132 height 15
type input "22"
drag, startPoint x: 182, startPoint y: 175, endPoint x: 141, endPoint y: 168, distance: 41.6
click at [165, 169] on input "1" at bounding box center [238, 176] width 147 height 15
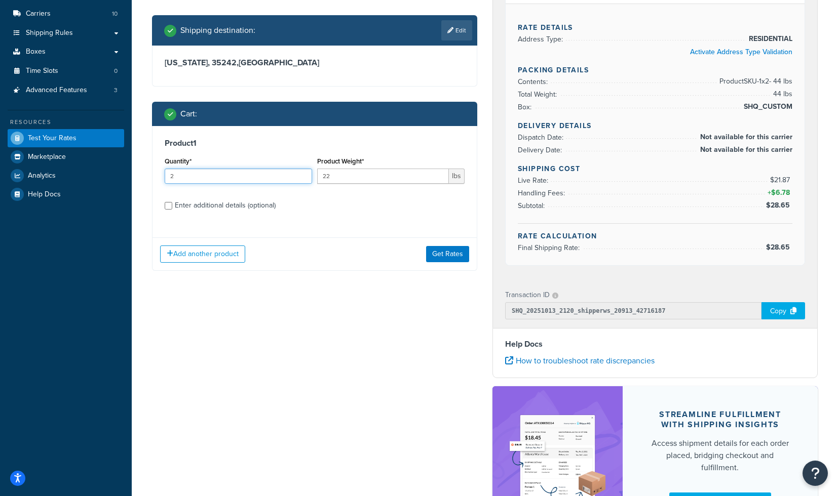
type input "2"
click at [224, 210] on div "Enter additional details (optional)" at bounding box center [225, 206] width 101 height 14
click at [172, 210] on input "Enter additional details (optional)" at bounding box center [169, 206] width 8 height 8
checkbox input "true"
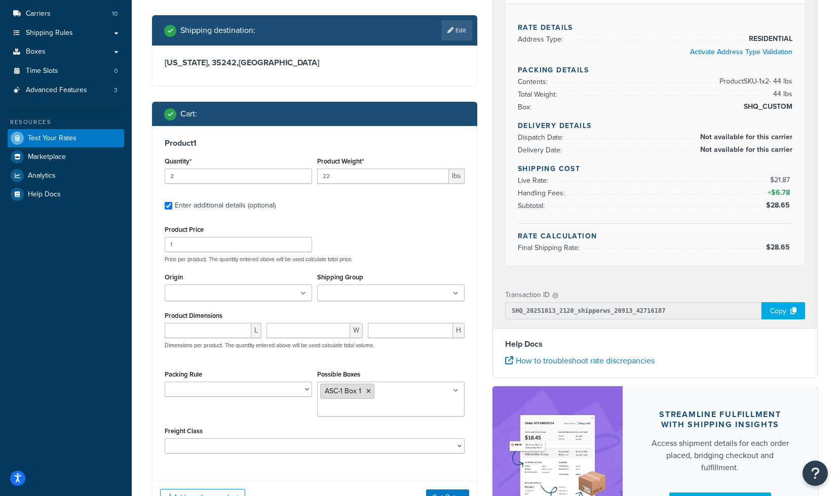
click at [367, 394] on icon at bounding box center [368, 391] width 5 height 6
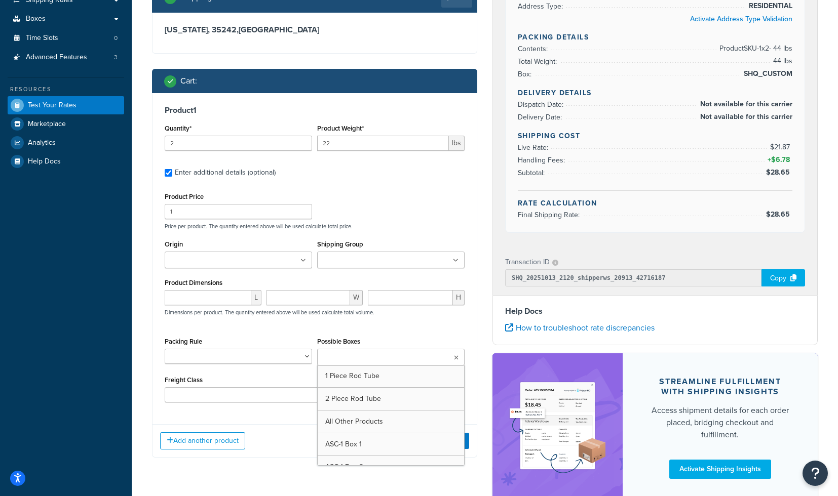
scroll to position [213, 0]
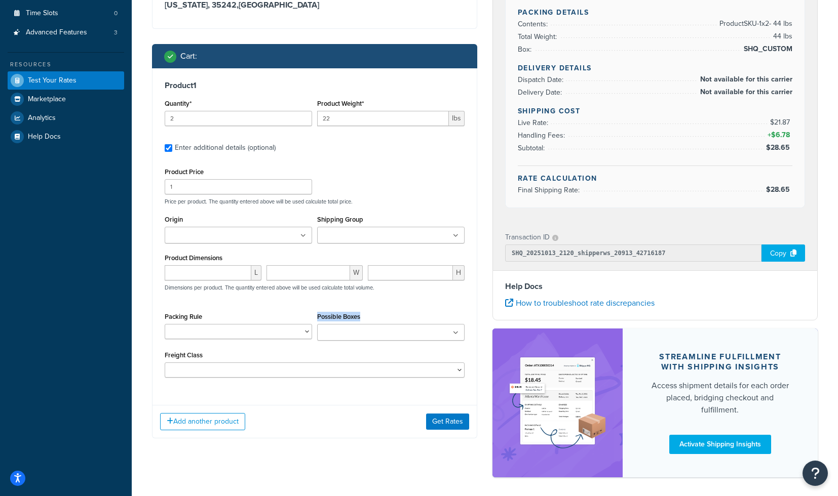
click at [416, 315] on div "Possible Boxes 1 Piece Rod Tube 2 Piece Rod Tube All Other Products ASC-1 Box 1…" at bounding box center [390, 325] width 147 height 31
click at [446, 428] on button "Get Rates" at bounding box center [447, 422] width 43 height 16
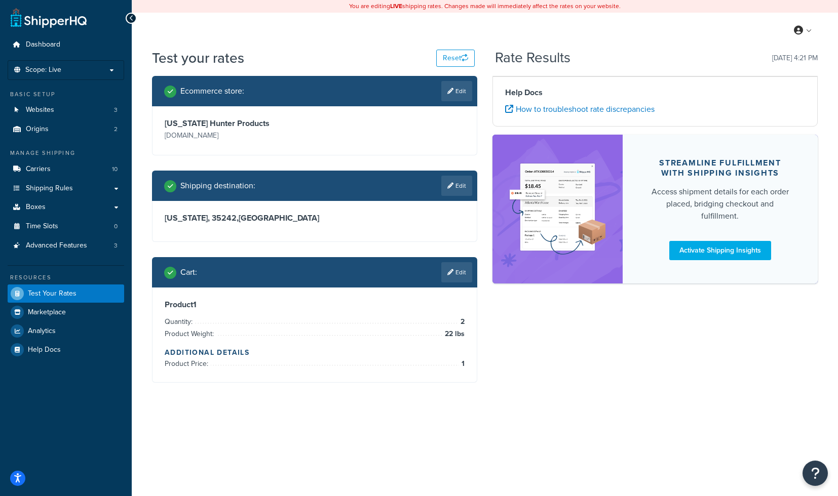
scroll to position [0, 0]
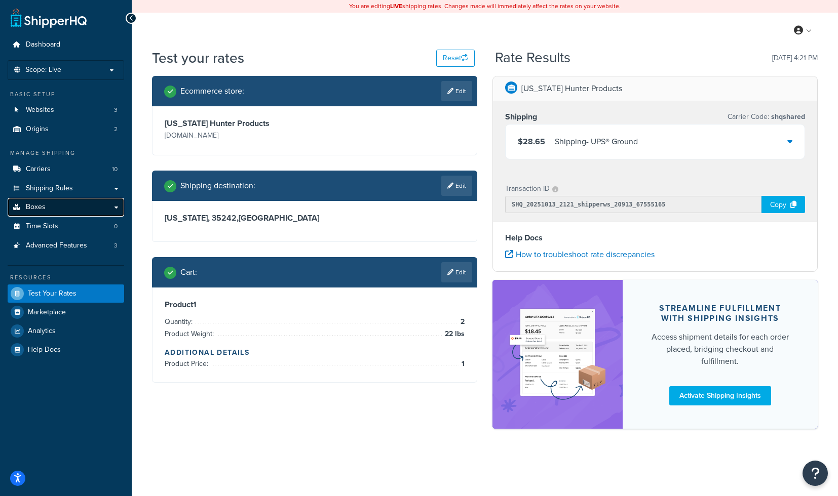
click at [58, 210] on link "Boxes" at bounding box center [66, 207] width 116 height 19
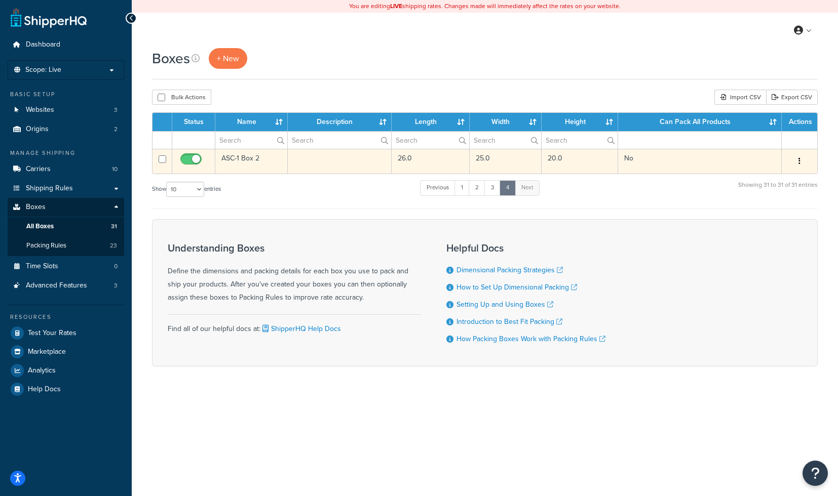
click at [276, 162] on td "ASC-1 Box 2" at bounding box center [251, 161] width 72 height 25
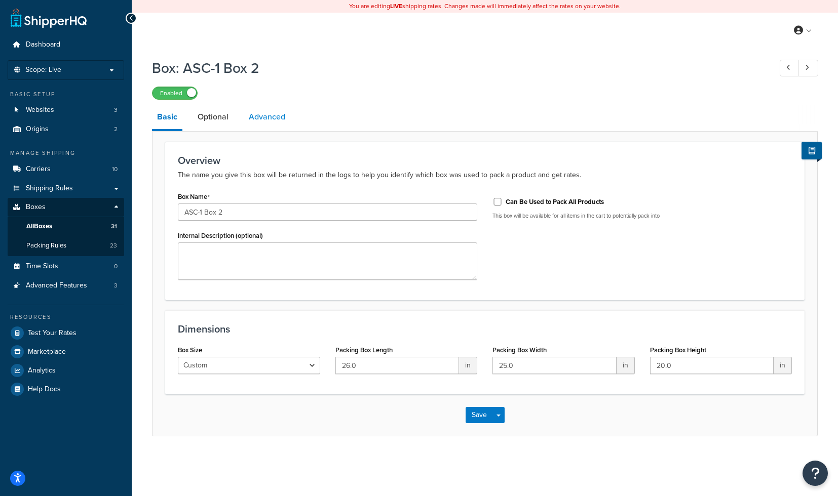
click at [264, 121] on link "Advanced" at bounding box center [267, 117] width 47 height 24
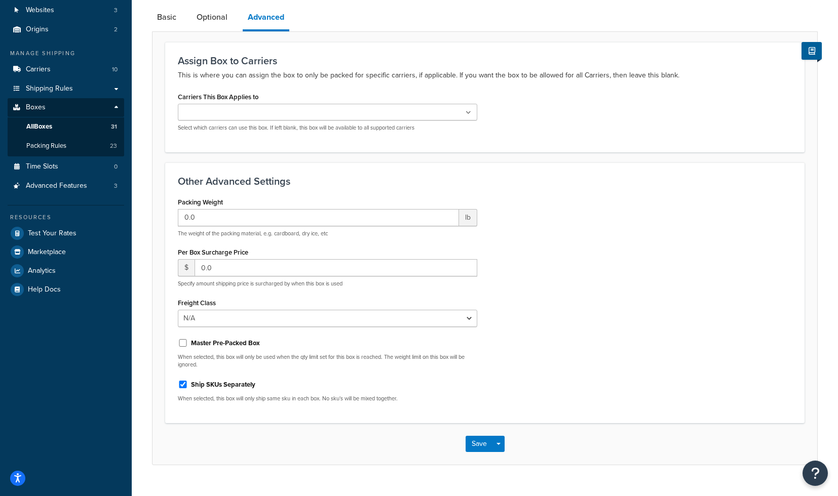
scroll to position [120, 0]
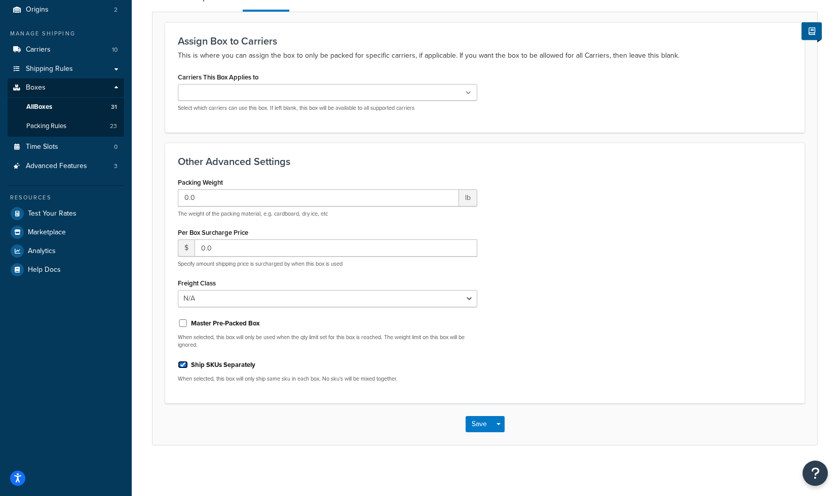
click at [183, 367] on input "Ship SKUs Separately" at bounding box center [183, 365] width 10 height 8
checkbox input "false"
click at [475, 425] on button "Save" at bounding box center [478, 424] width 27 height 16
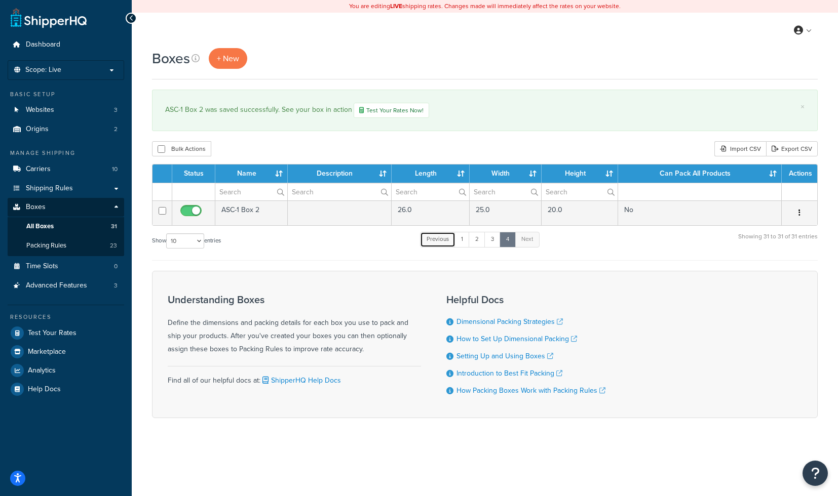
click at [437, 237] on link "Previous" at bounding box center [437, 239] width 35 height 15
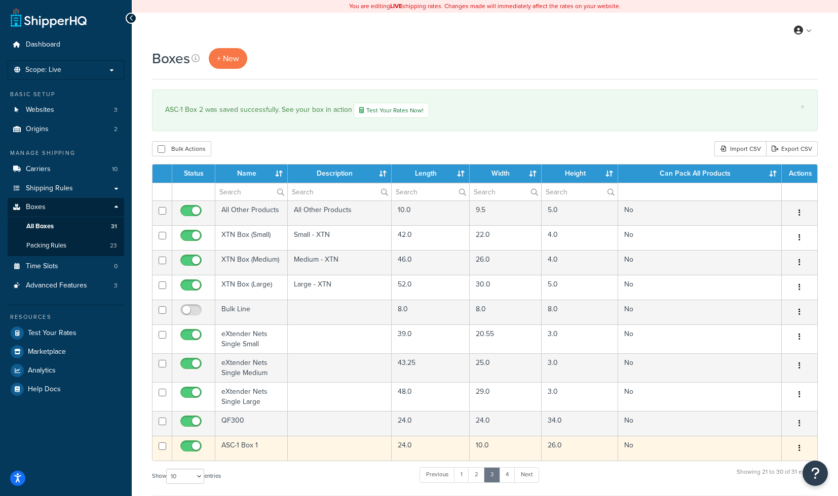
click at [267, 442] on td "ASC-1 Box 1" at bounding box center [251, 448] width 72 height 25
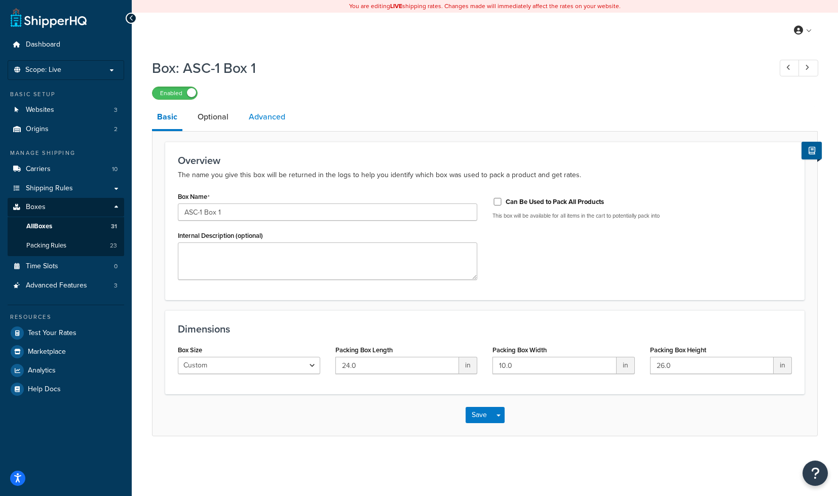
click at [276, 123] on link "Advanced" at bounding box center [267, 117] width 47 height 24
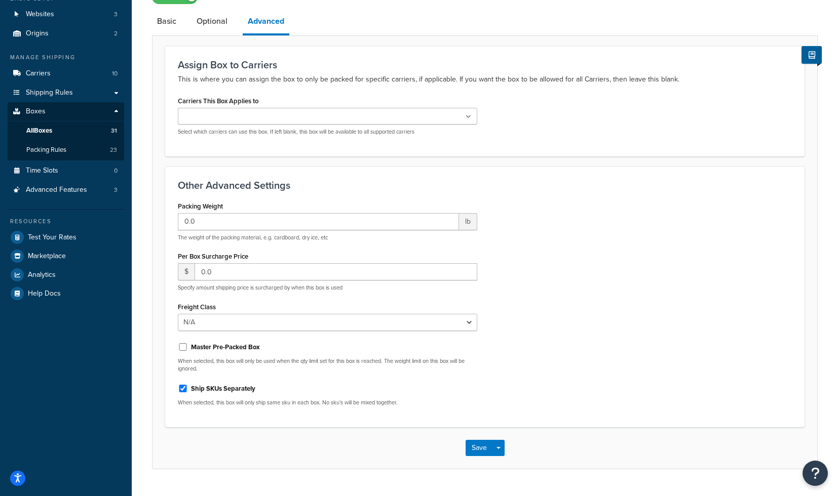
scroll to position [120, 0]
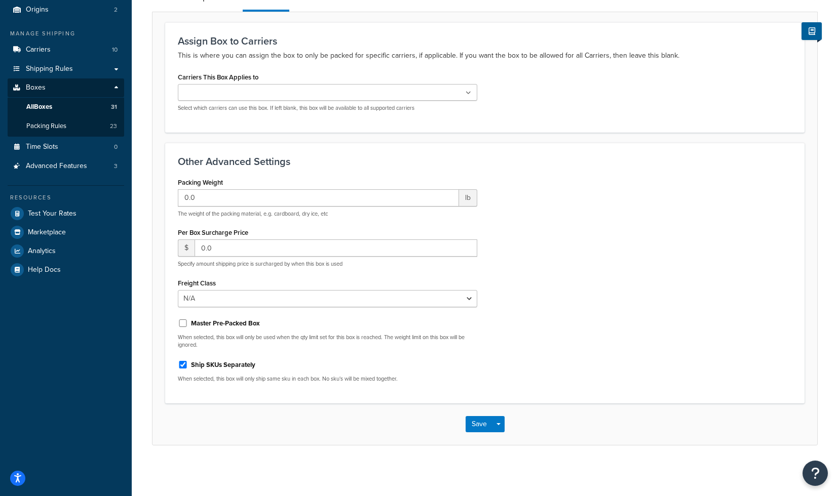
click at [217, 367] on label "Ship SKUs Separately" at bounding box center [223, 365] width 64 height 9
click at [188, 367] on input "Ship SKUs Separately" at bounding box center [183, 365] width 10 height 8
checkbox input "false"
click at [474, 423] on button "Save" at bounding box center [478, 424] width 27 height 16
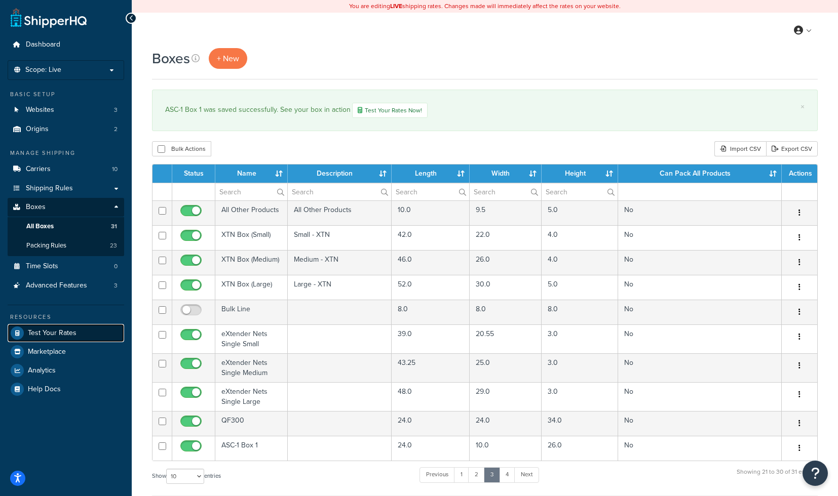
click at [77, 335] on link "Test Your Rates" at bounding box center [66, 333] width 116 height 18
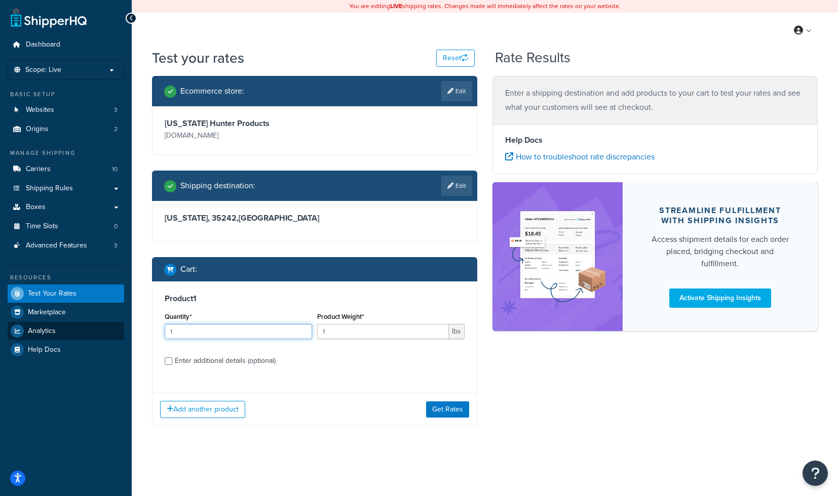
drag, startPoint x: 206, startPoint y: 334, endPoint x: 105, endPoint y: 331, distance: 101.3
click at [165, 333] on input "1" at bounding box center [238, 331] width 147 height 15
type input "2"
drag, startPoint x: 333, startPoint y: 333, endPoint x: 291, endPoint y: 332, distance: 42.1
click at [317, 332] on input "1" at bounding box center [383, 331] width 132 height 15
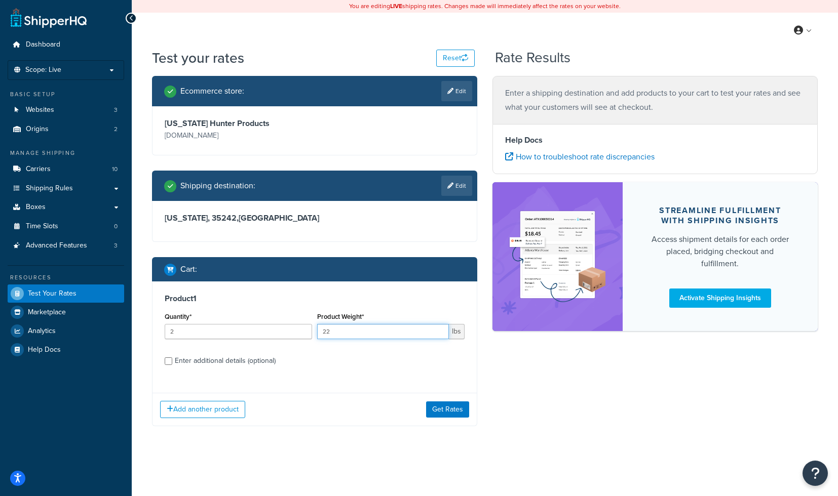
type input "22"
click at [190, 366] on div "Enter additional details (optional)" at bounding box center [225, 361] width 101 height 14
click at [172, 365] on input "Enter additional details (optional)" at bounding box center [169, 362] width 8 height 8
checkbox input "true"
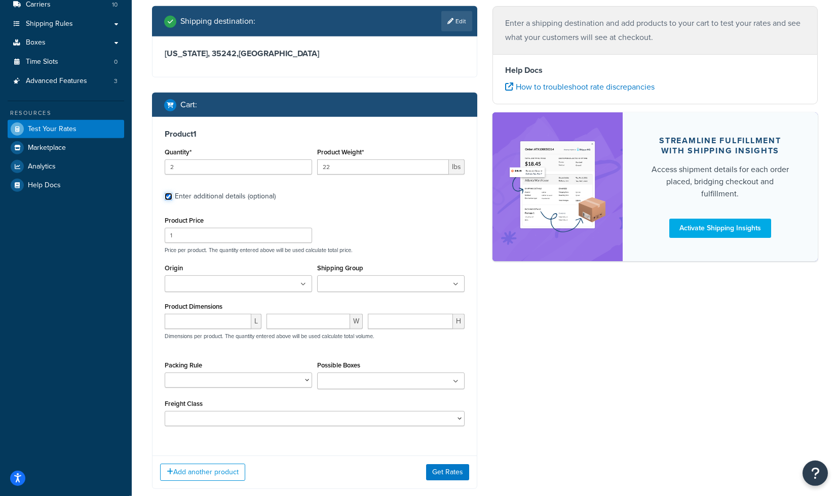
scroll to position [217, 0]
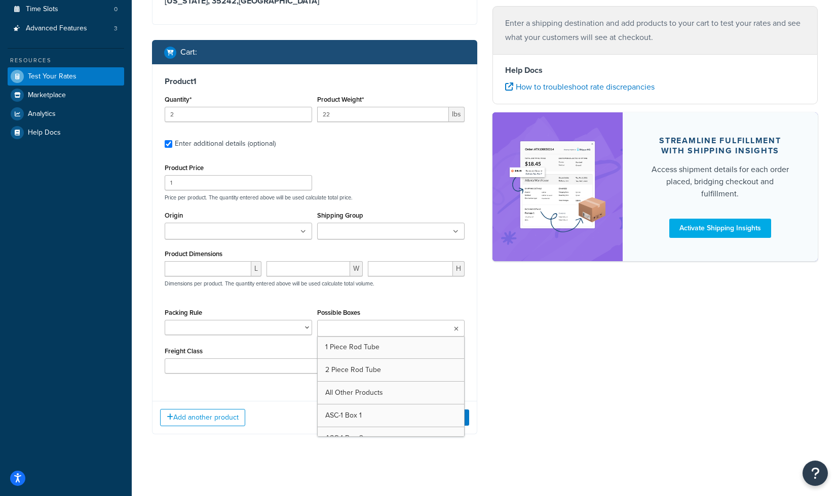
click at [364, 325] on input "Possible Boxes" at bounding box center [365, 329] width 90 height 11
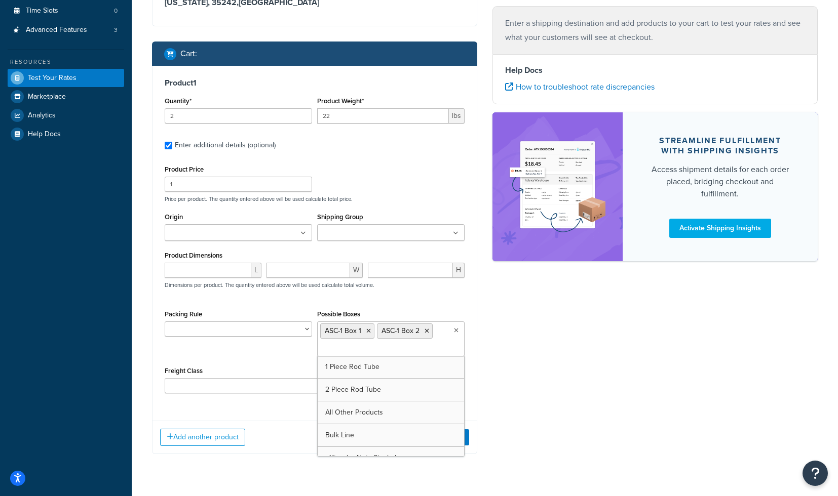
click at [607, 378] on div "Ecommerce store : Edit Texas Hunter Products texashunterproducts.com Shipping d…" at bounding box center [484, 164] width 681 height 609
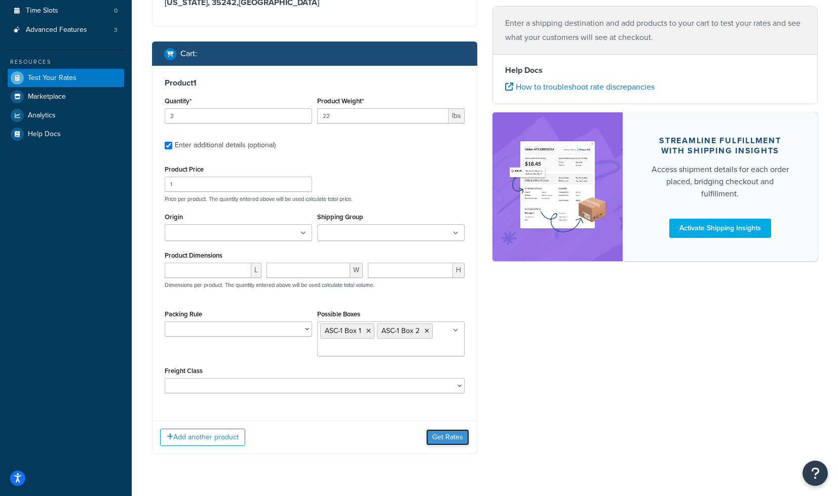
click at [451, 440] on button "Get Rates" at bounding box center [447, 438] width 43 height 16
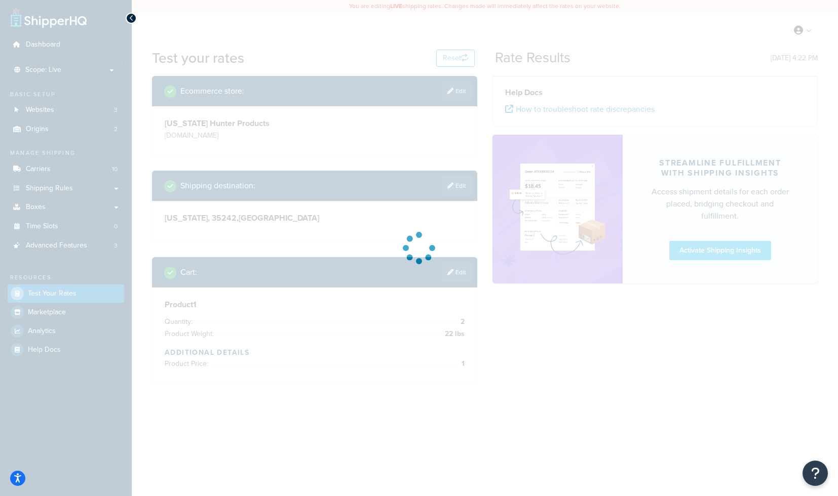
scroll to position [0, 0]
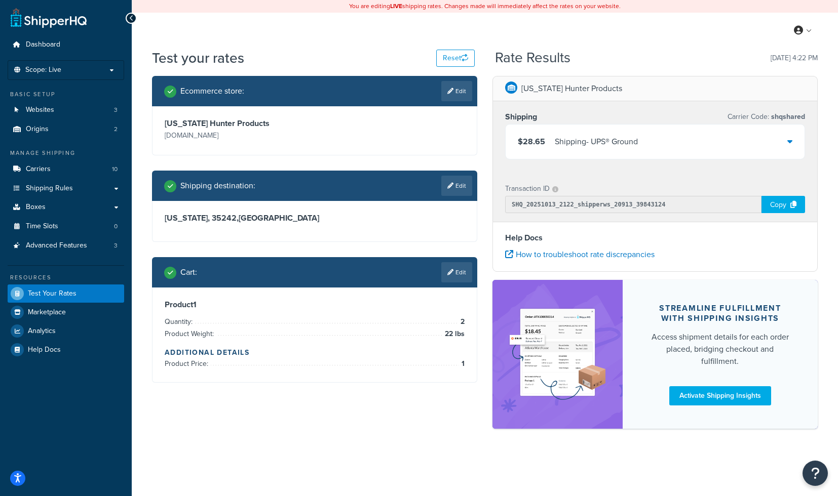
click at [620, 150] on div "$28.65 Shipping - UPS® Ground" at bounding box center [654, 142] width 299 height 34
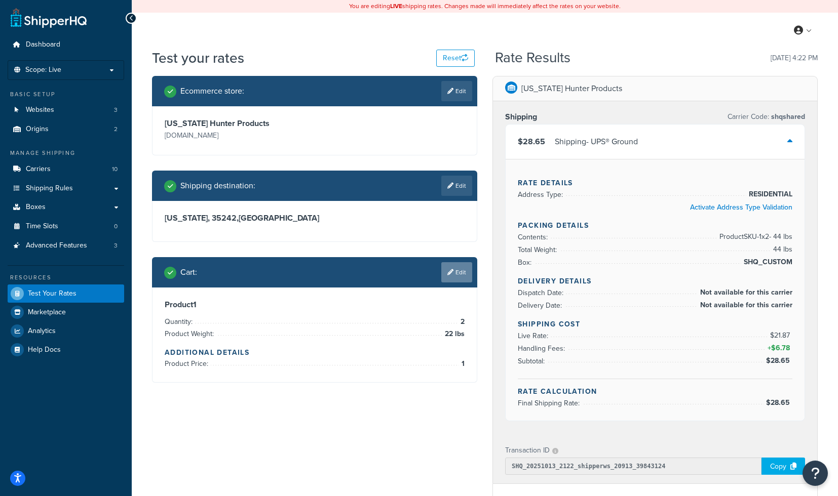
click at [452, 275] on icon at bounding box center [450, 272] width 6 height 6
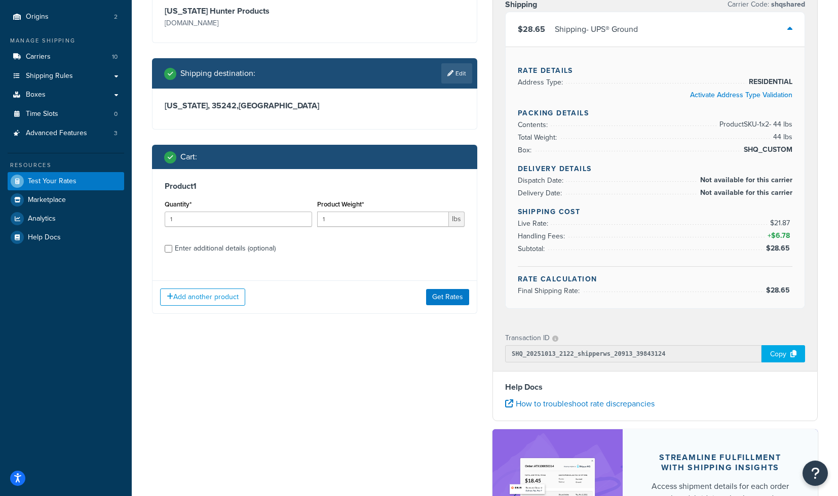
scroll to position [113, 0]
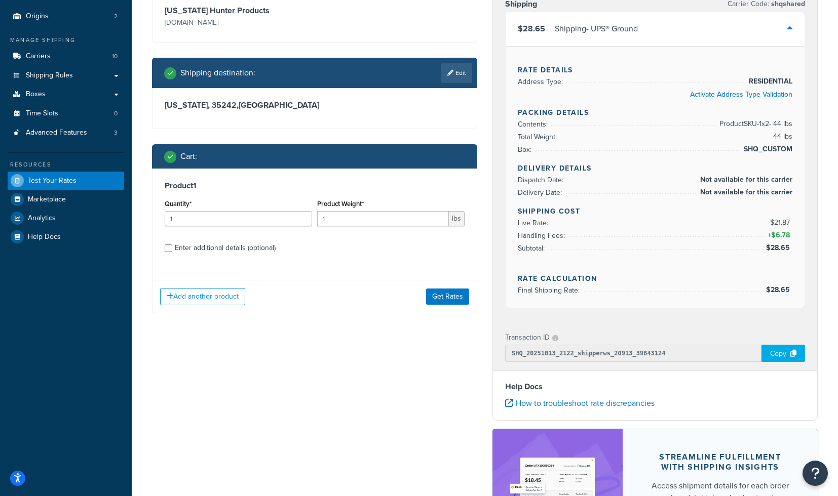
click at [215, 248] on div "Enter additional details (optional)" at bounding box center [225, 248] width 101 height 14
click at [172, 248] on input "Enter additional details (optional)" at bounding box center [169, 249] width 8 height 8
checkbox input "true"
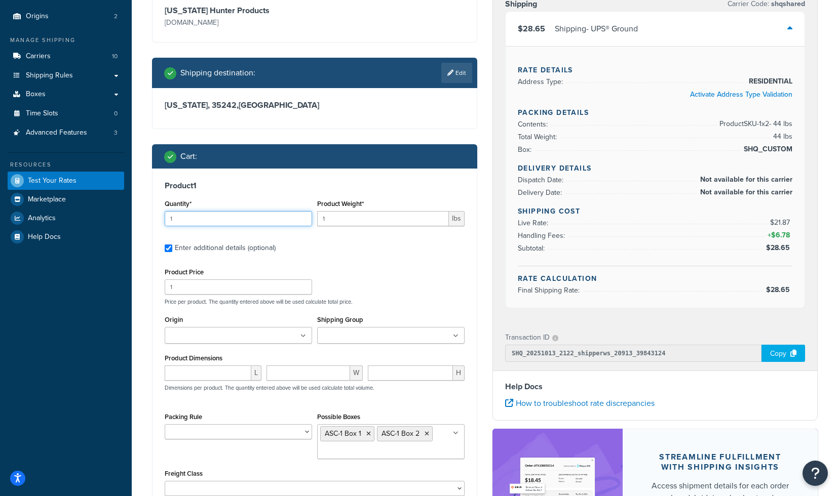
click at [182, 213] on input "1" at bounding box center [238, 218] width 147 height 15
drag, startPoint x: 183, startPoint y: 221, endPoint x: 157, endPoint y: 221, distance: 26.8
click at [165, 221] on input "1" at bounding box center [238, 218] width 147 height 15
type input "2"
drag, startPoint x: 360, startPoint y: 221, endPoint x: 303, endPoint y: 221, distance: 56.7
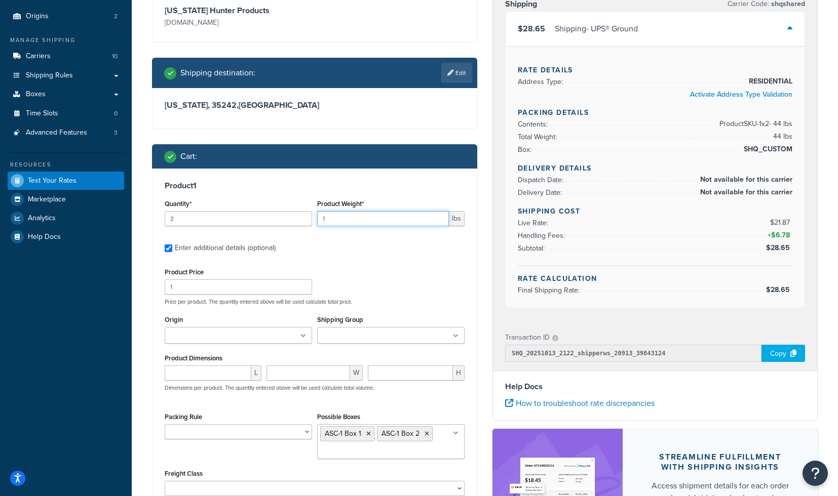
click at [317, 221] on input "1" at bounding box center [383, 218] width 132 height 15
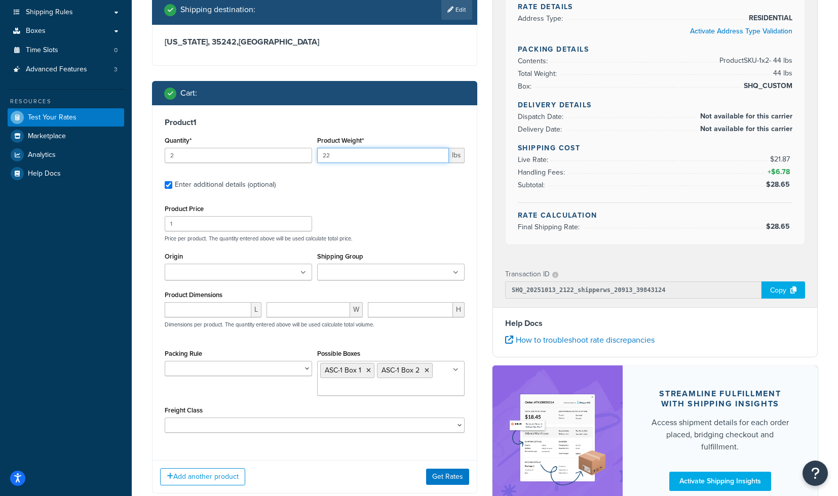
scroll to position [191, 0]
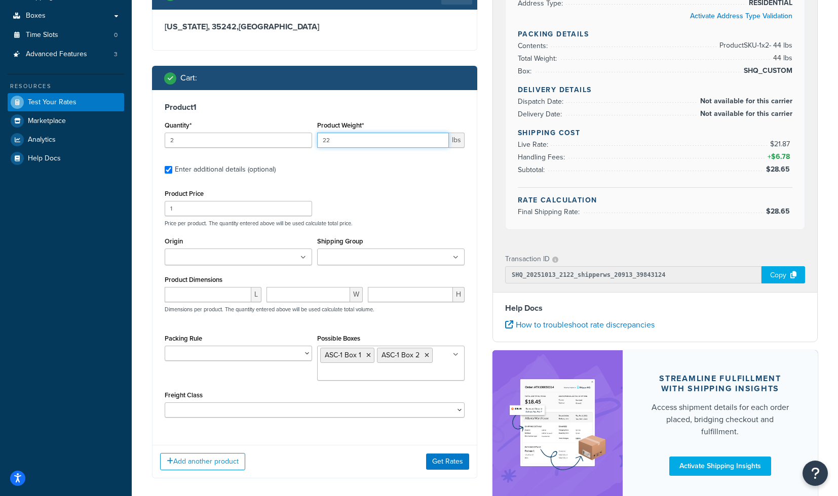
type input "22"
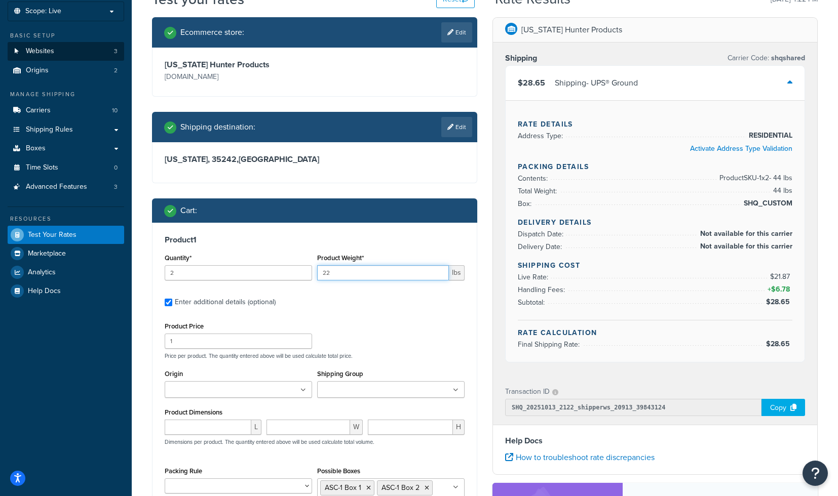
scroll to position [0, 0]
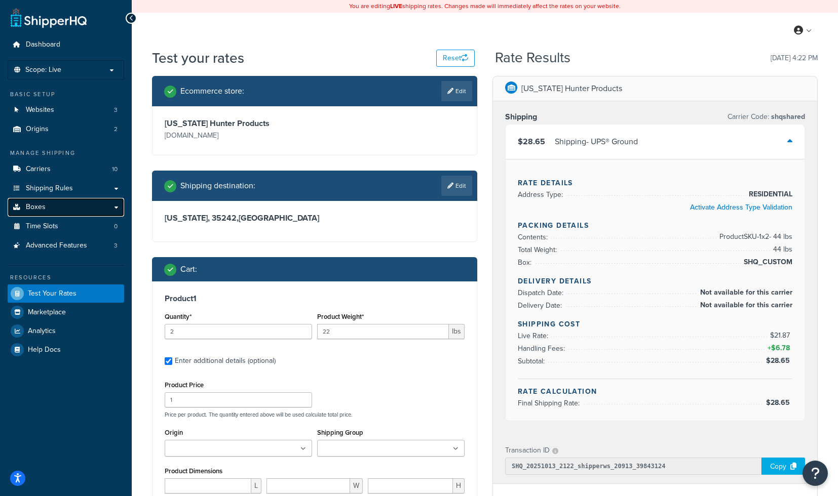
click at [34, 200] on link "Boxes" at bounding box center [66, 207] width 116 height 19
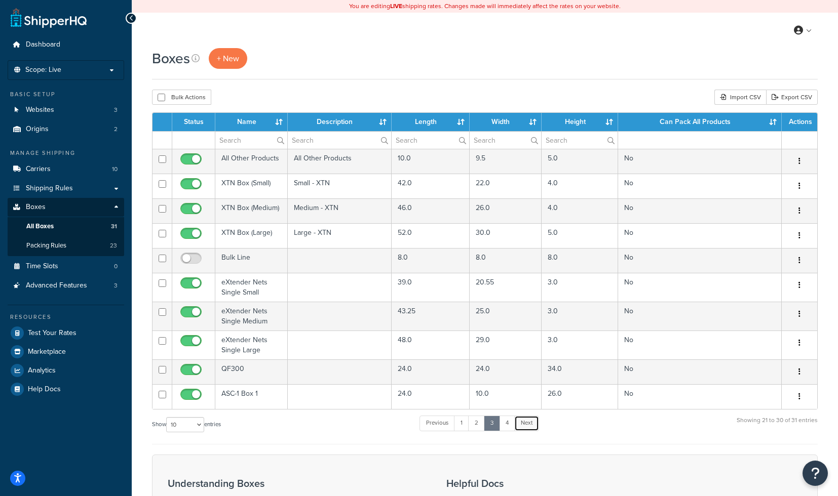
click at [528, 426] on link "Next" at bounding box center [526, 423] width 25 height 15
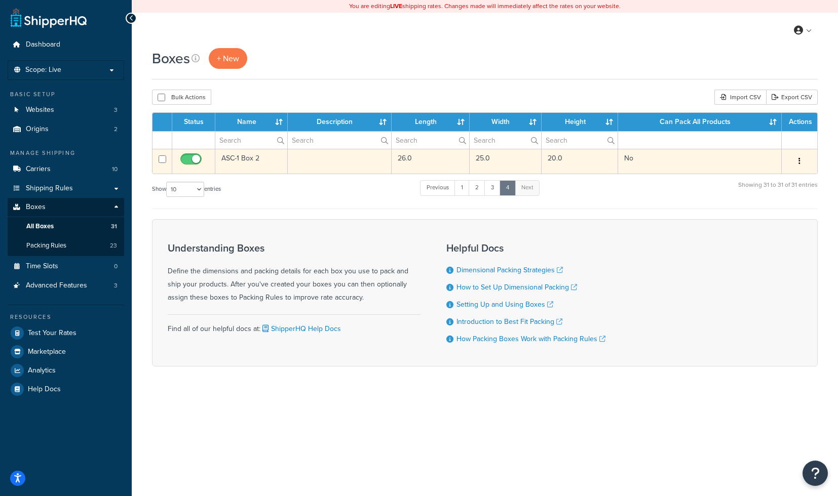
click at [333, 164] on td at bounding box center [339, 161] width 103 height 25
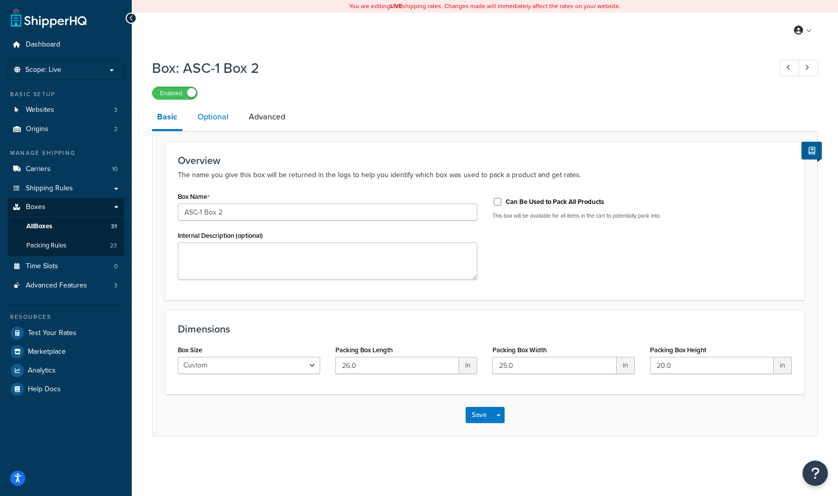
click at [220, 119] on link "Optional" at bounding box center [212, 117] width 41 height 24
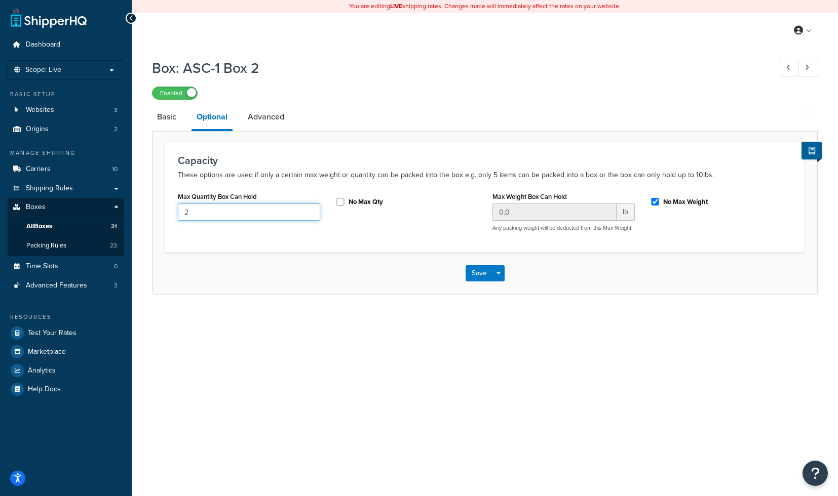
click at [213, 215] on input "2" at bounding box center [249, 212] width 142 height 17
click at [340, 204] on input "No Max Qty" at bounding box center [340, 202] width 10 height 8
checkbox input "false"
click at [283, 126] on link "Advanced" at bounding box center [266, 117] width 47 height 24
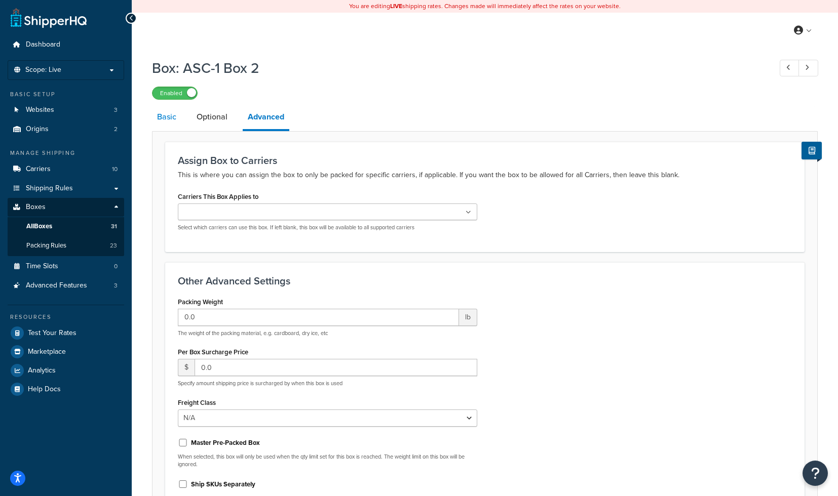
click at [166, 121] on link "Basic" at bounding box center [166, 117] width 29 height 24
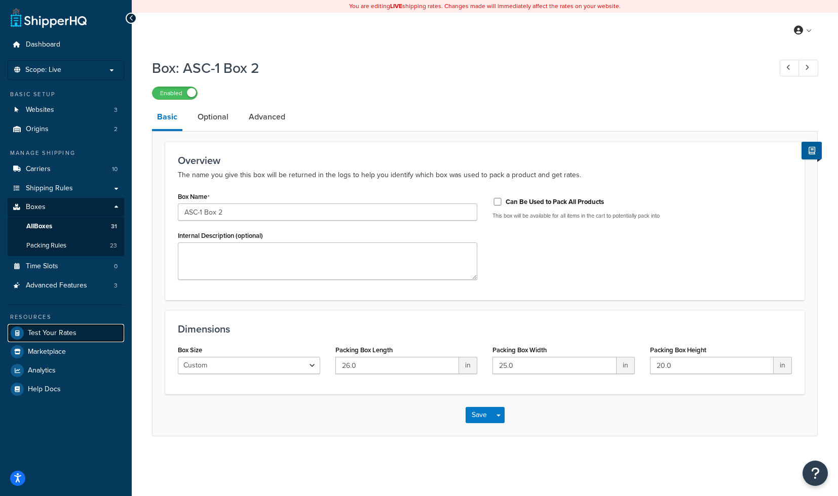
click at [78, 335] on link "Test Your Rates" at bounding box center [66, 333] width 116 height 18
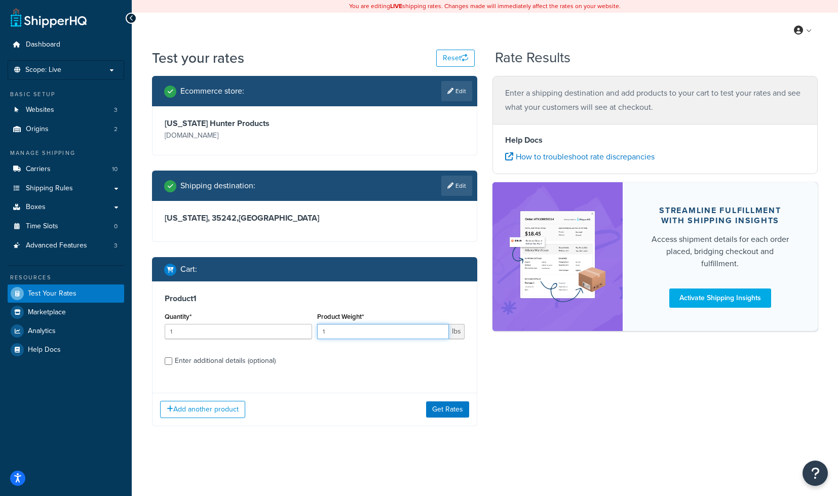
drag, startPoint x: 356, startPoint y: 335, endPoint x: 241, endPoint y: 329, distance: 115.2
click at [317, 329] on input "1" at bounding box center [383, 331] width 132 height 15
type input "22"
drag, startPoint x: 179, startPoint y: 332, endPoint x: 85, endPoint y: 332, distance: 93.7
click at [165, 332] on input "1" at bounding box center [238, 331] width 147 height 15
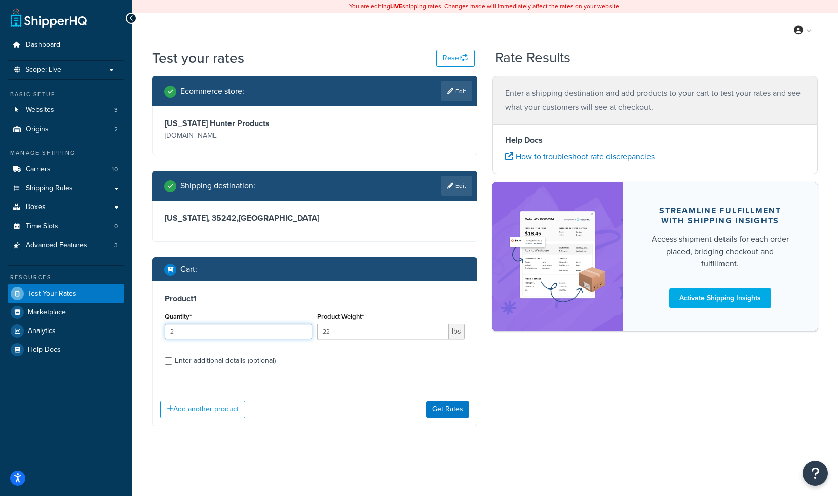
type input "2"
click at [258, 360] on div "Enter additional details (optional)" at bounding box center [225, 361] width 101 height 14
click at [172, 360] on input "Enter additional details (optional)" at bounding box center [169, 362] width 8 height 8
checkbox input "true"
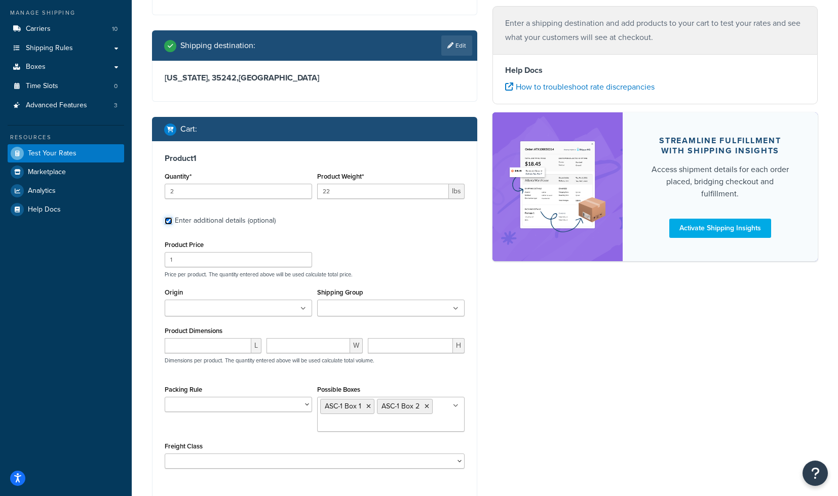
scroll to position [178, 0]
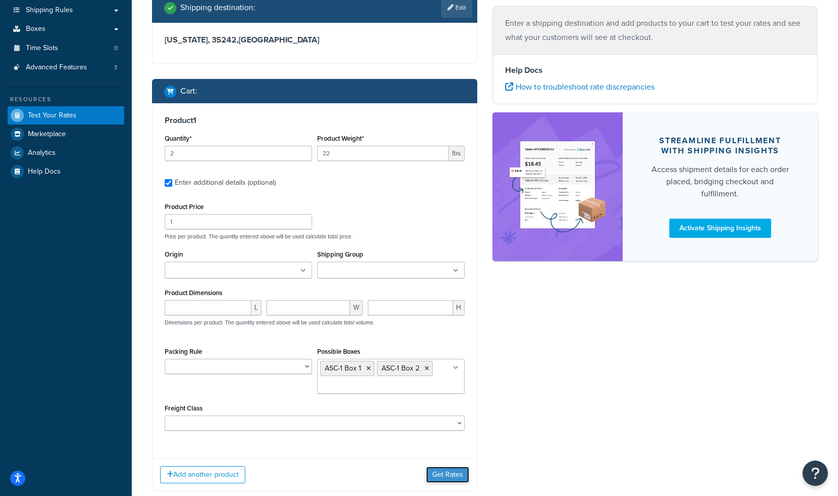
click at [436, 481] on button "Get Rates" at bounding box center [447, 475] width 43 height 16
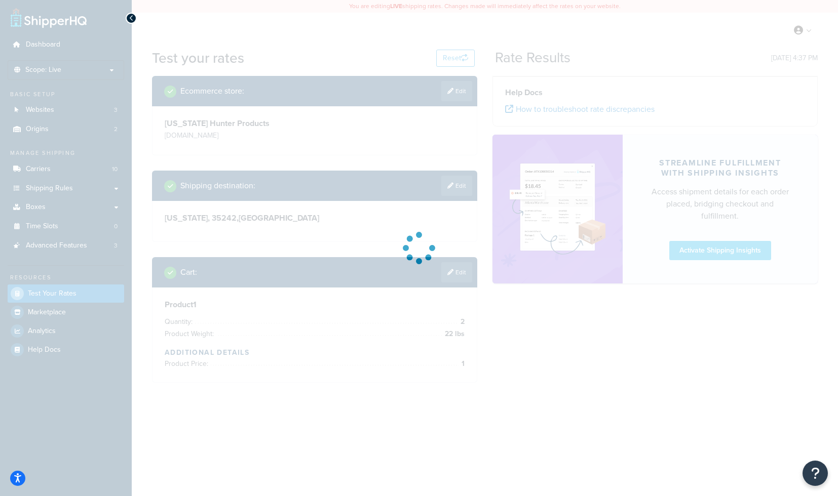
scroll to position [0, 0]
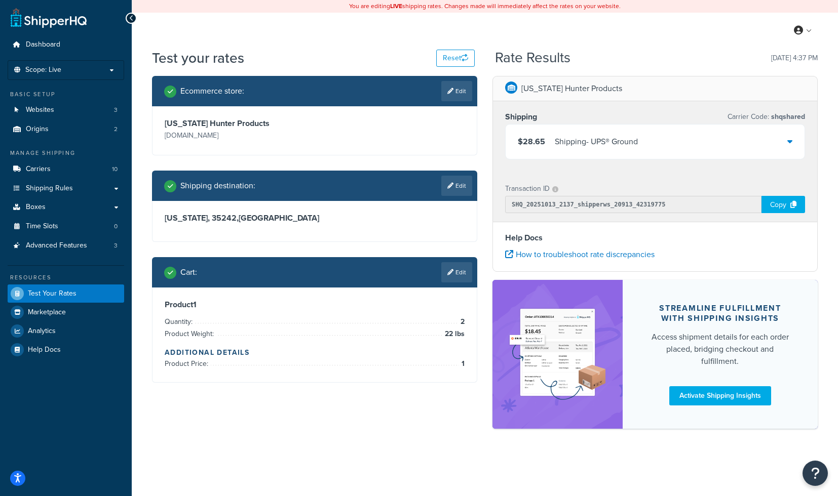
click at [710, 139] on div "$28.65 Shipping - UPS® Ground" at bounding box center [654, 142] width 299 height 34
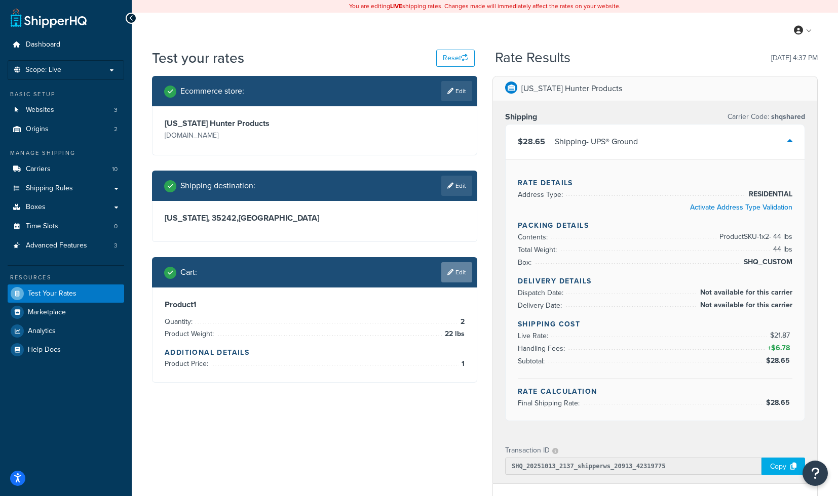
click at [458, 282] on link "Edit" at bounding box center [456, 272] width 31 height 20
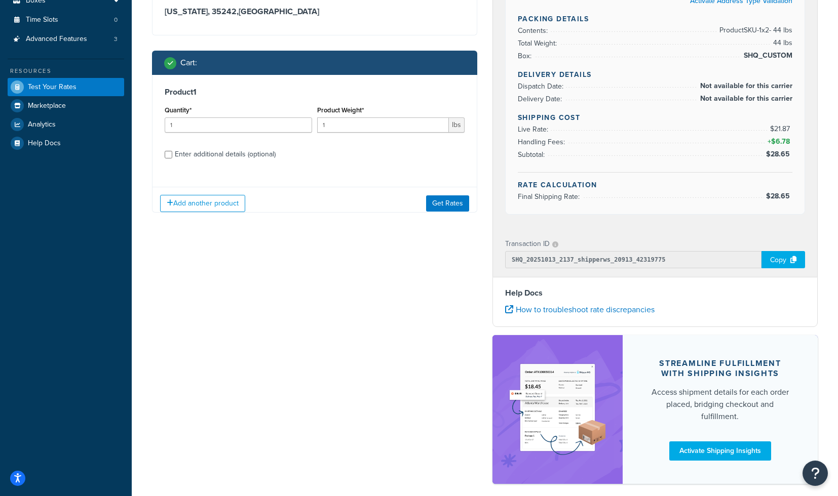
scroll to position [254, 0]
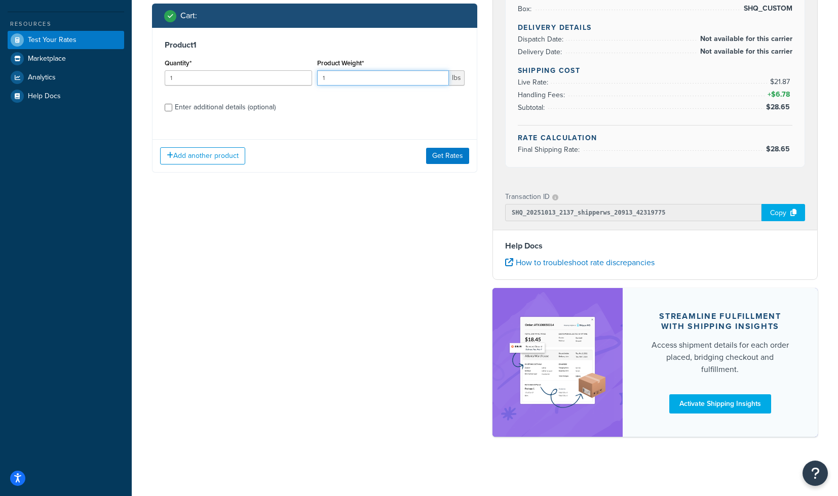
drag, startPoint x: 281, startPoint y: 78, endPoint x: 259, endPoint y: 78, distance: 21.8
click at [317, 78] on input "1" at bounding box center [383, 77] width 132 height 15
type input "22"
drag, startPoint x: 190, startPoint y: 84, endPoint x: 124, endPoint y: 84, distance: 66.9
click at [165, 84] on input "1" at bounding box center [238, 77] width 147 height 15
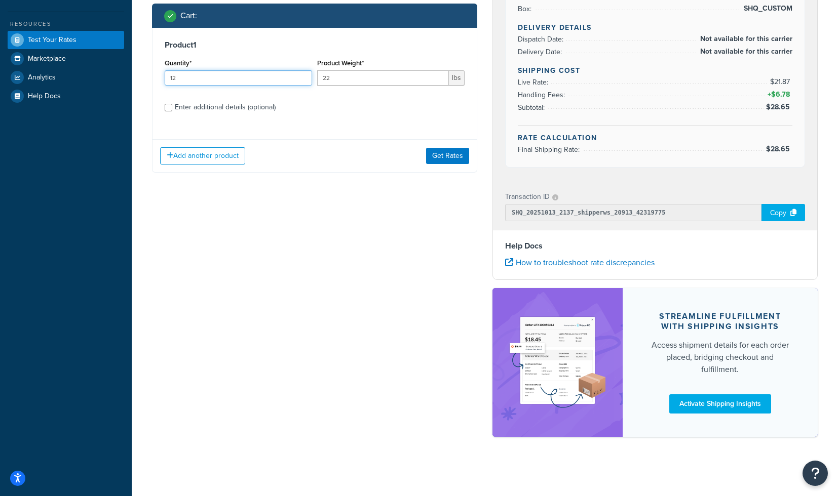
type input "1"
type input "2"
click at [196, 111] on div "Enter additional details (optional)" at bounding box center [225, 107] width 101 height 14
click at [172, 111] on input "Enter additional details (optional)" at bounding box center [169, 108] width 8 height 8
checkbox input "true"
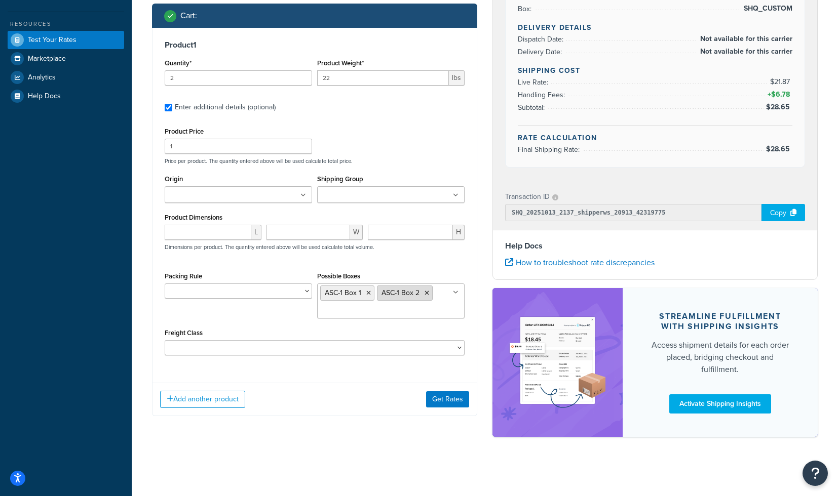
click at [427, 296] on icon at bounding box center [426, 293] width 5 height 6
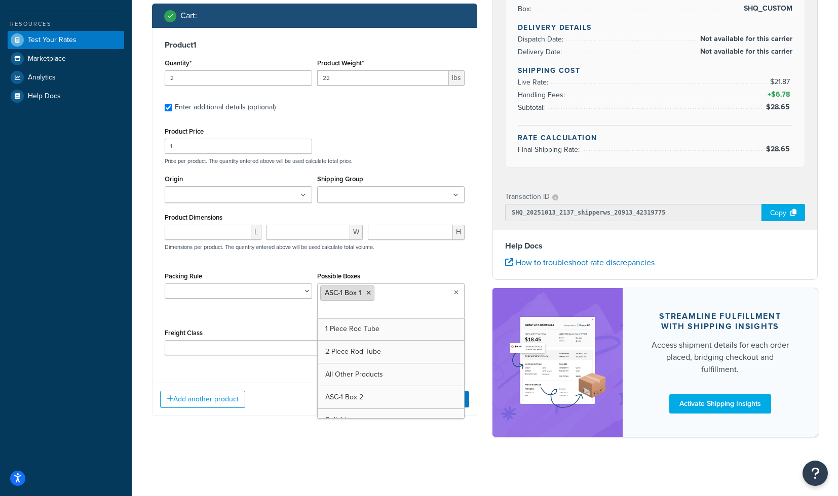
click at [369, 293] on icon at bounding box center [368, 293] width 5 height 6
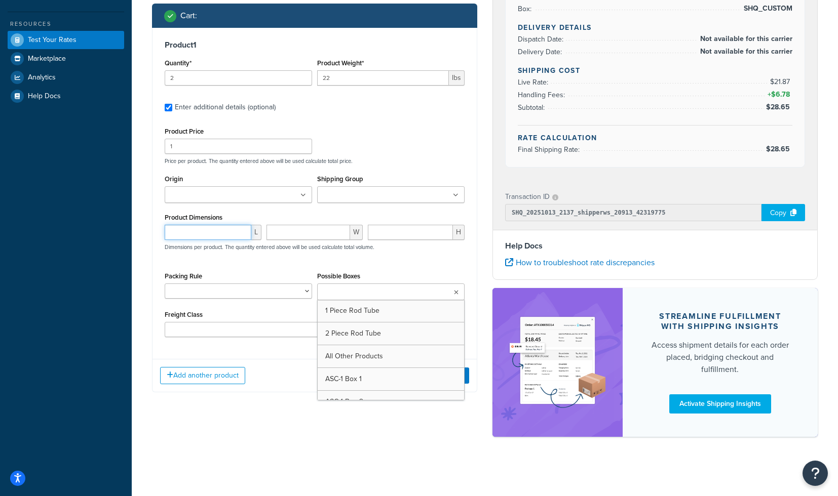
click at [188, 236] on input "number" at bounding box center [208, 232] width 87 height 15
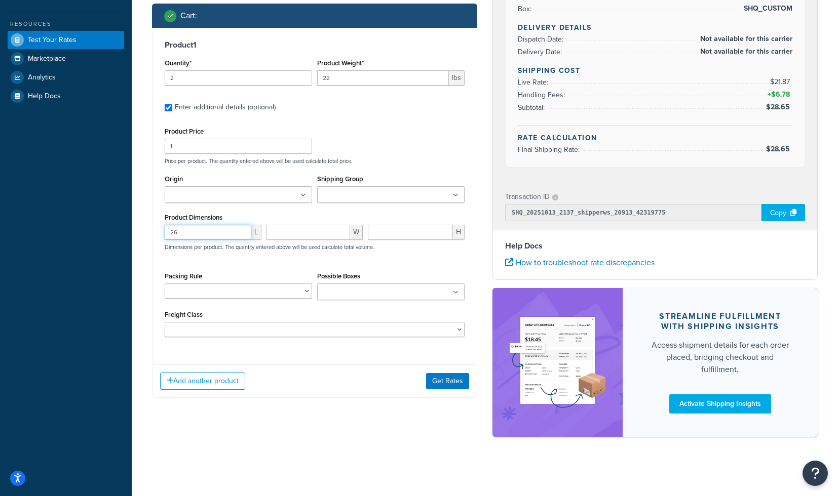
type input "26"
click at [306, 238] on input "number" at bounding box center [308, 232] width 84 height 15
type input "25"
type input "20"
click at [437, 383] on button "Get Rates" at bounding box center [447, 381] width 43 height 16
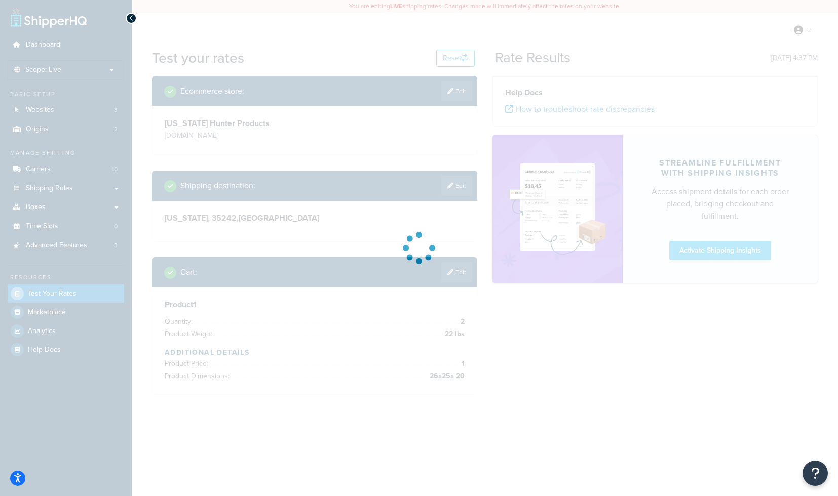
scroll to position [0, 0]
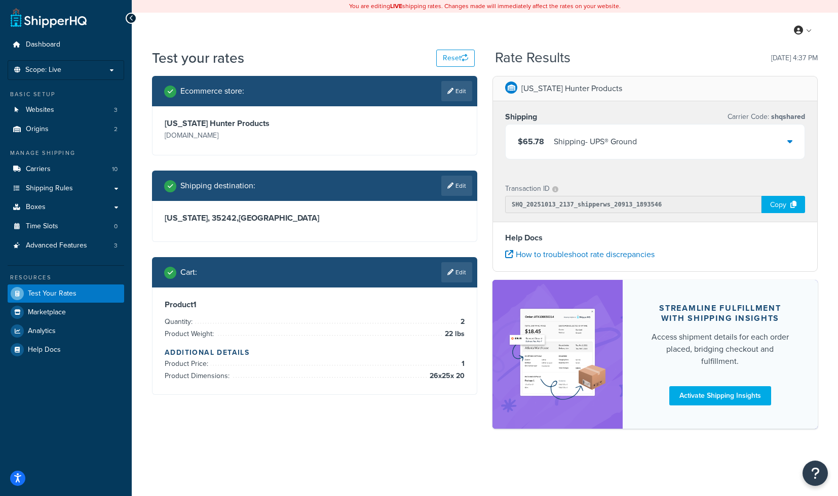
click at [580, 141] on div "Shipping - UPS® Ground" at bounding box center [595, 142] width 83 height 14
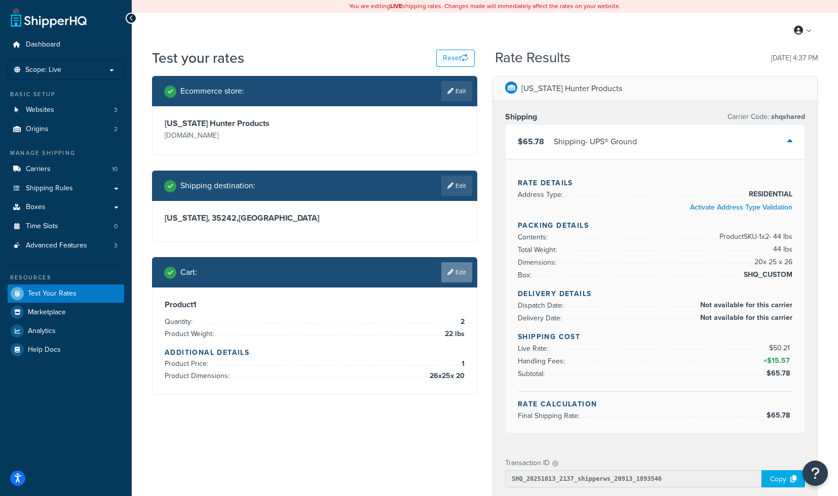
click at [457, 281] on link "Edit" at bounding box center [456, 272] width 31 height 20
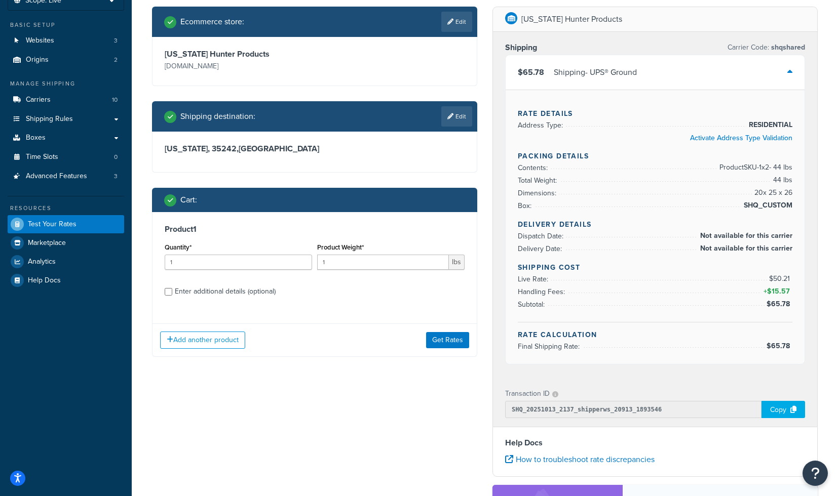
scroll to position [115, 0]
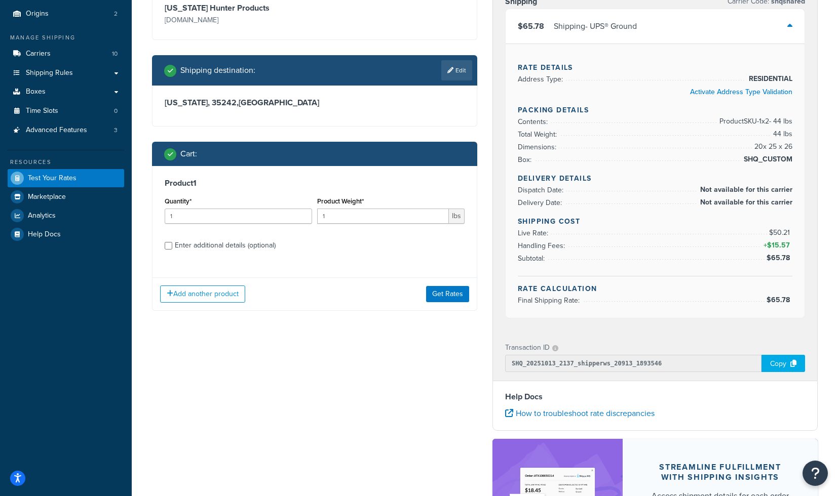
click at [219, 246] on div "Enter additional details (optional)" at bounding box center [225, 246] width 101 height 14
click at [172, 246] on input "Enter additional details (optional)" at bounding box center [169, 246] width 8 height 8
checkbox input "true"
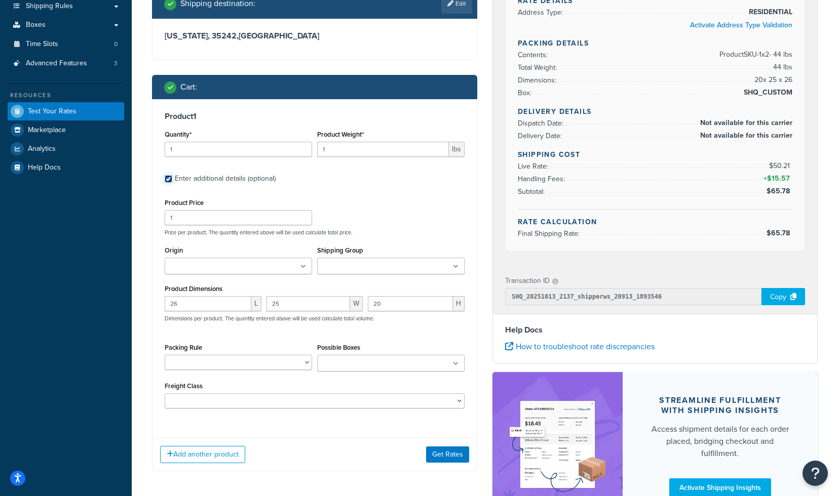
scroll to position [194, 0]
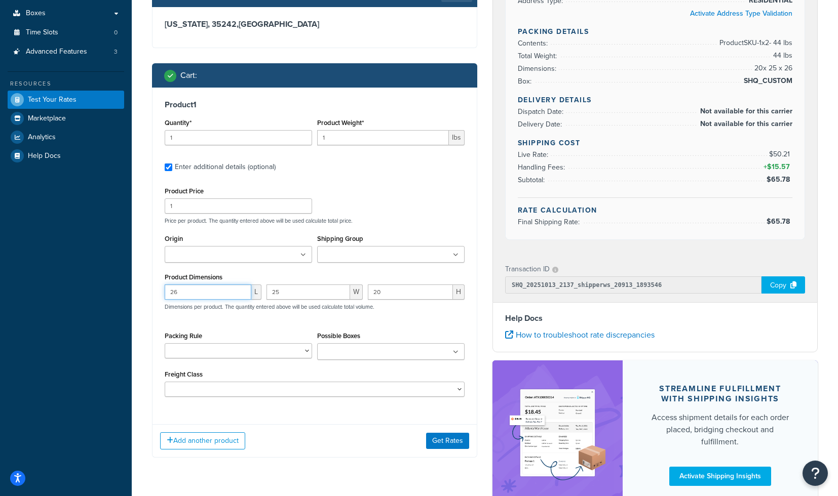
drag, startPoint x: 214, startPoint y: 295, endPoint x: 87, endPoint y: 287, distance: 126.9
click at [165, 287] on input "26" at bounding box center [208, 292] width 87 height 15
drag, startPoint x: 308, startPoint y: 293, endPoint x: 193, endPoint y: 290, distance: 115.0
click at [266, 290] on input "25" at bounding box center [308, 292] width 84 height 15
drag, startPoint x: 405, startPoint y: 290, endPoint x: 348, endPoint y: 287, distance: 56.3
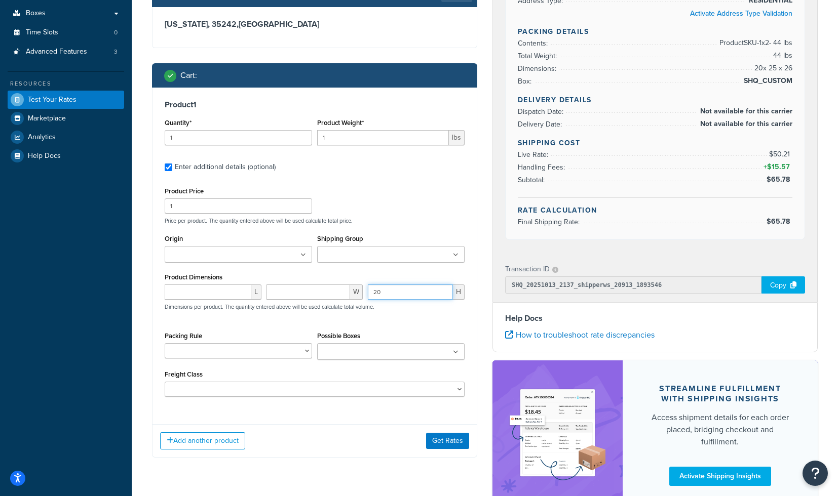
click at [368, 287] on input "20" at bounding box center [410, 292] width 85 height 15
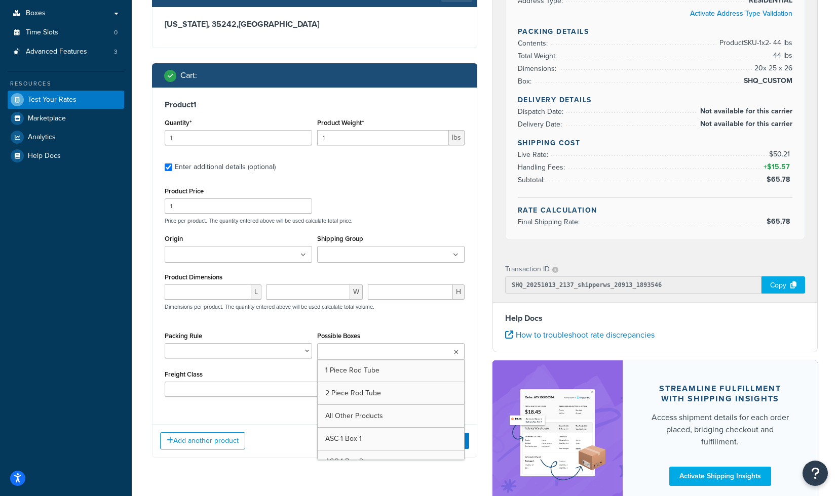
click at [336, 356] on input "Possible Boxes" at bounding box center [365, 352] width 90 height 11
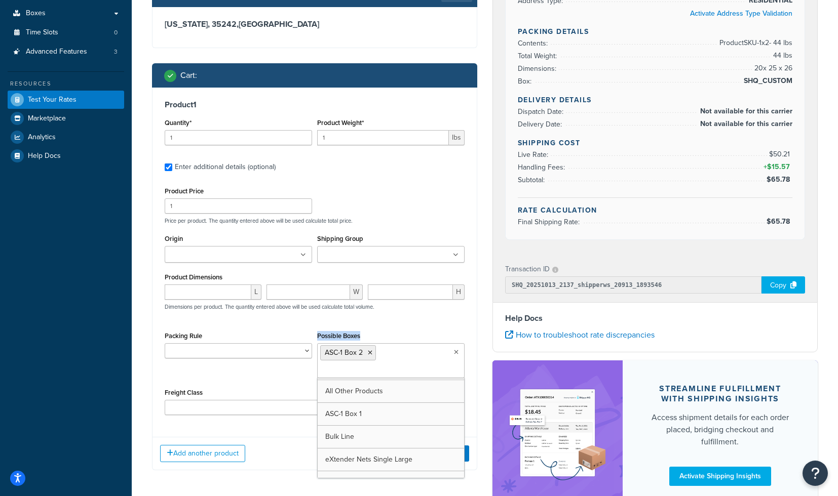
click at [381, 334] on div "Possible Boxes ASC-1 Box 2 1 Piece Rod Tube 2 Piece Rod Tube All Other Products…" at bounding box center [390, 353] width 147 height 49
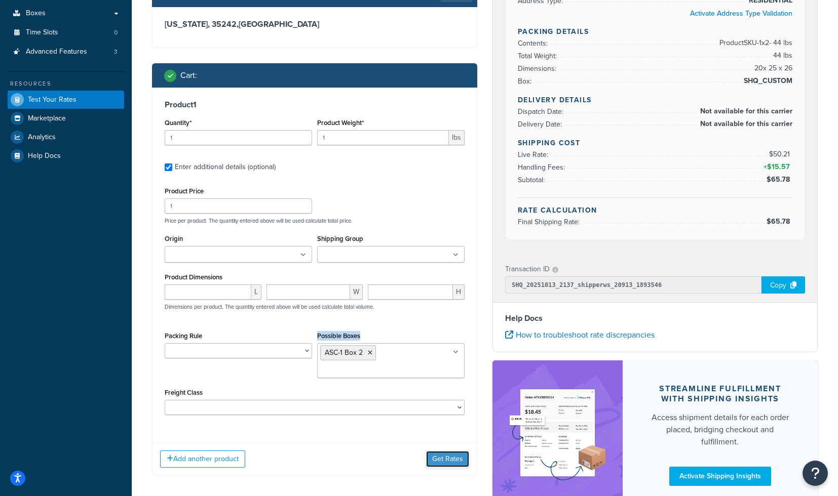
click at [440, 457] on button "Get Rates" at bounding box center [447, 459] width 43 height 16
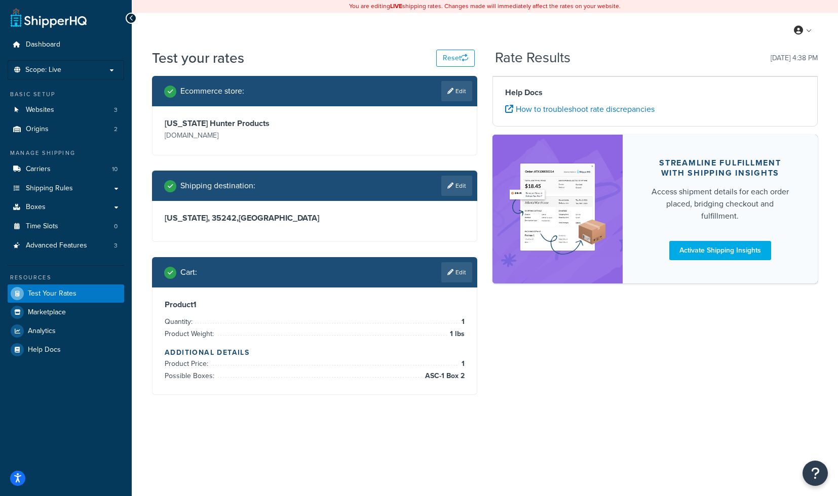
scroll to position [0, 0]
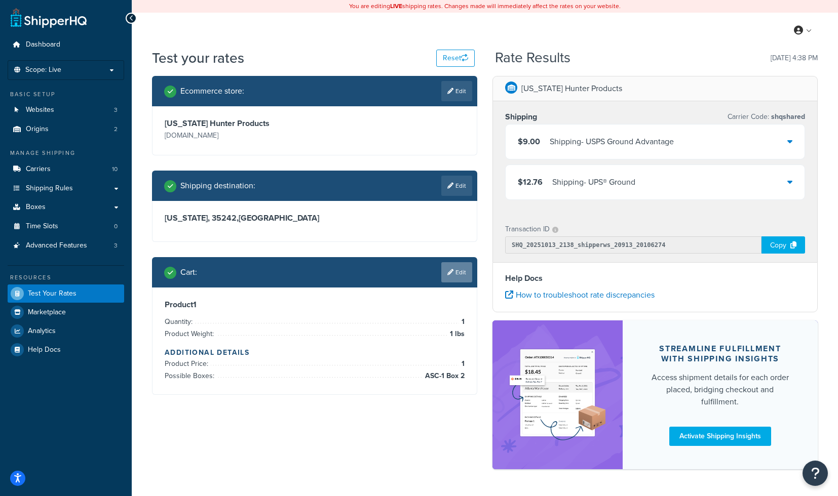
click at [451, 277] on link "Edit" at bounding box center [456, 272] width 31 height 20
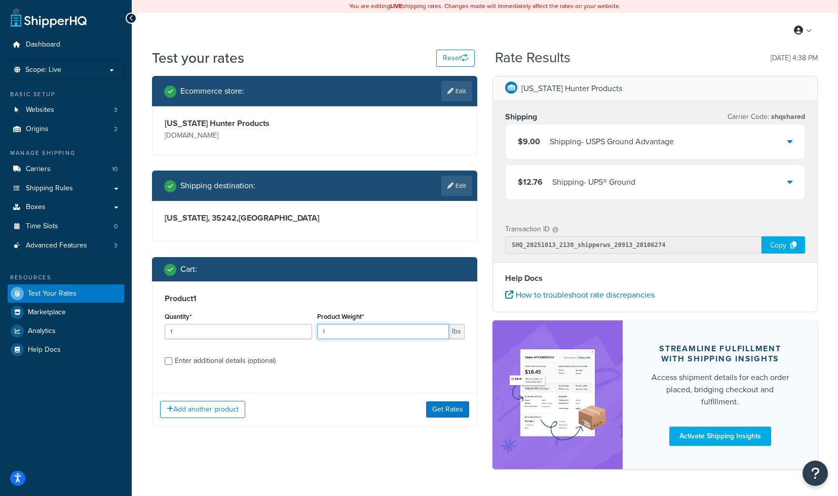
drag, startPoint x: 327, startPoint y: 333, endPoint x: 316, endPoint y: 333, distance: 10.6
click at [317, 333] on input "1" at bounding box center [383, 331] width 132 height 15
type input "22"
drag, startPoint x: 248, startPoint y: 331, endPoint x: 91, endPoint y: 331, distance: 157.5
click at [165, 331] on input "1" at bounding box center [238, 331] width 147 height 15
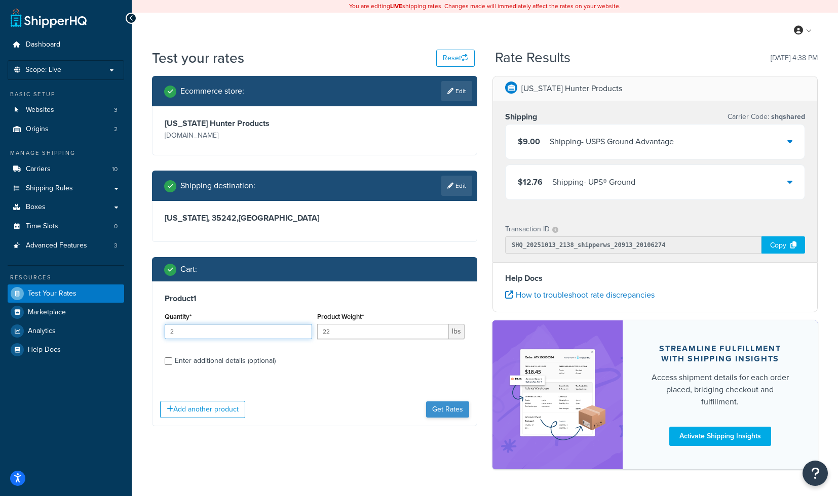
type input "2"
click at [433, 407] on button "Get Rates" at bounding box center [447, 410] width 43 height 16
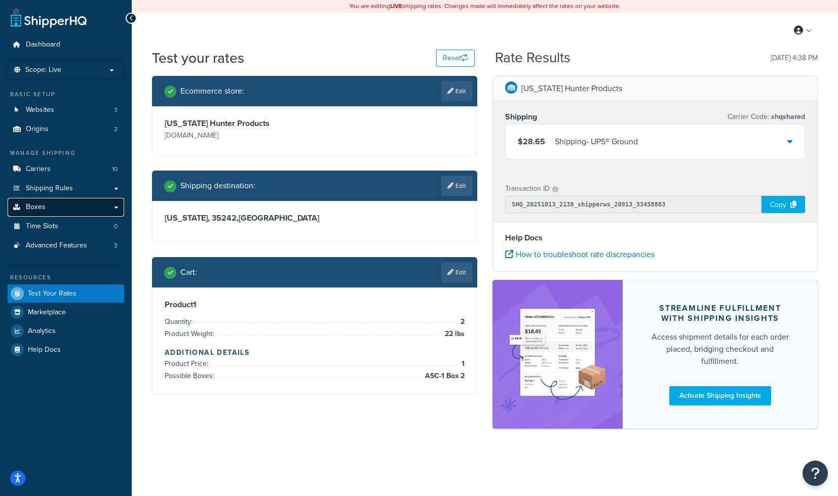
click at [63, 213] on link "Boxes" at bounding box center [66, 207] width 116 height 19
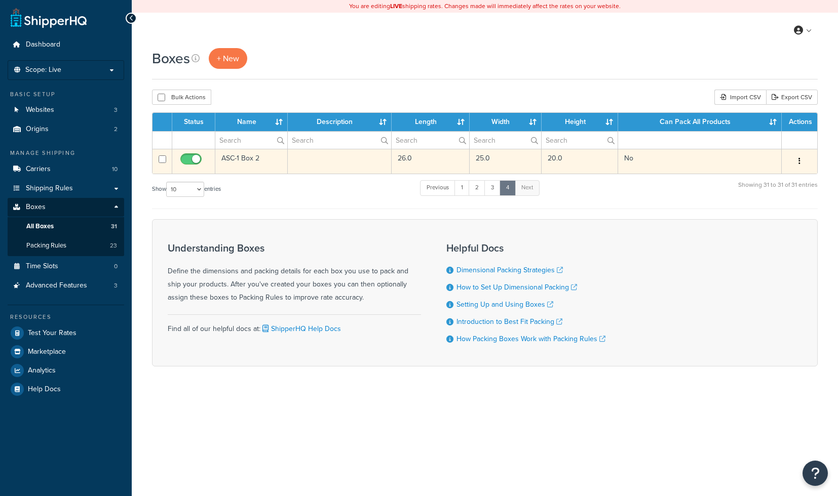
click at [296, 166] on td at bounding box center [339, 161] width 103 height 25
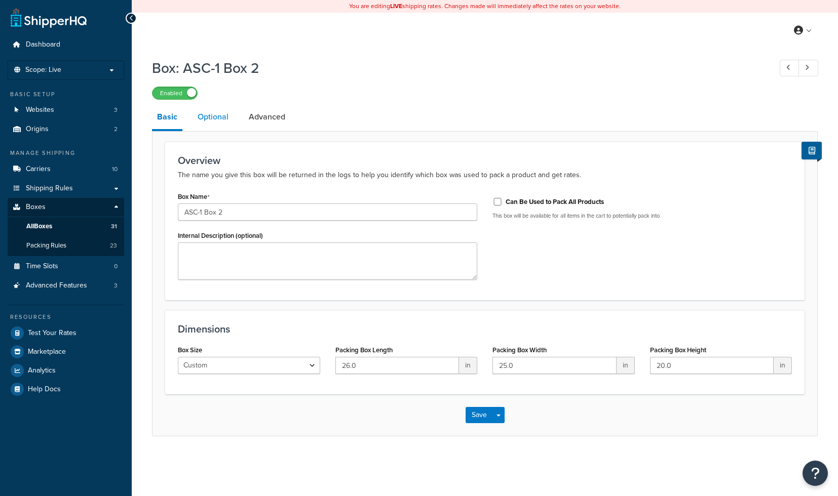
click at [213, 126] on link "Optional" at bounding box center [212, 117] width 41 height 24
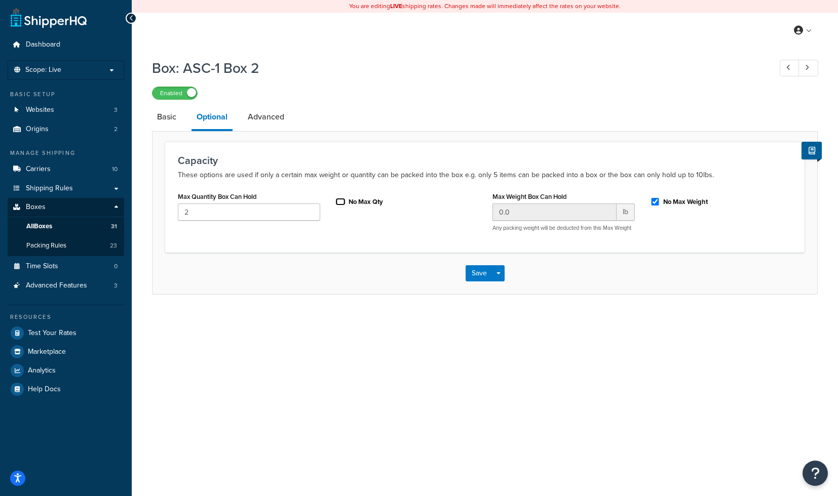
click at [339, 204] on input "No Max Qty" at bounding box center [340, 202] width 10 height 8
checkbox input "true"
click at [475, 282] on button "Save" at bounding box center [478, 273] width 27 height 16
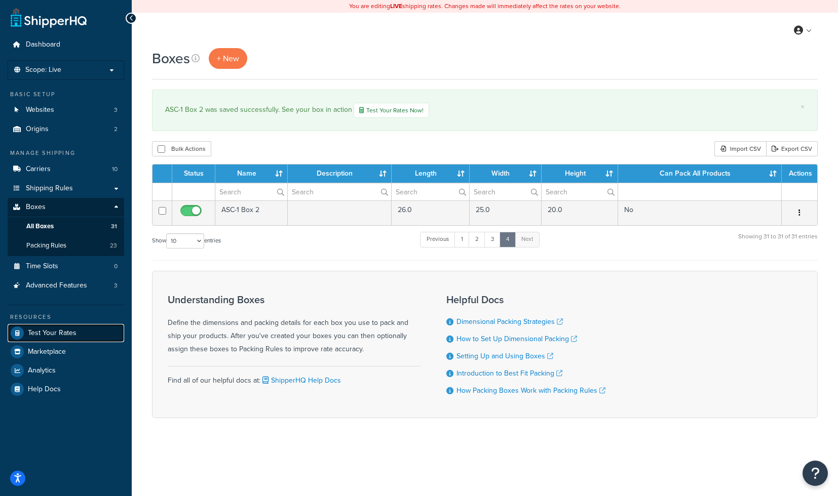
click at [71, 328] on link "Test Your Rates" at bounding box center [66, 333] width 116 height 18
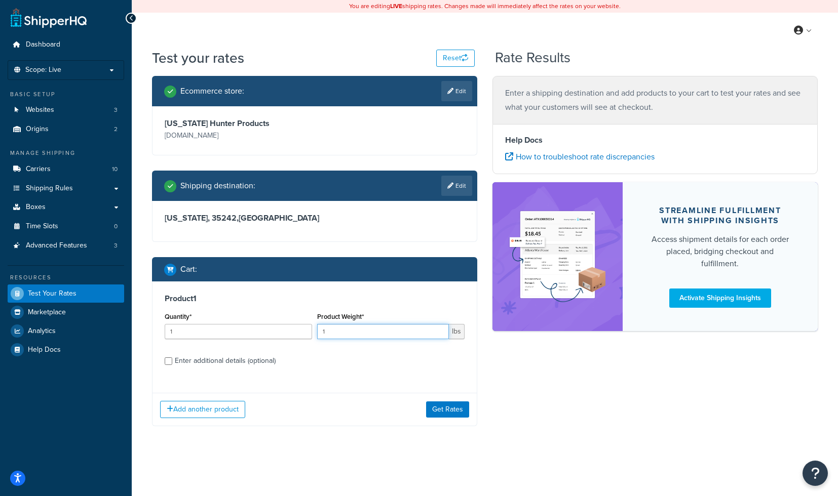
drag, startPoint x: 337, startPoint y: 334, endPoint x: 308, endPoint y: 333, distance: 28.9
click at [317, 334] on input "1" at bounding box center [383, 331] width 132 height 15
type input "22"
drag, startPoint x: 203, startPoint y: 334, endPoint x: 80, endPoint y: 329, distance: 123.7
click at [165, 329] on input "1" at bounding box center [238, 331] width 147 height 15
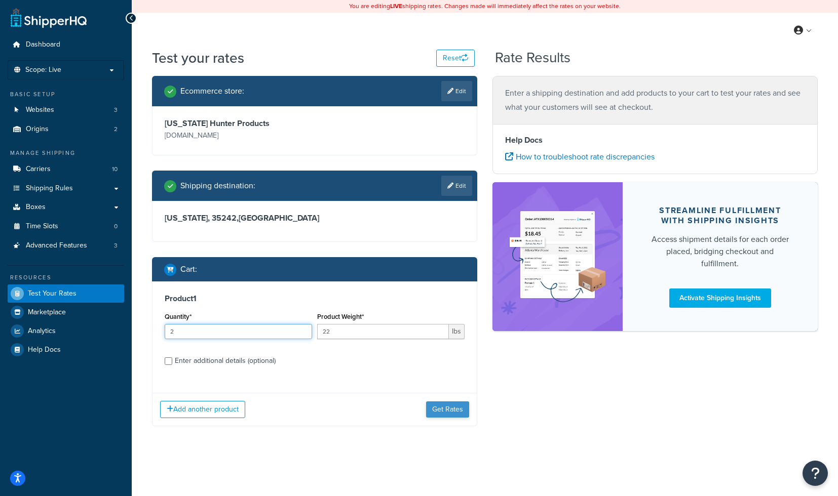
type input "2"
click at [445, 418] on button "Get Rates" at bounding box center [447, 410] width 43 height 16
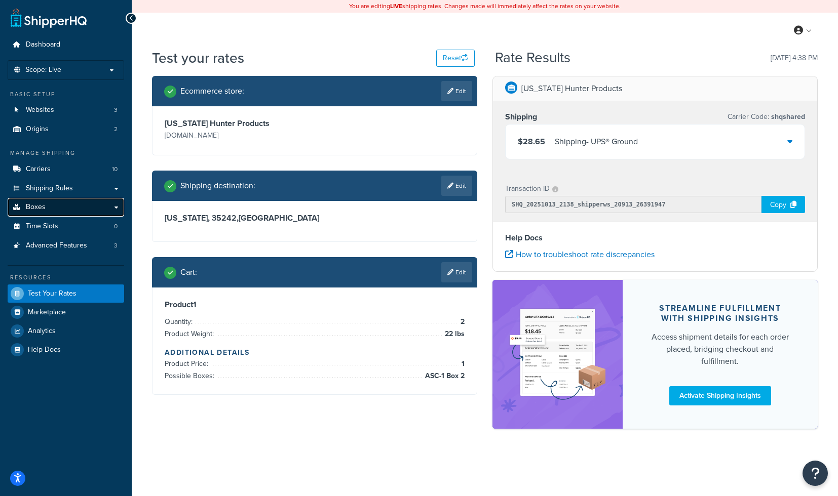
click at [44, 206] on span "Boxes" at bounding box center [36, 207] width 20 height 9
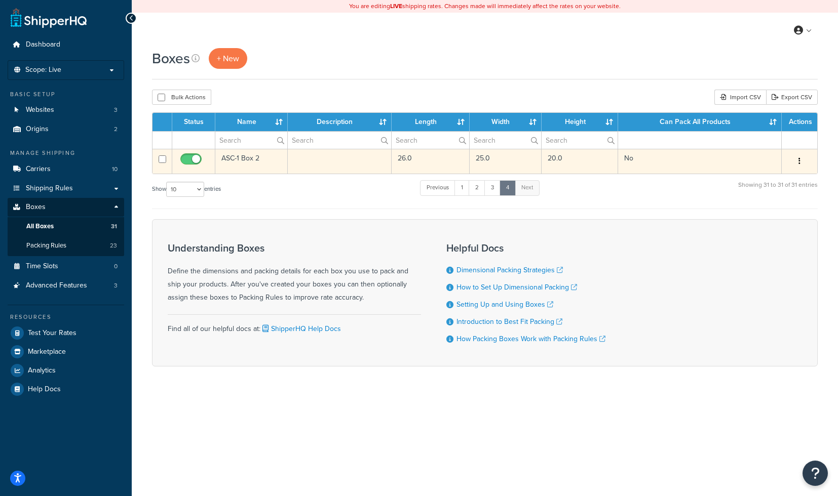
click at [318, 160] on td at bounding box center [339, 161] width 103 height 25
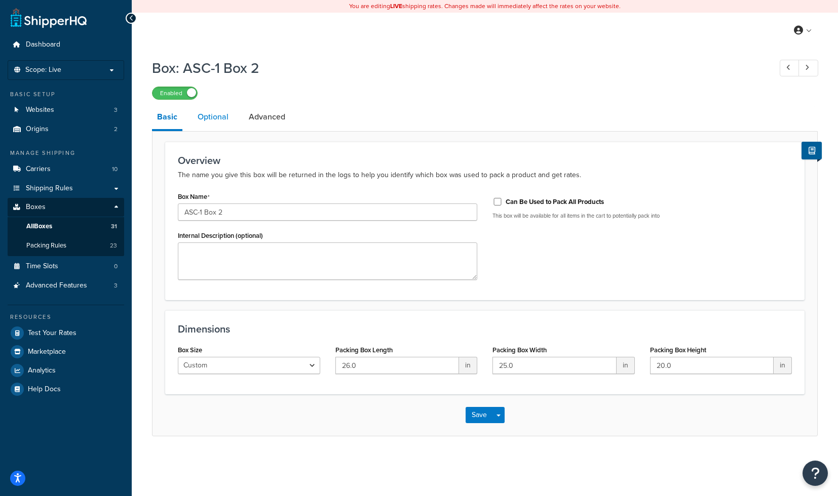
click at [225, 116] on link "Optional" at bounding box center [212, 117] width 41 height 24
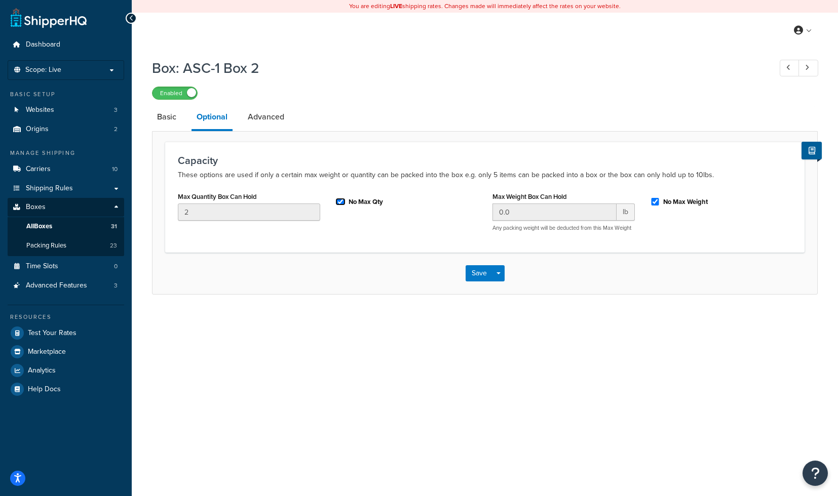
click at [341, 204] on input "No Max Qty" at bounding box center [340, 202] width 10 height 8
checkbox input "false"
click at [483, 282] on button "Save" at bounding box center [478, 273] width 27 height 16
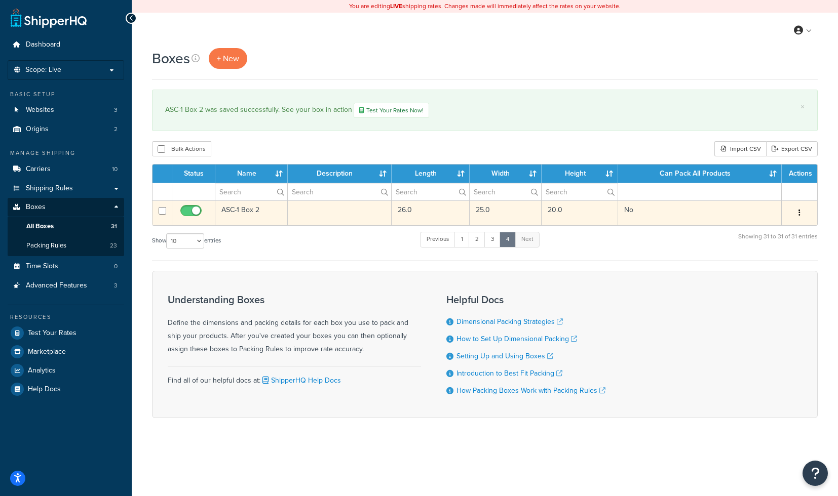
click at [357, 213] on td at bounding box center [339, 213] width 103 height 25
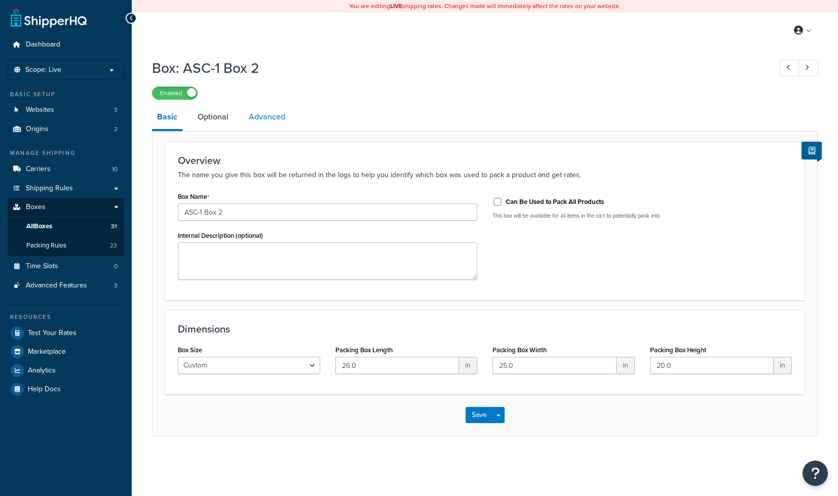
click at [269, 124] on link "Advanced" at bounding box center [267, 117] width 47 height 24
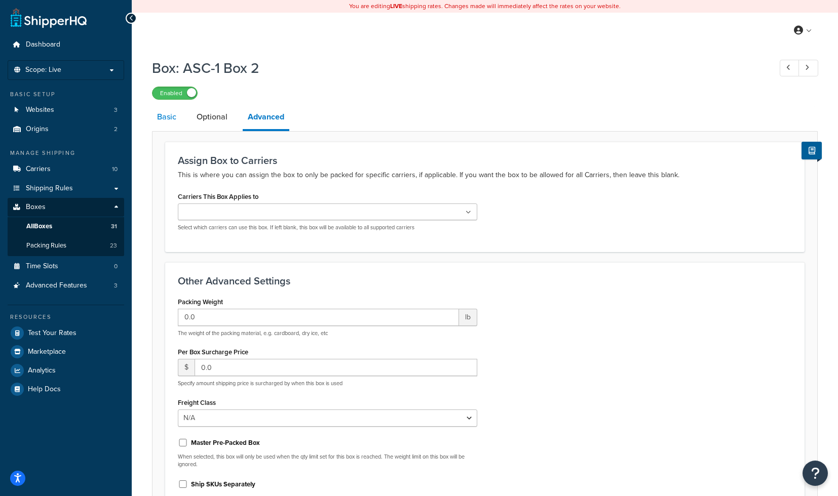
click at [176, 118] on link "Basic" at bounding box center [166, 117] width 29 height 24
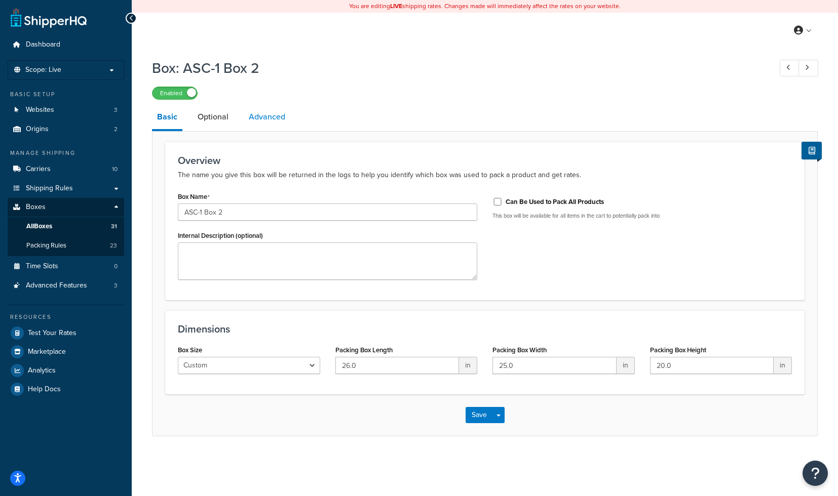
click at [256, 127] on link "Advanced" at bounding box center [267, 117] width 47 height 24
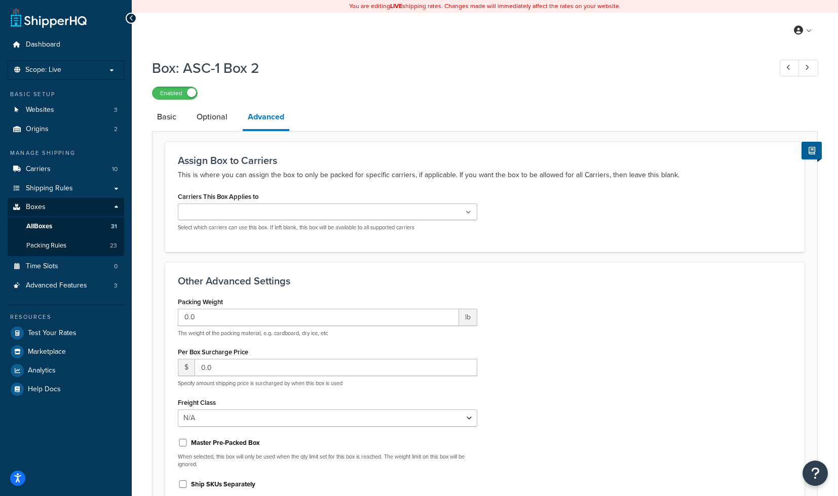
scroll to position [120, 0]
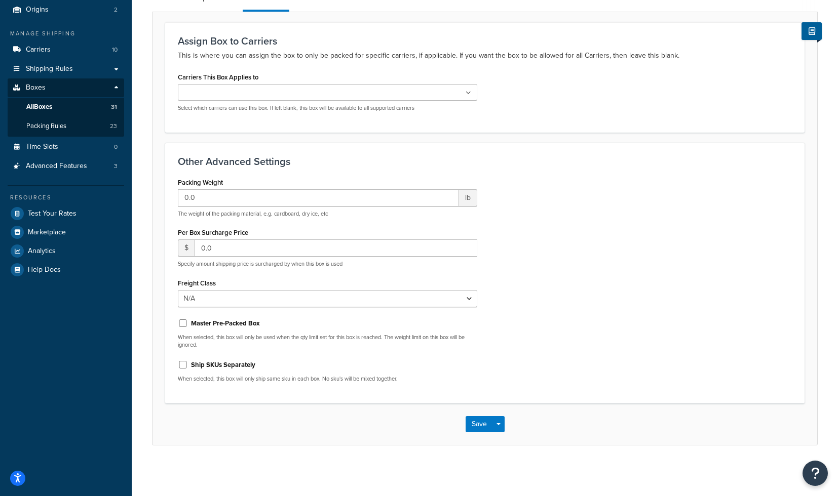
click at [221, 366] on label "Ship SKUs Separately" at bounding box center [223, 365] width 64 height 9
click at [188, 366] on input "Ship SKUs Separately" at bounding box center [183, 365] width 10 height 8
click at [222, 365] on label "Ship SKUs Separately" at bounding box center [223, 365] width 64 height 9
click at [188, 365] on input "Ship SKUs Separately" at bounding box center [183, 365] width 10 height 8
checkbox input "false"
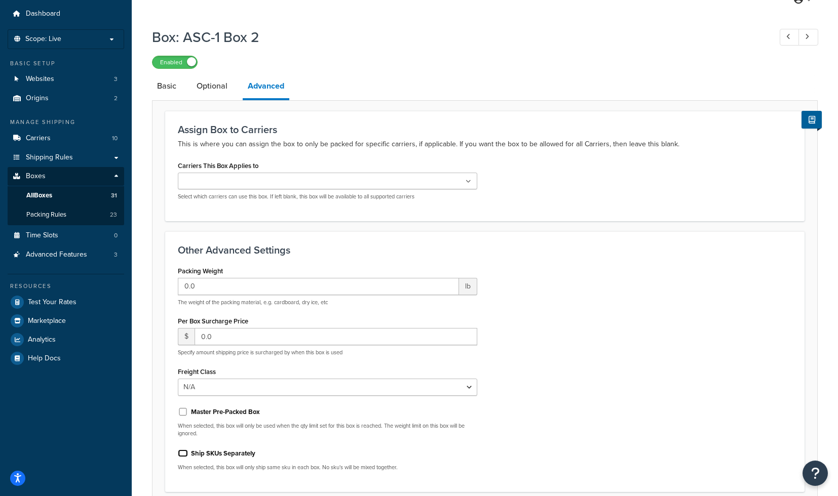
scroll to position [0, 0]
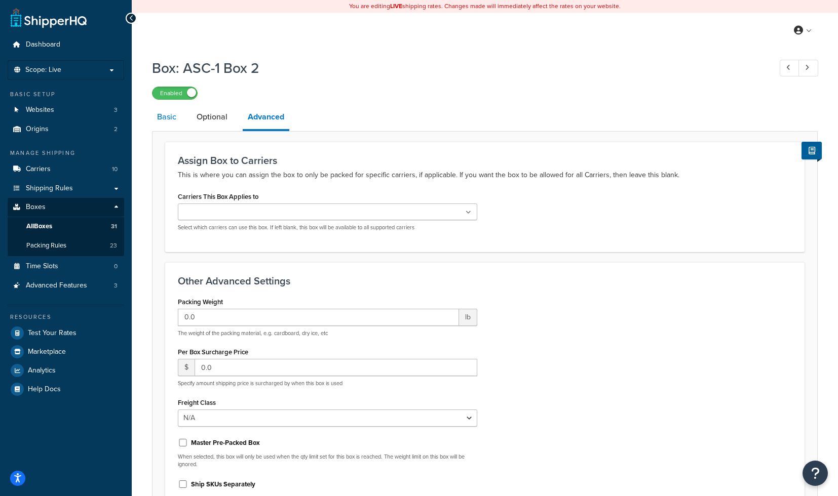
click at [171, 126] on link "Basic" at bounding box center [166, 117] width 29 height 24
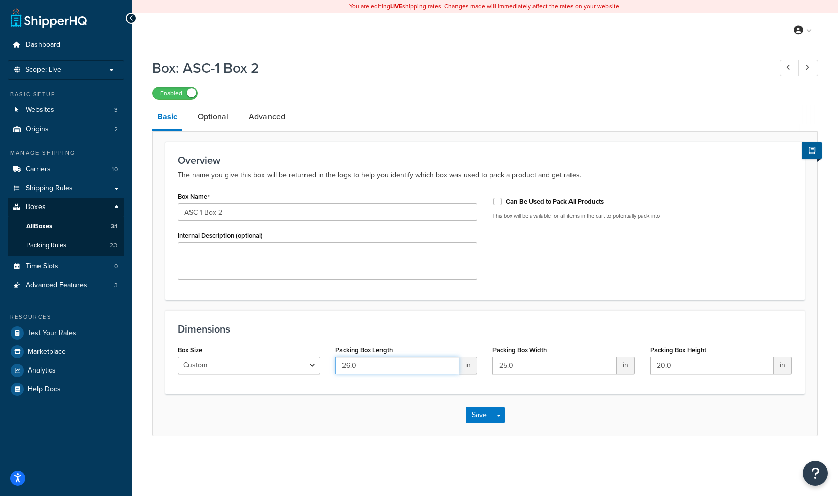
drag, startPoint x: 311, startPoint y: 361, endPoint x: 279, endPoint y: 357, distance: 32.7
click at [335, 357] on input "26.0" at bounding box center [397, 365] width 124 height 17
type input "25"
drag, startPoint x: 528, startPoint y: 368, endPoint x: 413, endPoint y: 368, distance: 115.5
click at [492, 368] on input "25.0" at bounding box center [554, 365] width 124 height 17
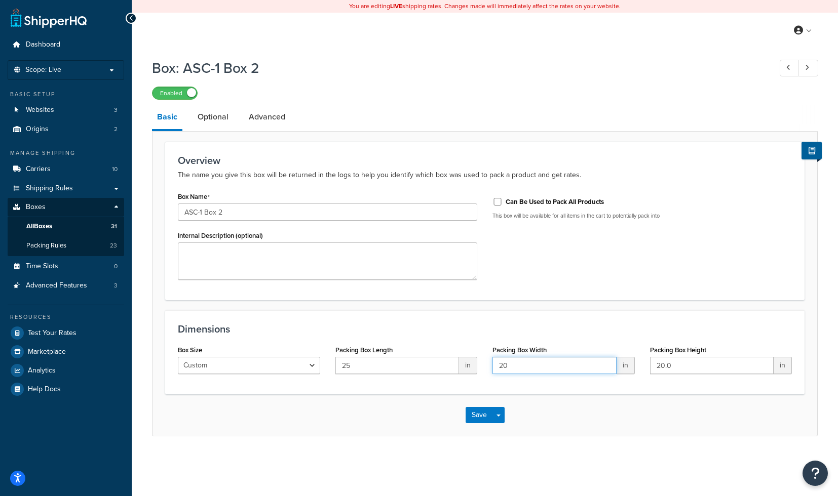
type input "20"
drag, startPoint x: 718, startPoint y: 369, endPoint x: 550, endPoint y: 365, distance: 168.7
click at [650, 365] on input "20.0" at bounding box center [712, 365] width 124 height 17
type input "26"
click at [483, 418] on button "Save" at bounding box center [478, 415] width 27 height 16
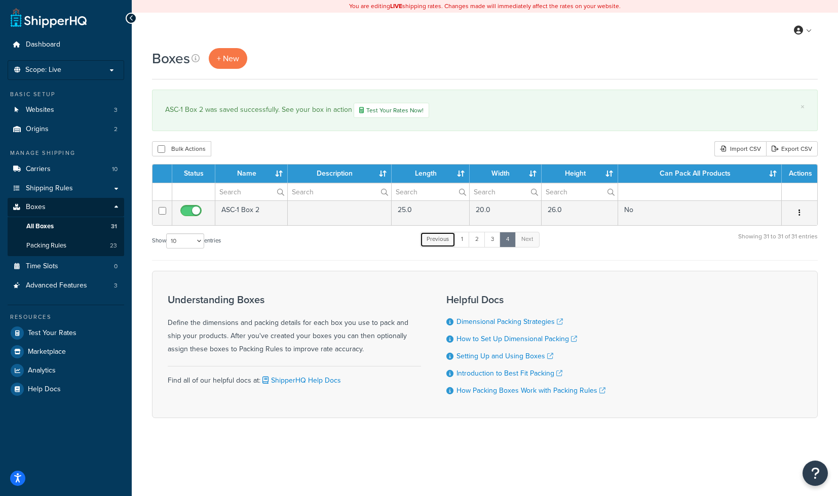
click at [447, 241] on link "Previous" at bounding box center [437, 239] width 35 height 15
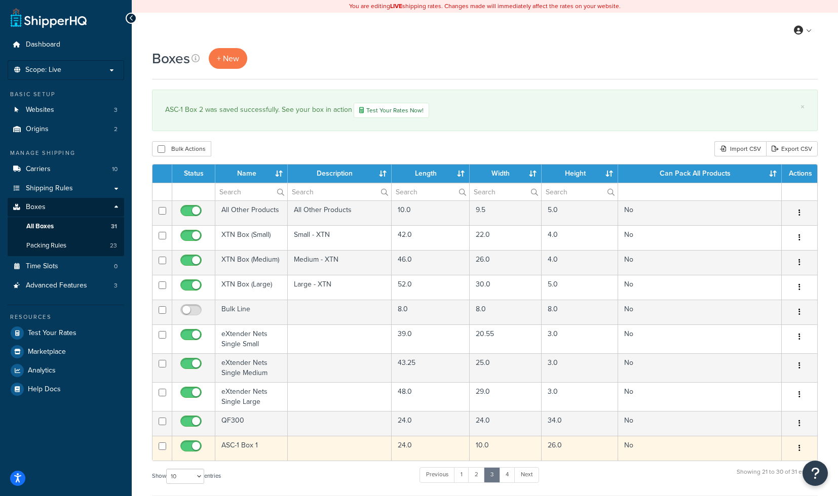
click at [296, 447] on td at bounding box center [339, 448] width 103 height 25
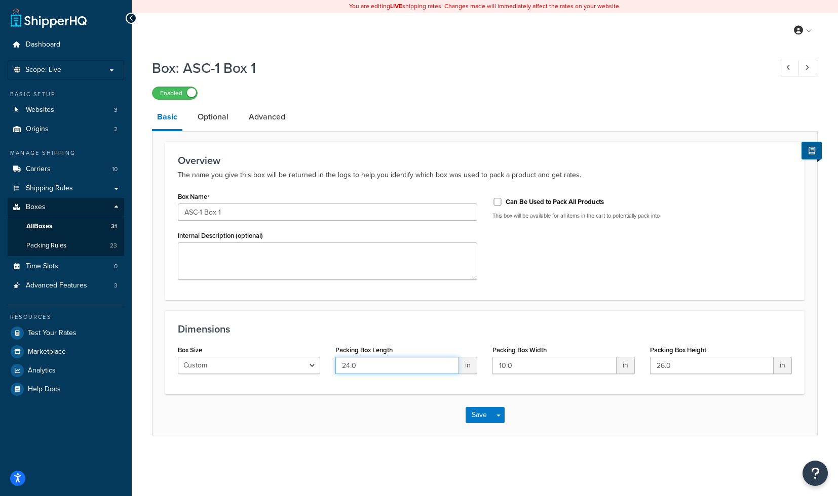
drag, startPoint x: 376, startPoint y: 359, endPoint x: 230, endPoint y: 353, distance: 146.5
click at [335, 357] on input "24.0" at bounding box center [397, 365] width 124 height 17
drag, startPoint x: 695, startPoint y: 370, endPoint x: 569, endPoint y: 335, distance: 130.9
click at [650, 357] on input "26.0" at bounding box center [712, 365] width 124 height 17
type input "25"
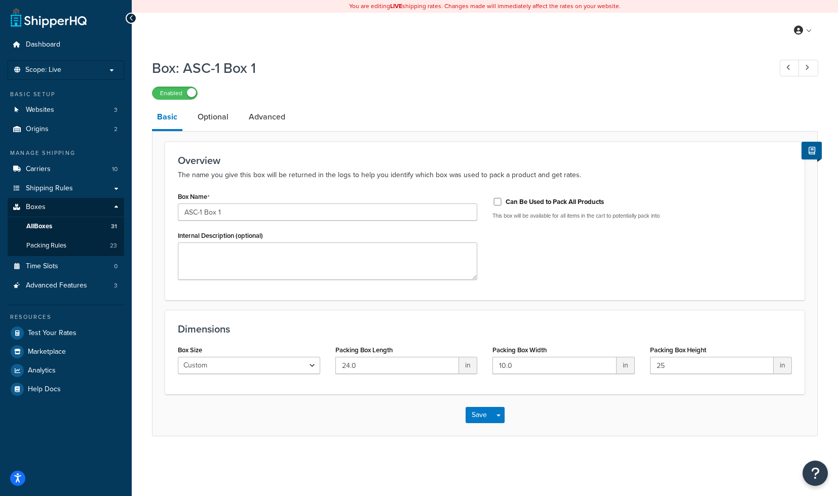
click at [482, 303] on form "Overview The name you give this box will be returned in the logs to help you id…" at bounding box center [484, 289] width 665 height 294
click at [479, 417] on button "Save" at bounding box center [478, 415] width 27 height 16
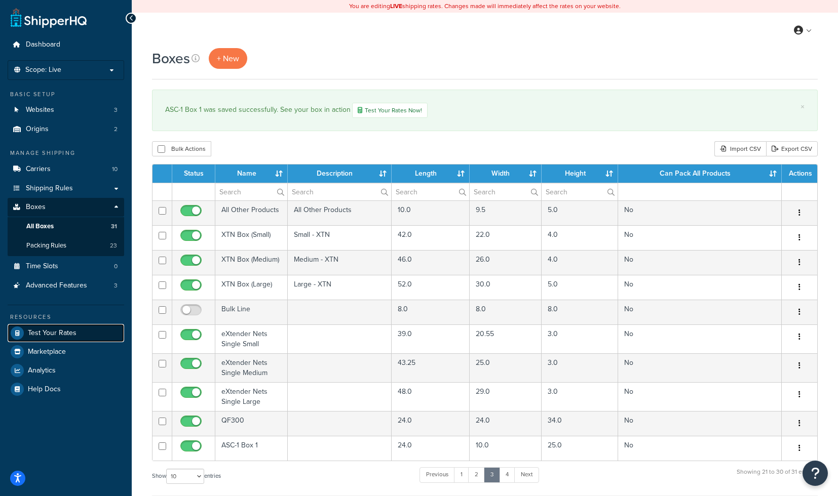
click at [59, 340] on link "Test Your Rates" at bounding box center [66, 333] width 116 height 18
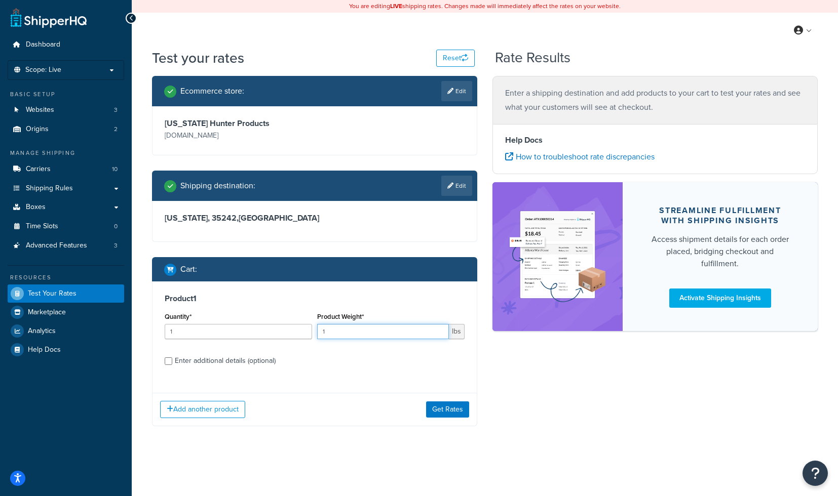
drag, startPoint x: 348, startPoint y: 332, endPoint x: 237, endPoint y: 325, distance: 111.7
click at [317, 325] on input "1" at bounding box center [383, 331] width 132 height 15
type input "22"
drag, startPoint x: 178, startPoint y: 332, endPoint x: 115, endPoint y: 330, distance: 63.3
click at [165, 330] on input "1" at bounding box center [238, 331] width 147 height 15
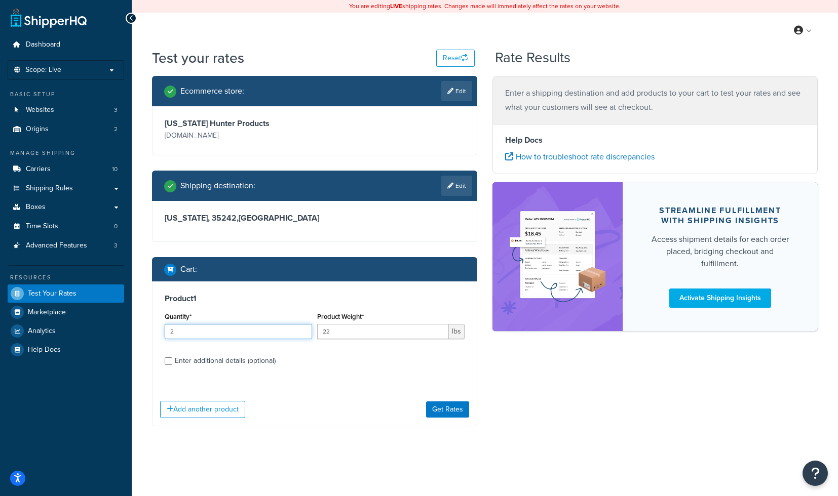
type input "2"
click at [194, 364] on div "Enter additional details (optional)" at bounding box center [225, 361] width 101 height 14
click at [172, 364] on input "Enter additional details (optional)" at bounding box center [169, 362] width 8 height 8
checkbox input "true"
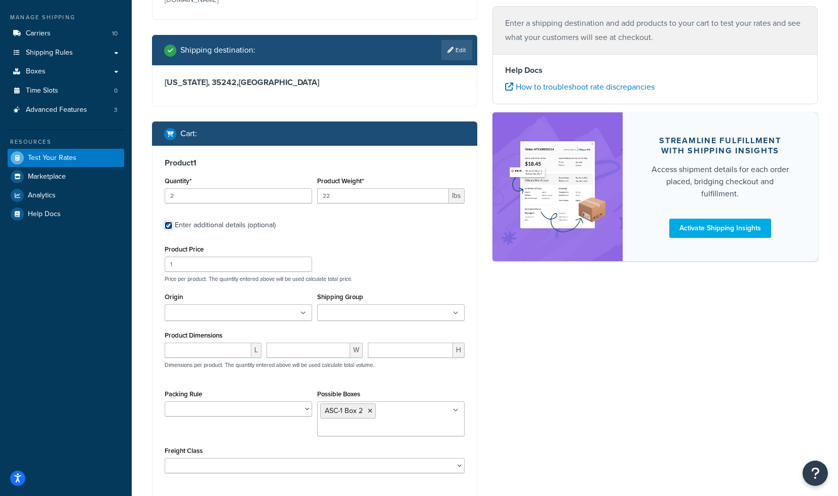
scroll to position [192, 0]
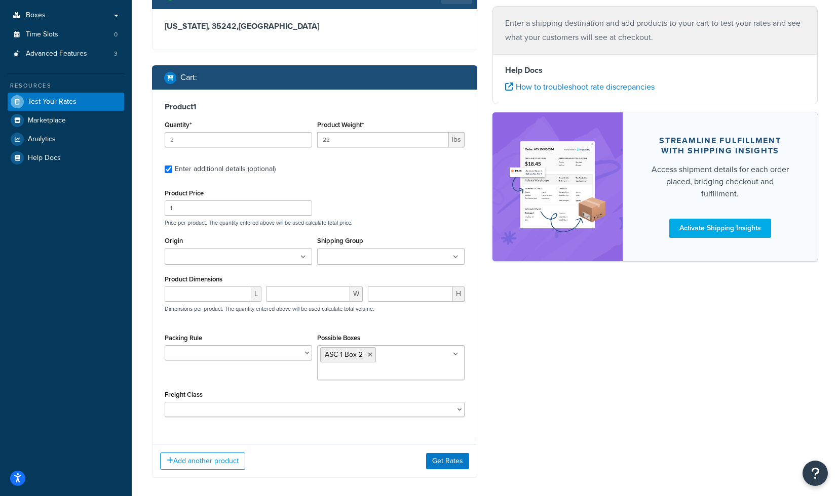
click at [416, 355] on ul "ASC-1 Box 2" at bounding box center [390, 362] width 147 height 35
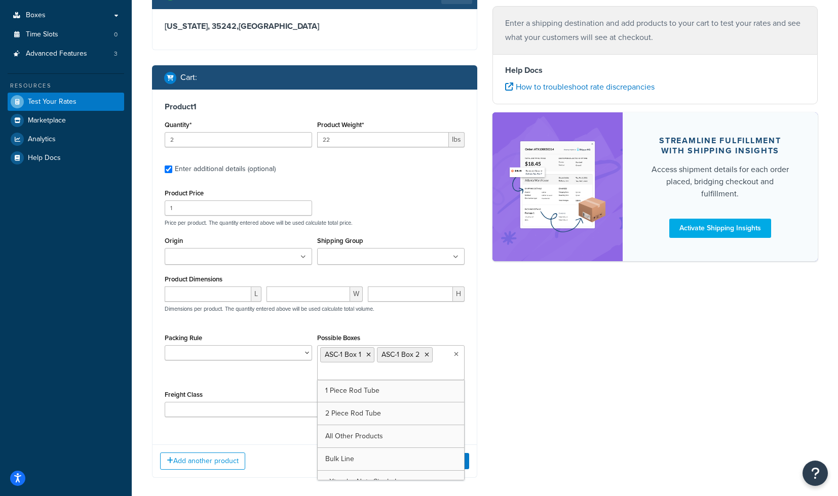
click at [588, 380] on div "Ecommerce store : Edit Texas Hunter Products texashunterproducts.com Shipping d…" at bounding box center [484, 188] width 681 height 609
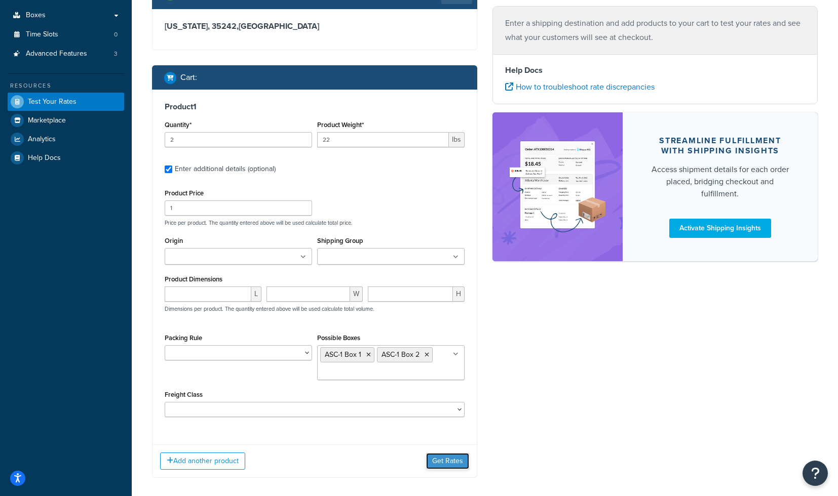
click at [435, 459] on button "Get Rates" at bounding box center [447, 461] width 43 height 16
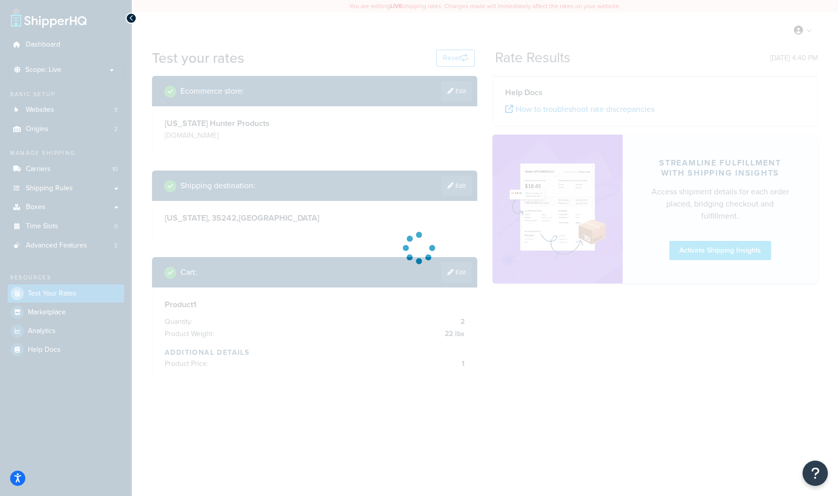
scroll to position [0, 0]
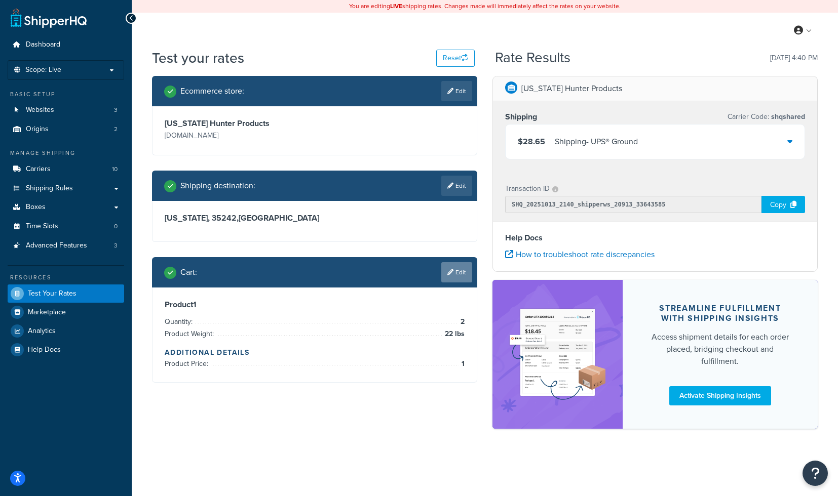
click at [460, 272] on link "Edit" at bounding box center [456, 272] width 31 height 20
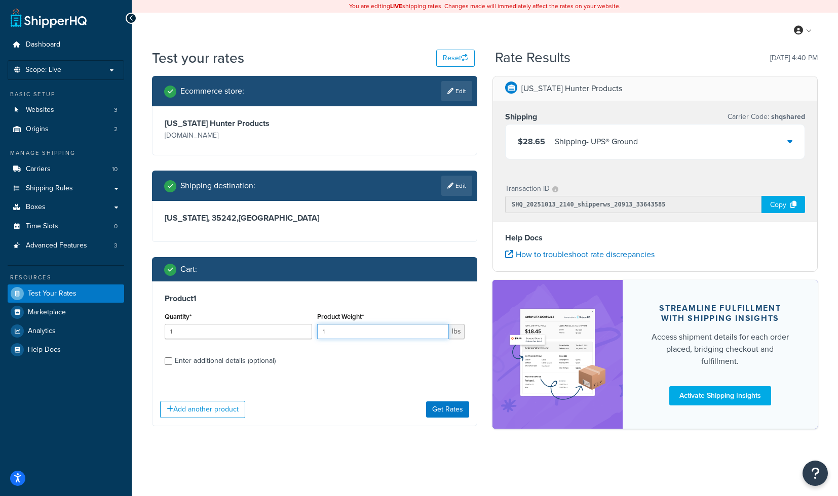
drag, startPoint x: 324, startPoint y: 334, endPoint x: 302, endPoint y: 334, distance: 21.3
click at [317, 334] on input "1" at bounding box center [383, 331] width 132 height 15
type input "22"
click at [444, 415] on button "Get Rates" at bounding box center [447, 410] width 43 height 16
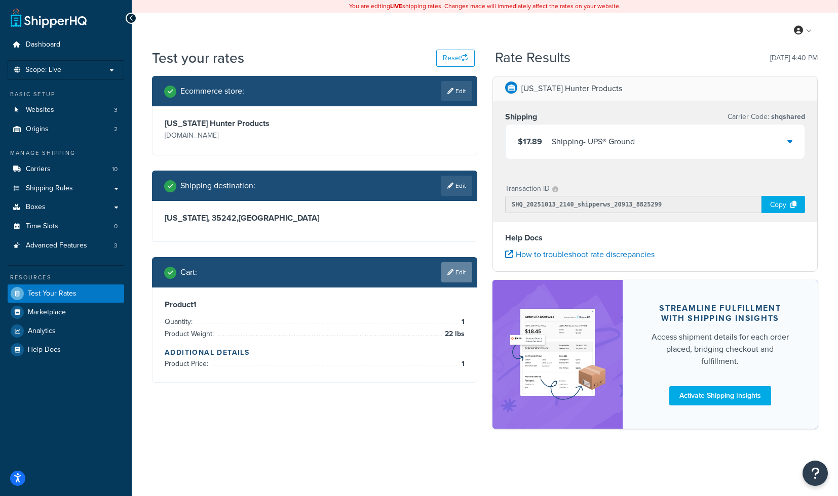
click at [450, 283] on link "Edit" at bounding box center [456, 272] width 31 height 20
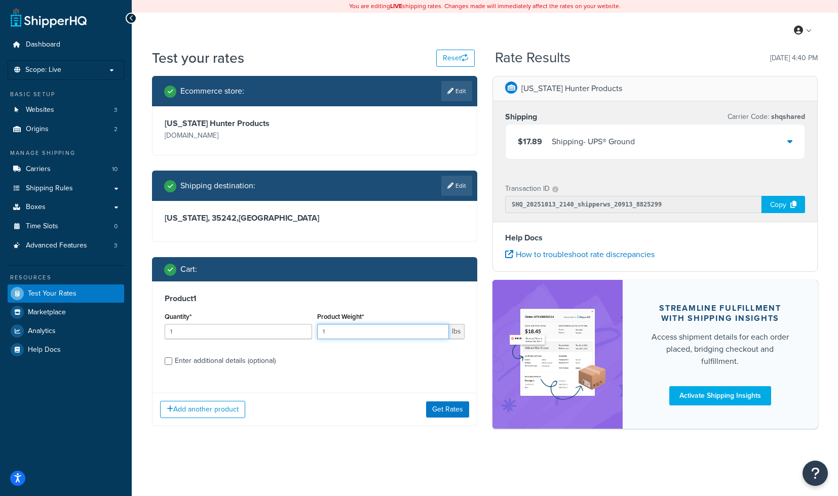
drag, startPoint x: 344, startPoint y: 333, endPoint x: 295, endPoint y: 329, distance: 49.3
click at [317, 329] on input "1" at bounding box center [383, 331] width 132 height 15
type input "22"
drag, startPoint x: 199, startPoint y: 327, endPoint x: 114, endPoint y: 327, distance: 84.1
click at [165, 327] on input "1" at bounding box center [238, 331] width 147 height 15
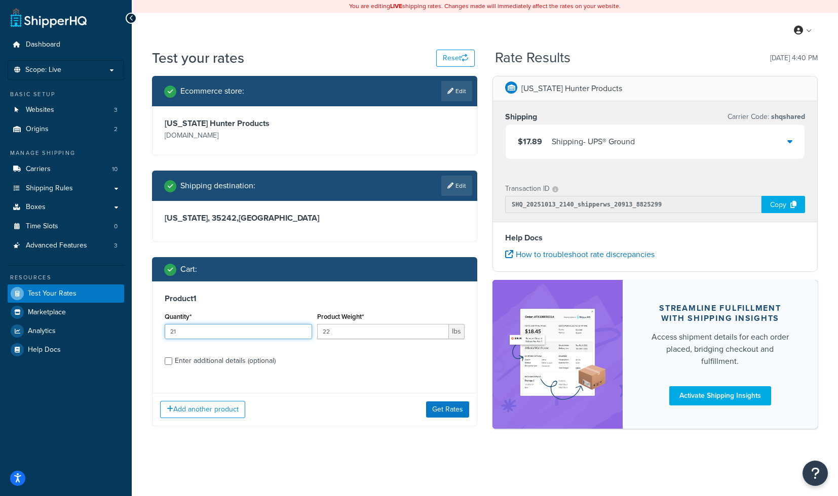
click at [190, 333] on input "21" at bounding box center [238, 331] width 147 height 15
type input "2"
click at [445, 407] on button "Get Rates" at bounding box center [447, 410] width 43 height 16
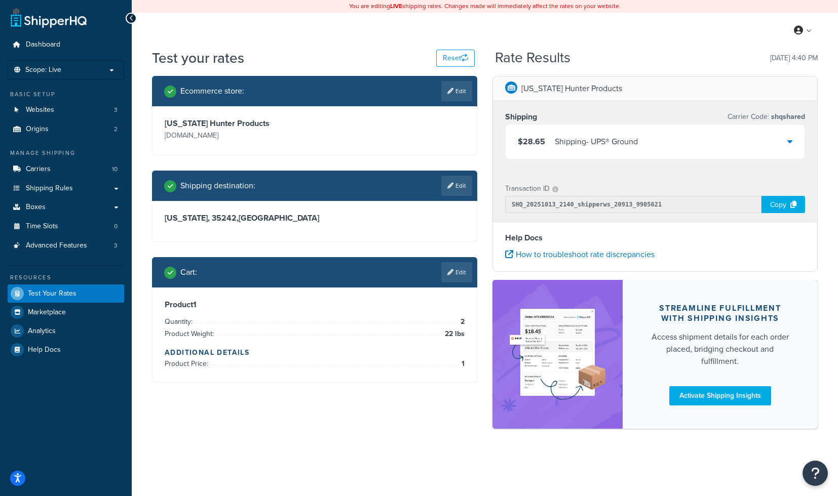
click at [588, 144] on div "Shipping - UPS® Ground" at bounding box center [596, 142] width 83 height 14
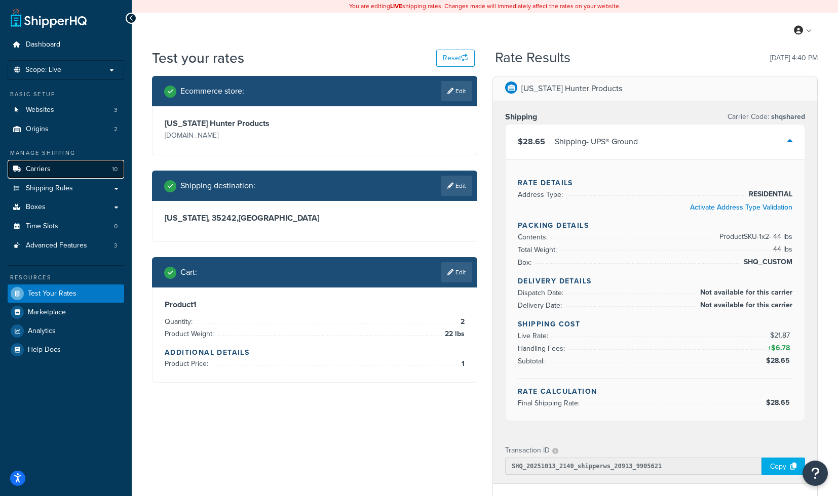
click at [72, 175] on link "Carriers 10" at bounding box center [66, 169] width 116 height 19
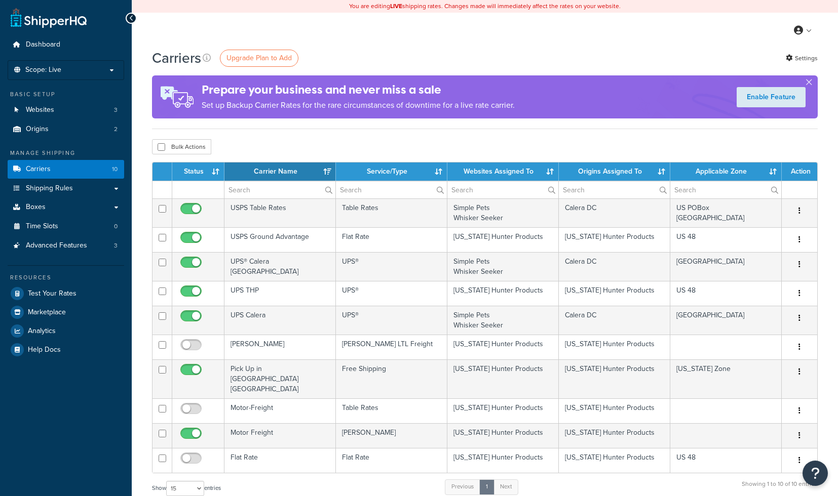
select select "15"
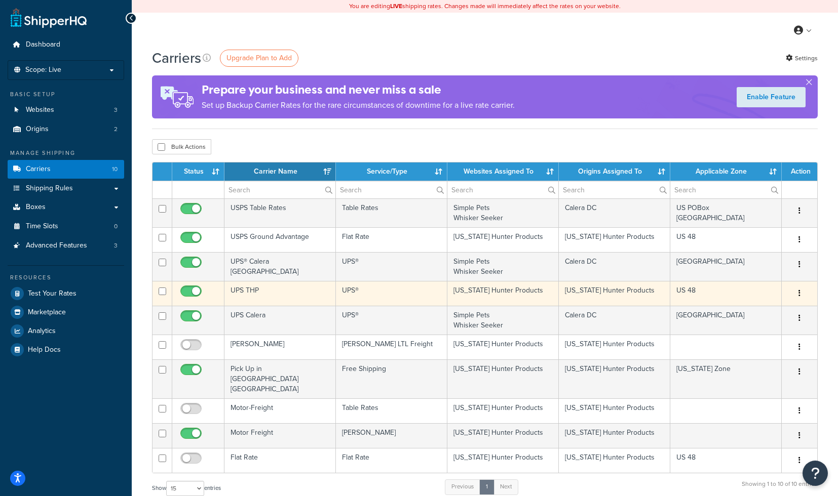
scroll to position [12, 0]
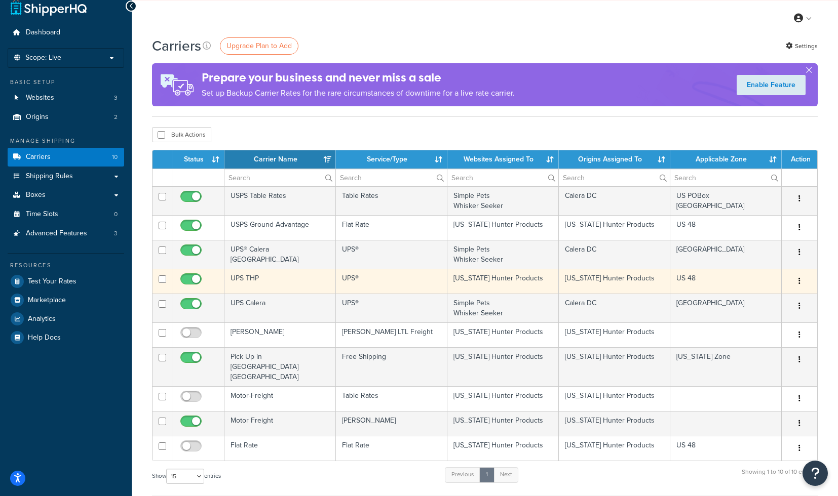
click at [522, 279] on td "[US_STATE] Hunter Products" at bounding box center [502, 281] width 111 height 25
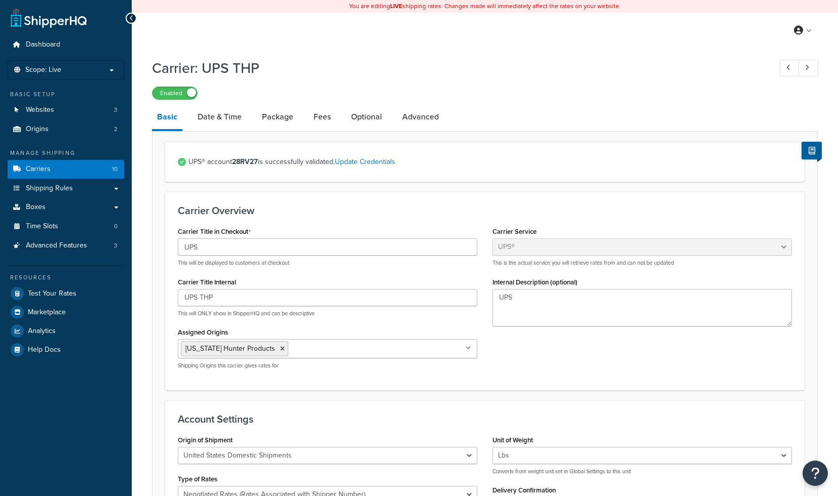
select select "ups"
click at [229, 122] on link "Date & Time" at bounding box center [219, 117] width 54 height 24
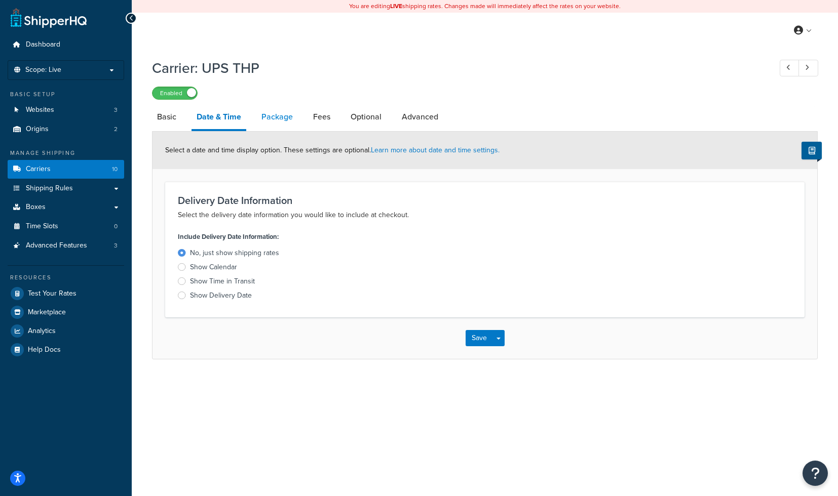
click at [270, 113] on link "Package" at bounding box center [277, 117] width 42 height 24
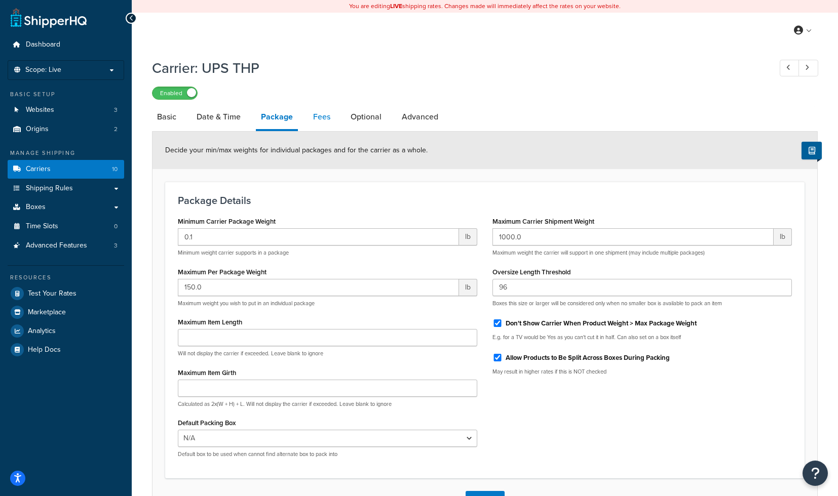
click at [311, 122] on link "Fees" at bounding box center [321, 117] width 27 height 24
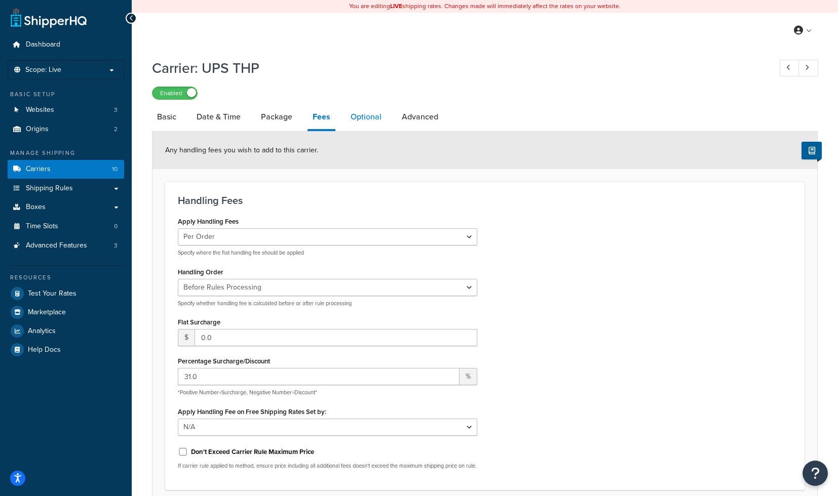
click at [372, 108] on link "Optional" at bounding box center [365, 117] width 41 height 24
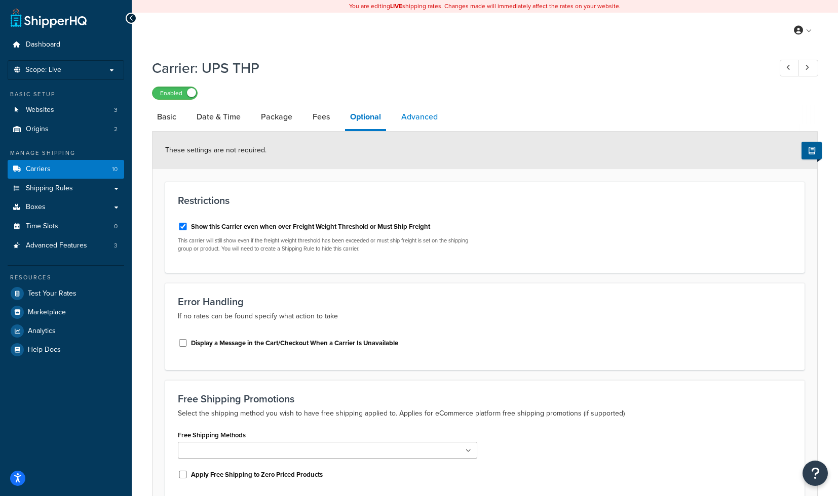
click at [426, 114] on link "Advanced" at bounding box center [419, 117] width 47 height 24
select select "false"
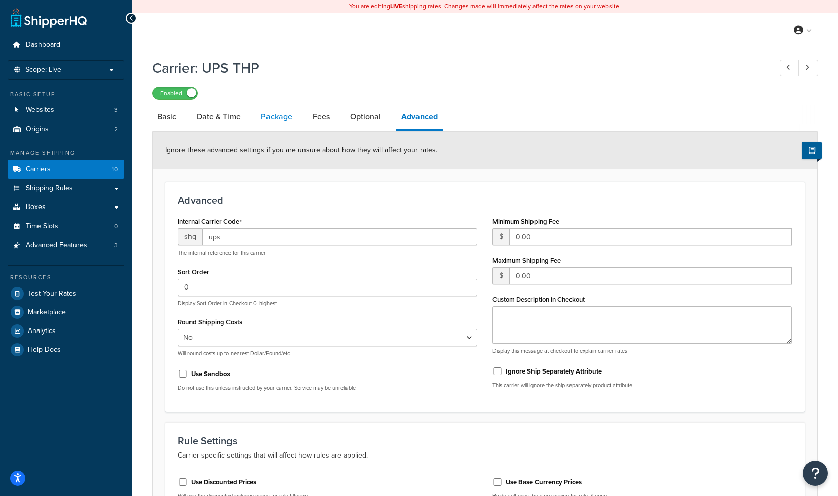
click at [285, 116] on link "Package" at bounding box center [277, 117] width 42 height 24
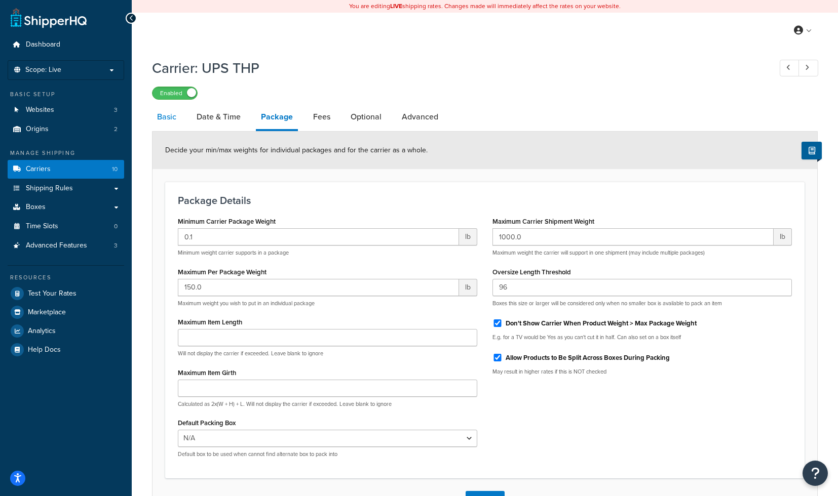
click at [161, 122] on link "Basic" at bounding box center [166, 117] width 29 height 24
select select "ups"
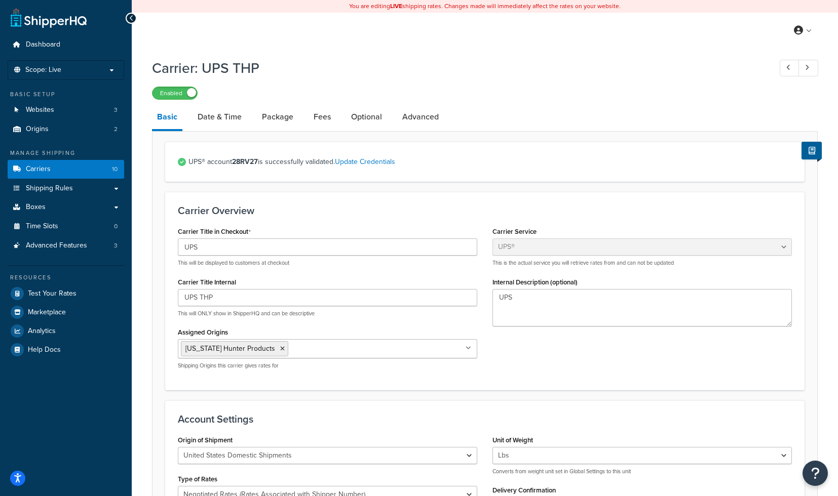
click at [234, 164] on strong "28RV27" at bounding box center [245, 162] width 26 height 11
copy span "UPS® account 28RV27"
click at [68, 190] on span "Shipping Rules" at bounding box center [49, 188] width 47 height 9
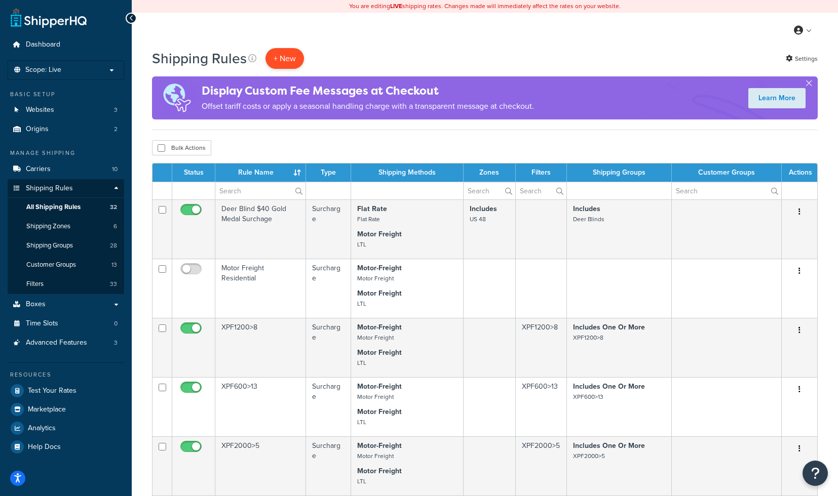
click at [288, 57] on p "+ New" at bounding box center [284, 58] width 38 height 21
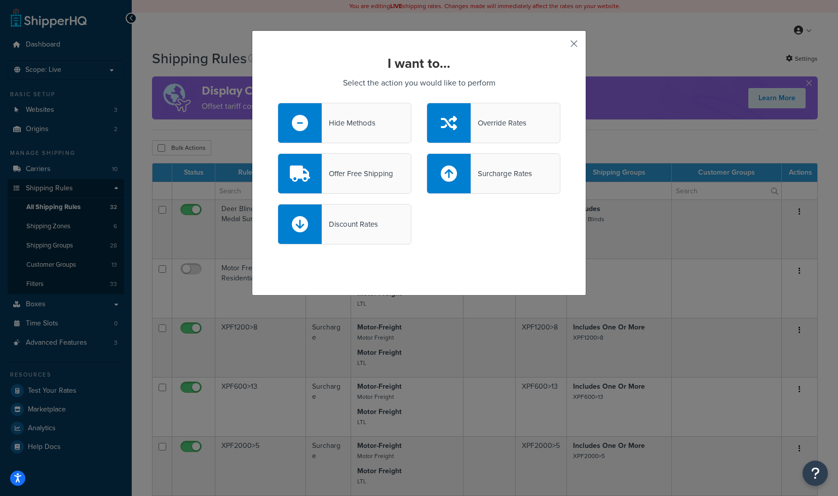
click at [560, 46] on button "button" at bounding box center [559, 47] width 3 height 3
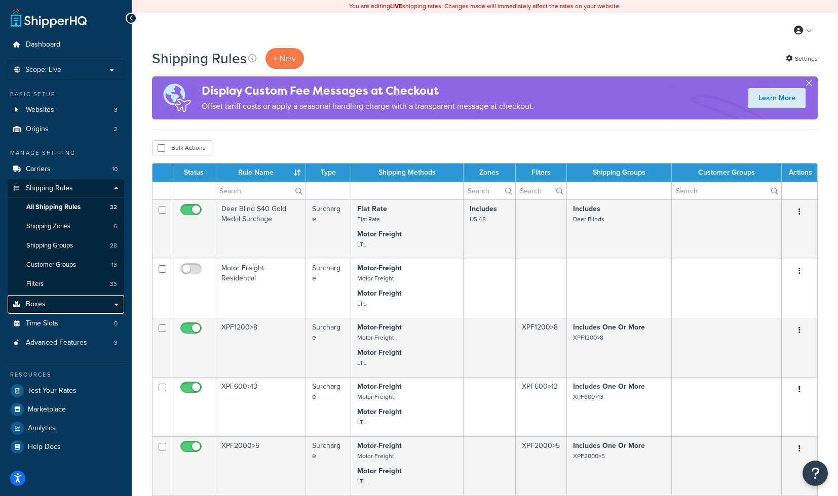
click at [65, 307] on link "Boxes" at bounding box center [66, 304] width 116 height 19
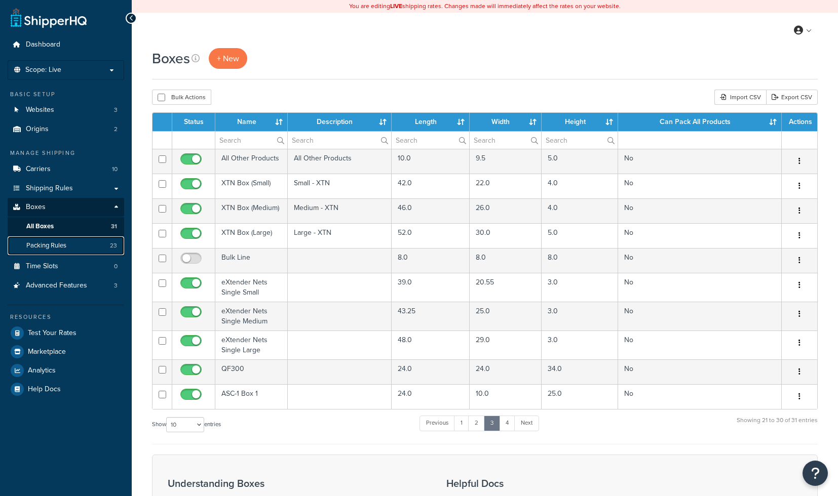
click at [58, 247] on span "Packing Rules" at bounding box center [46, 246] width 40 height 9
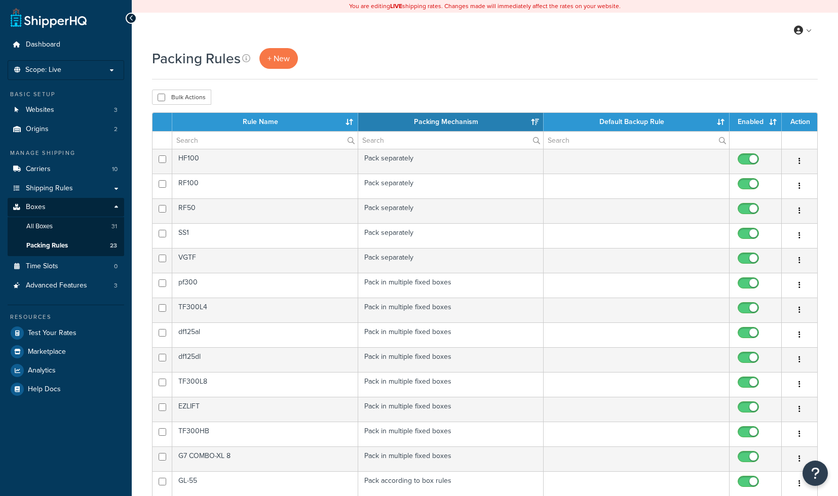
select select "15"
click at [286, 60] on span "+ New" at bounding box center [278, 59] width 22 height 12
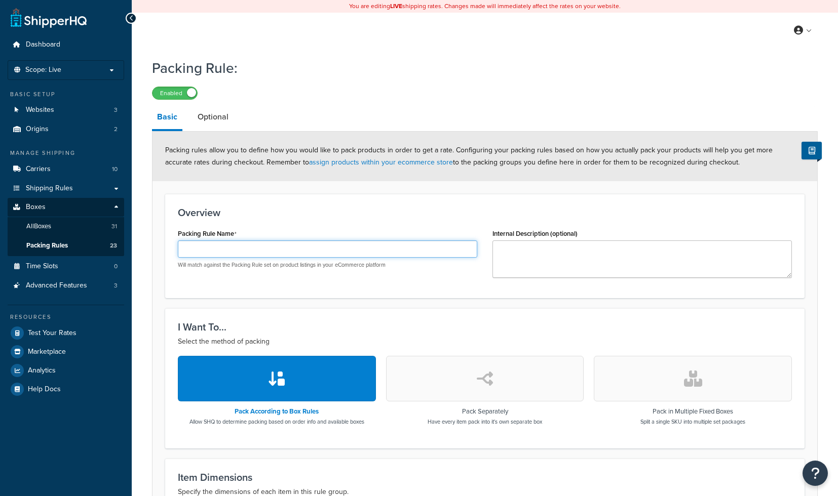
click at [245, 252] on input "Packing Rule Name" at bounding box center [327, 249] width 299 height 17
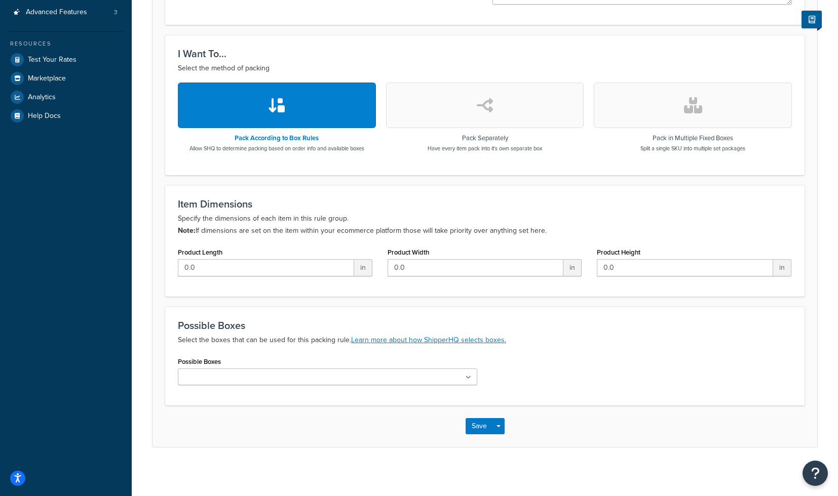
scroll to position [276, 0]
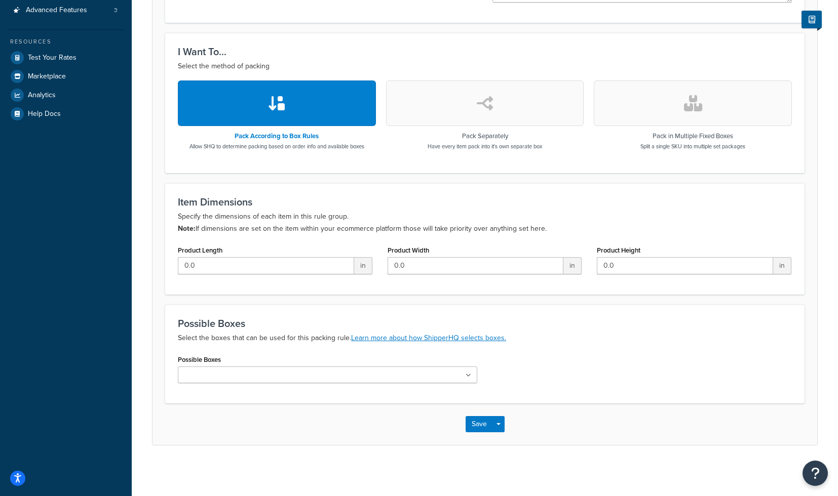
type input "ASC-1"
click at [237, 383] on ul at bounding box center [327, 375] width 299 height 17
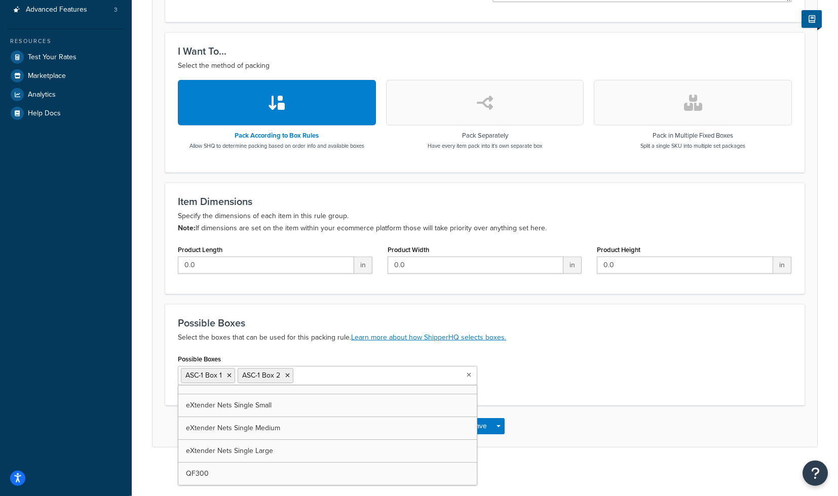
scroll to position [560, 0]
click at [592, 416] on div "Save Save Dropdown Save and Edit Save and Duplicate Save and Create New" at bounding box center [484, 426] width 665 height 42
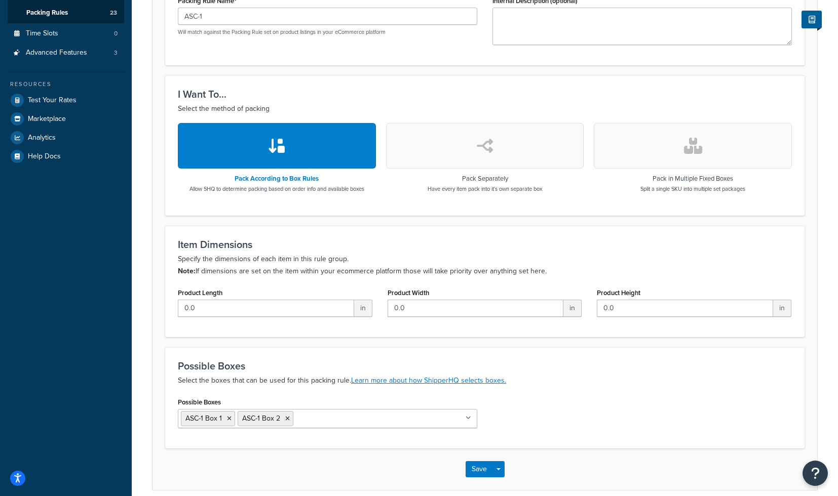
scroll to position [278, 0]
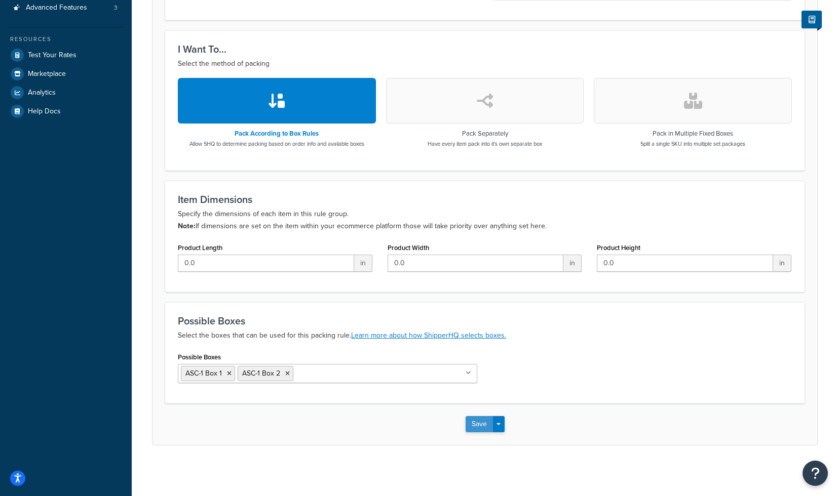
click at [485, 423] on button "Save" at bounding box center [478, 424] width 27 height 16
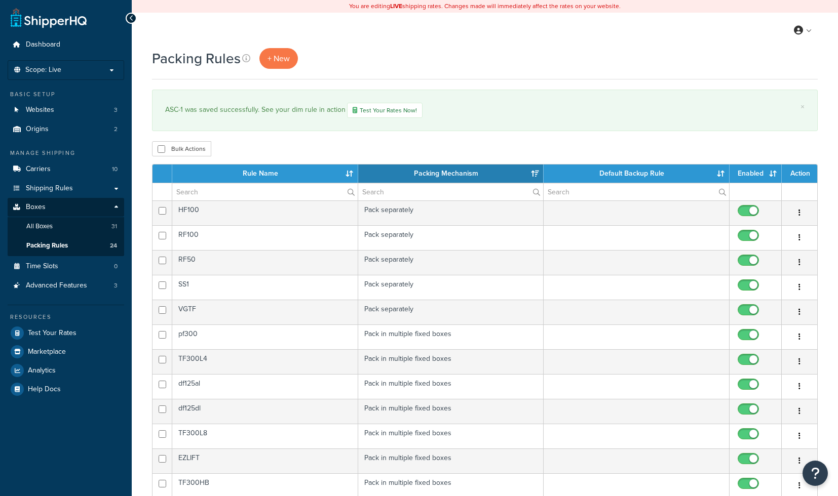
select select "15"
click at [66, 334] on span "Test Your Rates" at bounding box center [52, 333] width 49 height 9
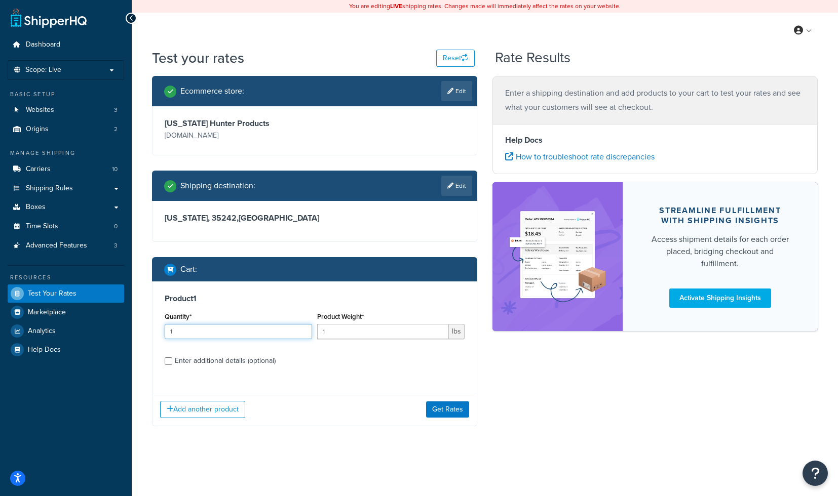
drag, startPoint x: 216, startPoint y: 331, endPoint x: 66, endPoint y: 331, distance: 149.9
click at [165, 331] on input "1" at bounding box center [238, 331] width 147 height 15
type input "2"
drag, startPoint x: 360, startPoint y: 332, endPoint x: 298, endPoint y: 332, distance: 61.8
click at [317, 332] on input "1" at bounding box center [383, 331] width 132 height 15
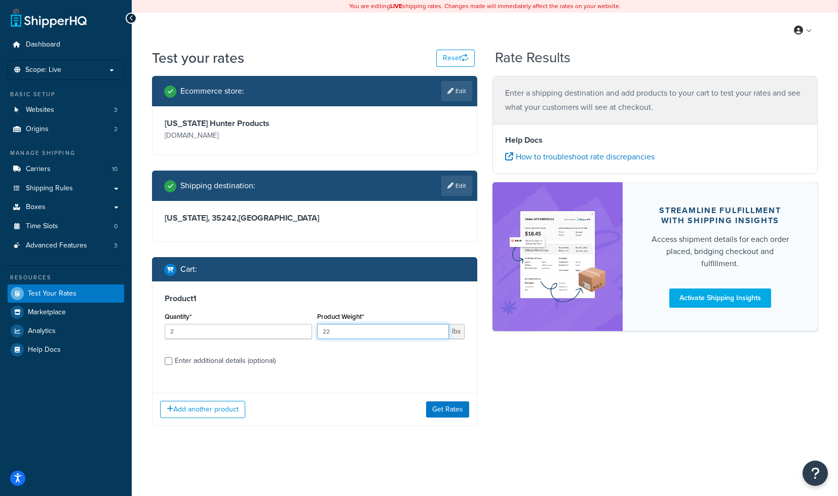
type input "22"
click at [199, 364] on div "Enter additional details (optional)" at bounding box center [225, 361] width 101 height 14
click at [172, 364] on input "Enter additional details (optional)" at bounding box center [169, 362] width 8 height 8
checkbox input "true"
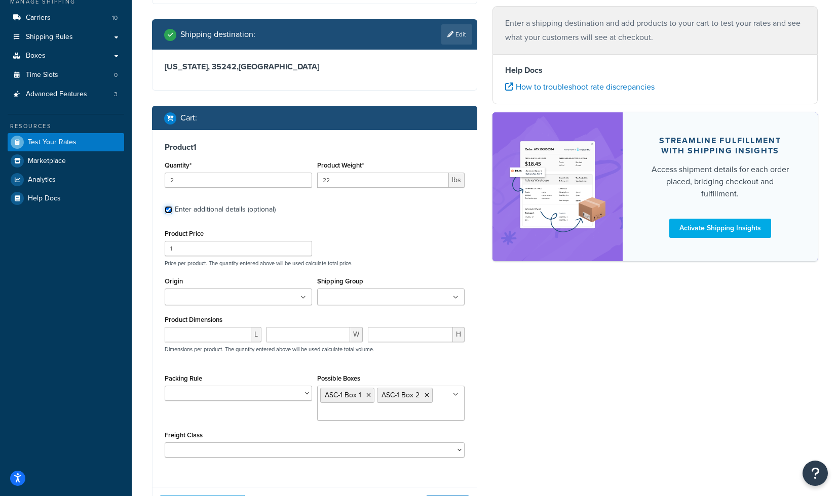
scroll to position [186, 0]
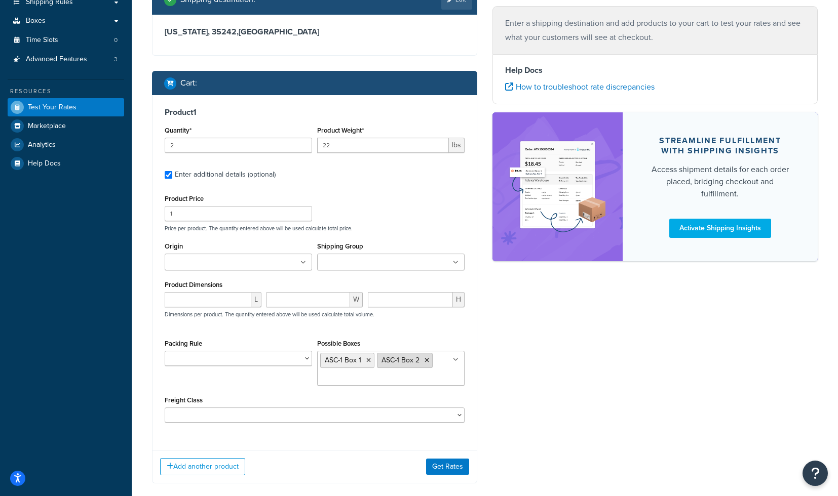
click at [428, 361] on icon at bounding box center [426, 361] width 5 height 6
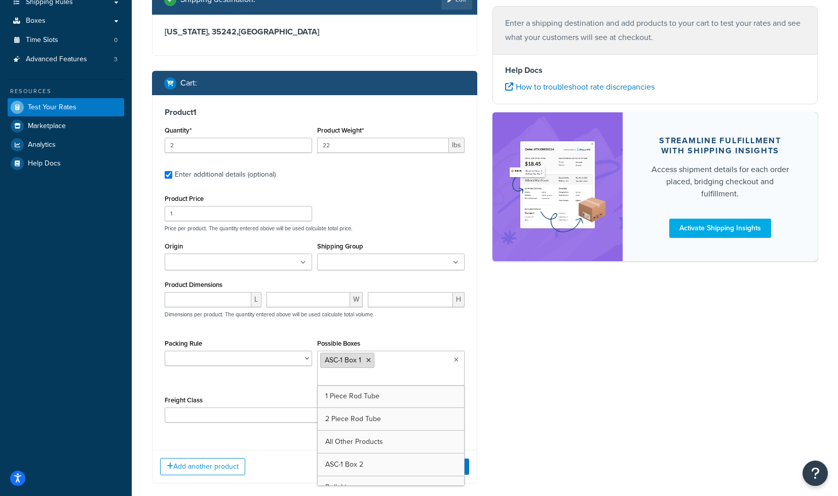
click at [371, 362] on li "ASC-1 Box 1" at bounding box center [347, 360] width 54 height 15
click at [368, 363] on icon at bounding box center [368, 361] width 5 height 6
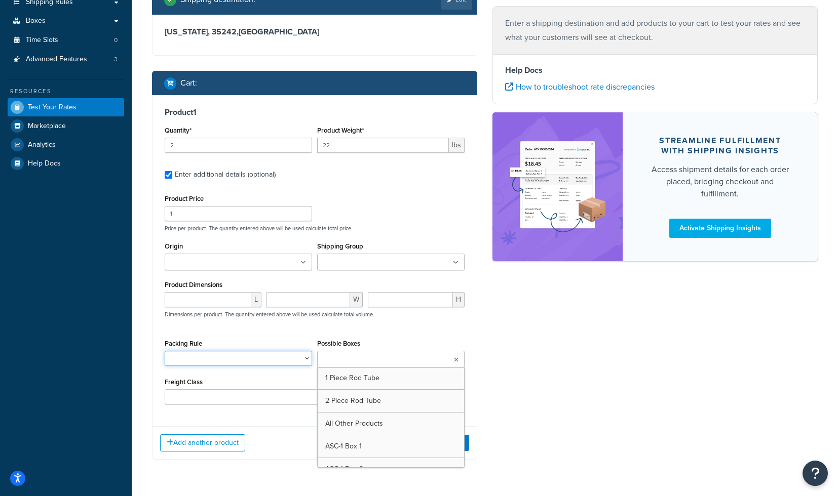
click at [165, 351] on select "1 Piece Rod Tube 2 Piece Rod Tube 38" Ice Rods ASC-1 Default rule example df125…" at bounding box center [238, 358] width 147 height 15
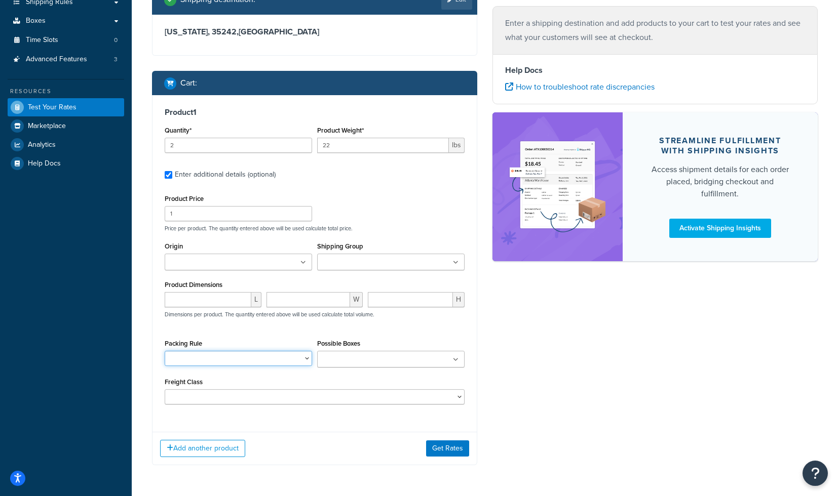
select select "89208"
click option "ASC-1" at bounding box center [0, 0] width 0 height 0
click at [450, 450] on button "Get Rates" at bounding box center [447, 449] width 43 height 16
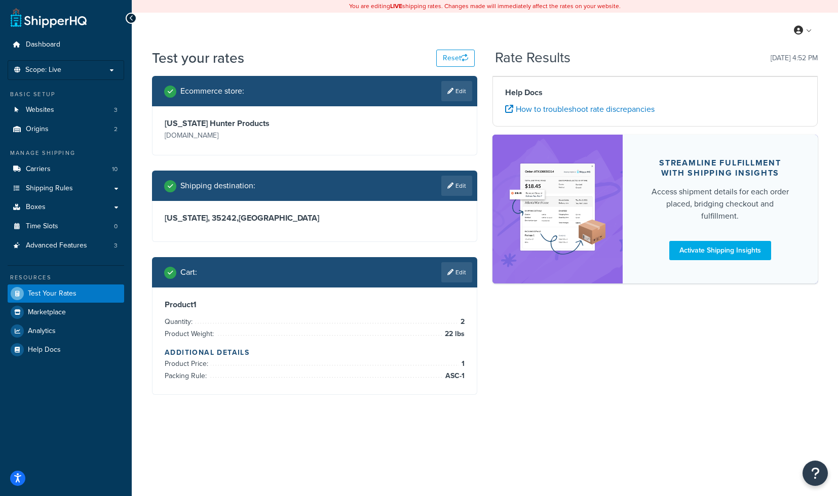
scroll to position [0, 0]
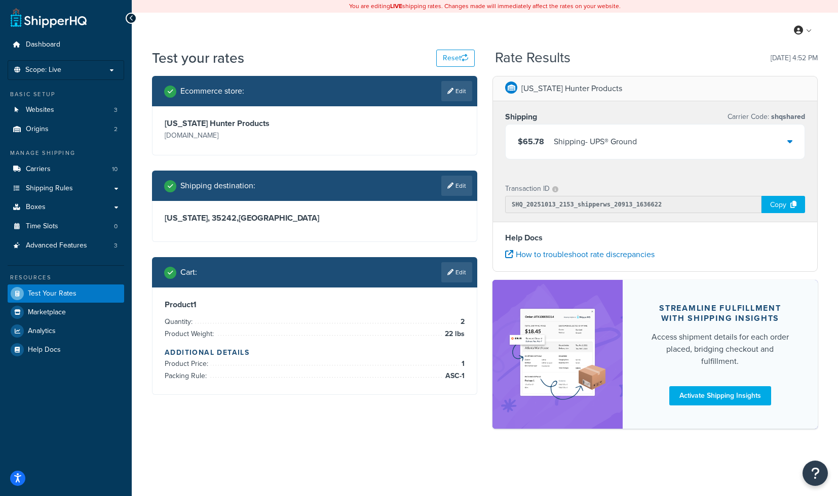
click at [608, 145] on div "Shipping - UPS® Ground" at bounding box center [595, 142] width 83 height 14
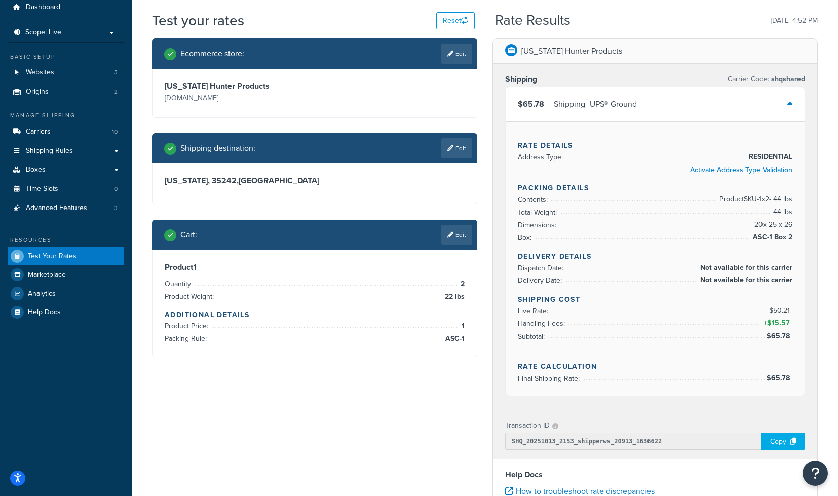
scroll to position [38, 0]
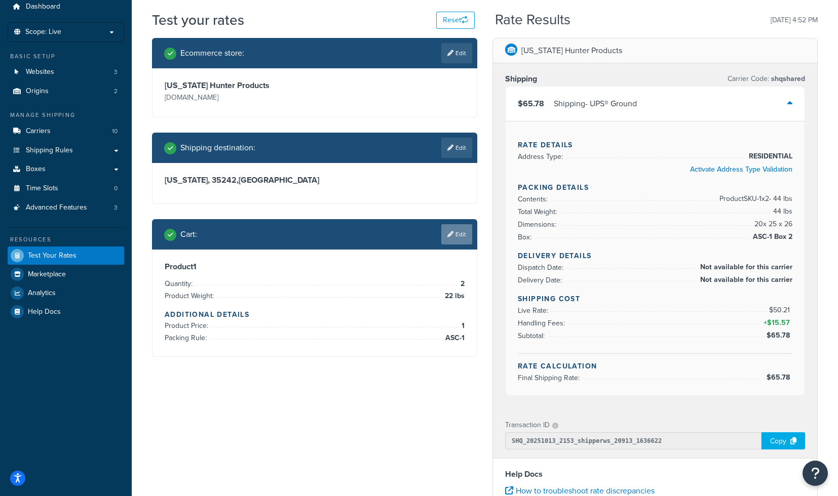
click at [456, 241] on link "Edit" at bounding box center [456, 234] width 31 height 20
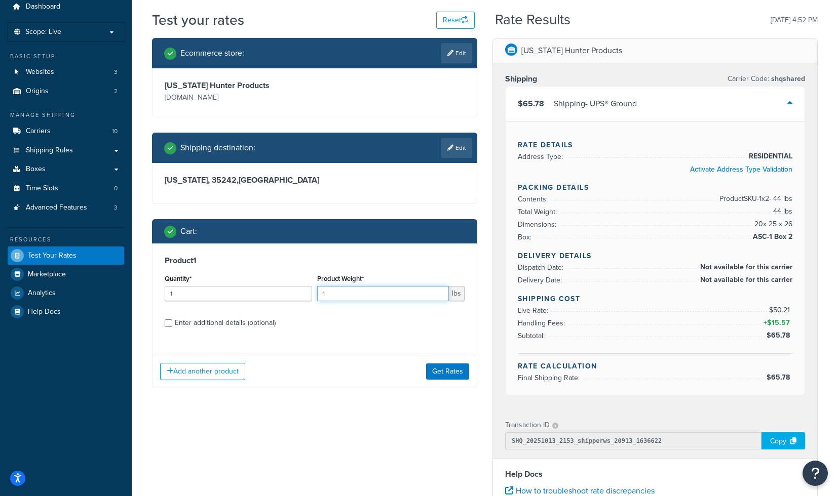
drag, startPoint x: 332, startPoint y: 293, endPoint x: 325, endPoint y: 292, distance: 7.2
click at [331, 293] on input "1" at bounding box center [383, 293] width 132 height 15
type input "22"
click at [438, 376] on button "Get Rates" at bounding box center [447, 372] width 43 height 16
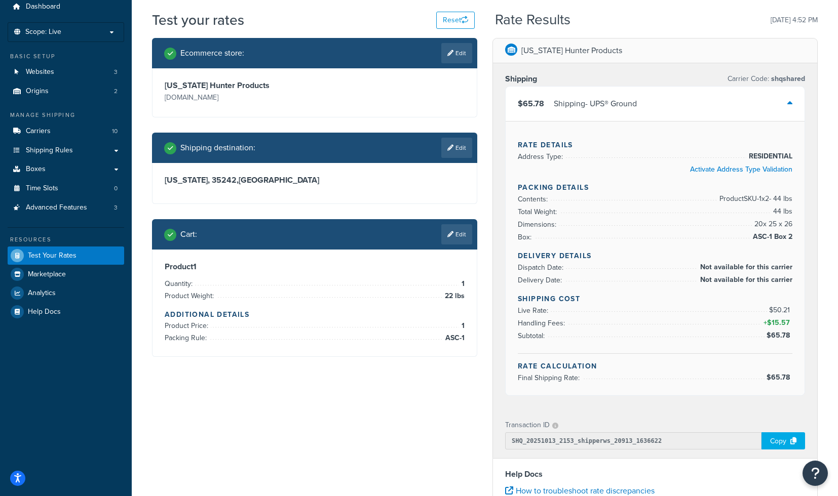
scroll to position [0, 0]
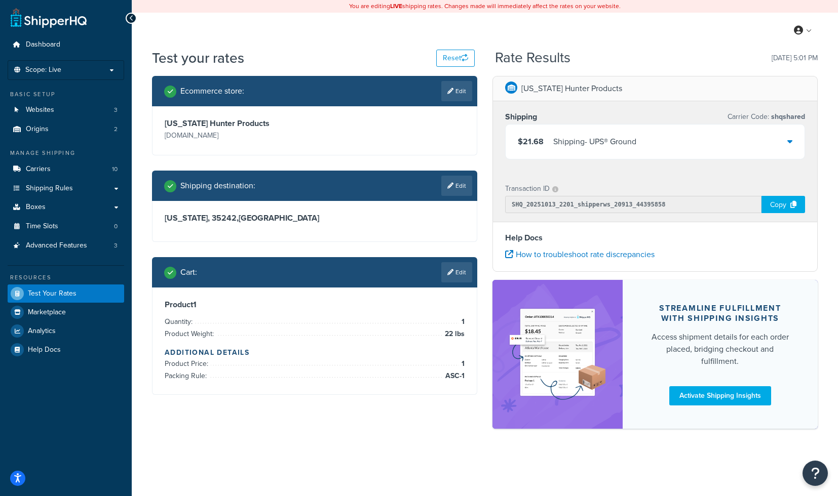
click at [664, 152] on div "$21.68 Shipping - UPS® Ground" at bounding box center [654, 142] width 299 height 34
